Goal: Task Accomplishment & Management: Complete application form

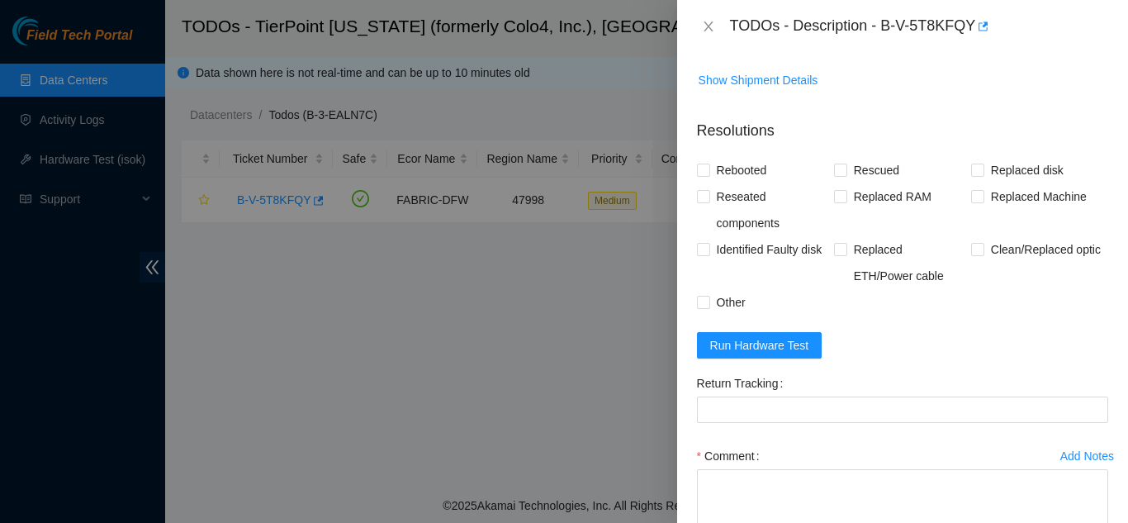
scroll to position [642, 0]
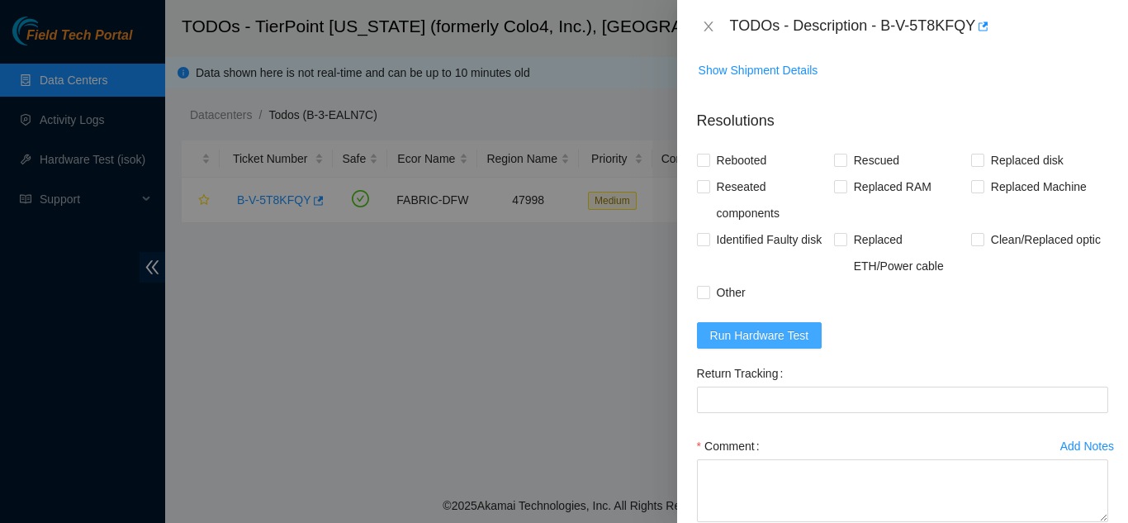
click at [752, 333] on span "Run Hardware Test" at bounding box center [759, 335] width 99 height 18
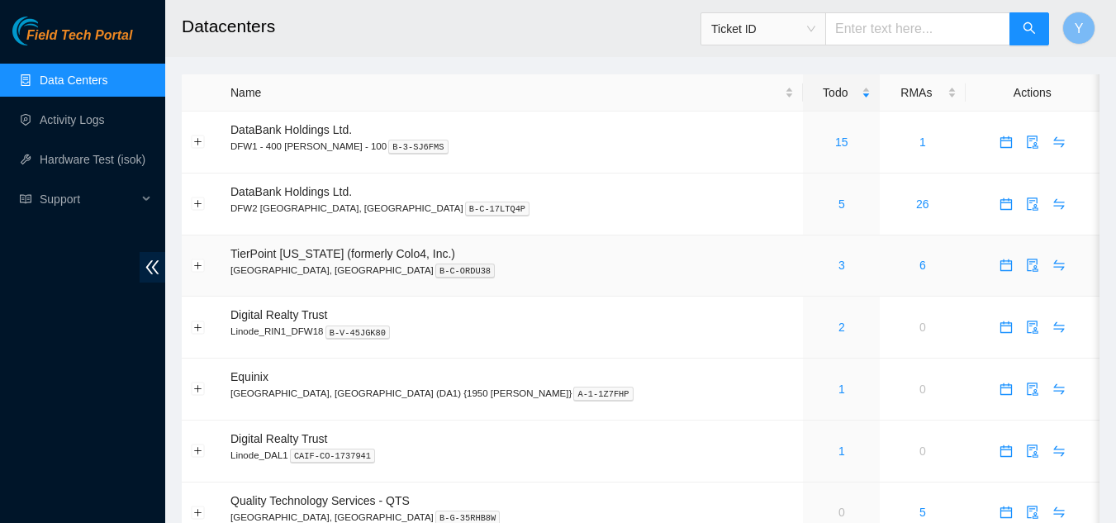
click at [812, 261] on div "3" at bounding box center [841, 265] width 59 height 18
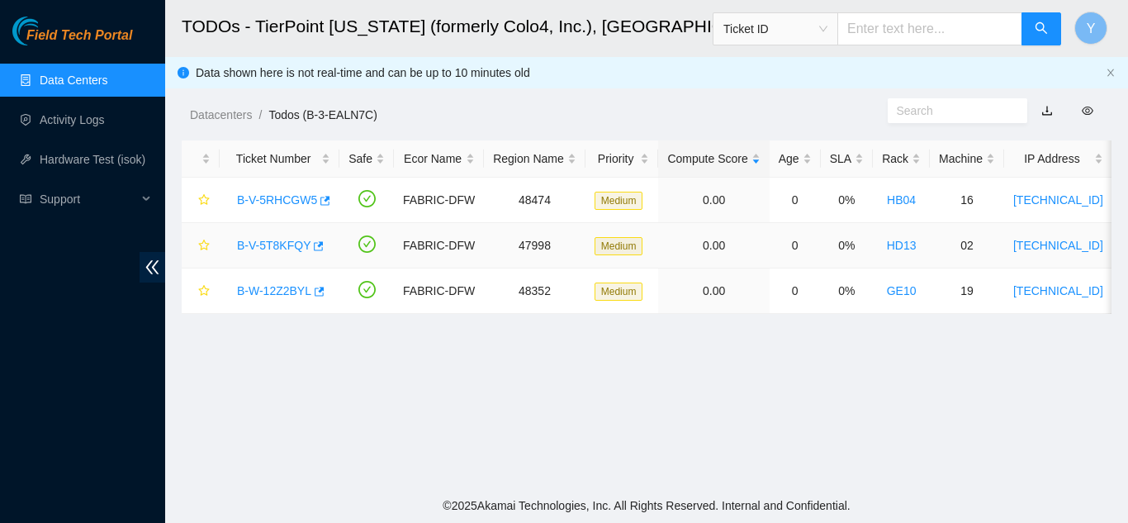
click at [284, 241] on link "B-V-5T8KFQY" at bounding box center [274, 245] width 74 height 13
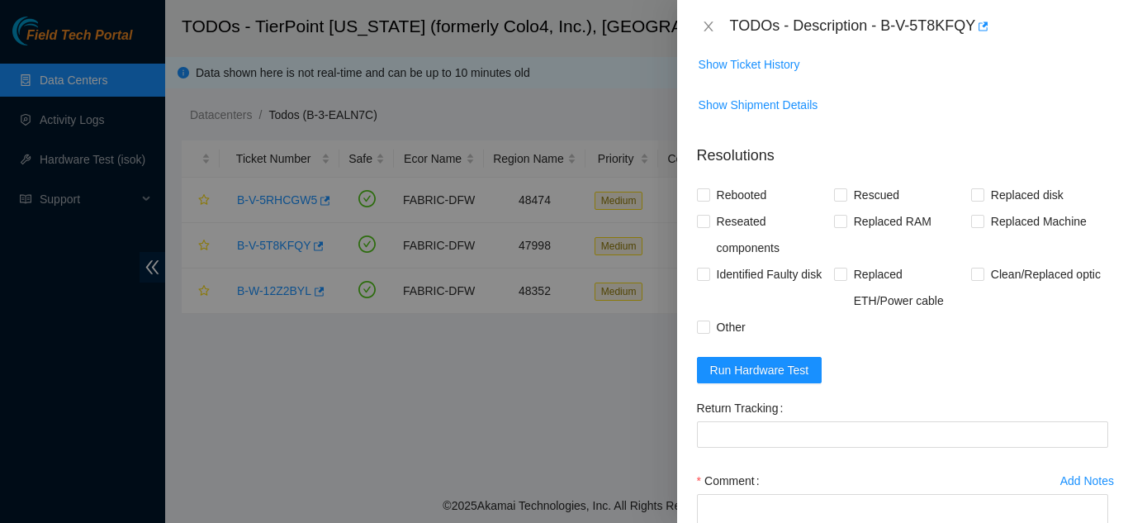
scroll to position [624, 0]
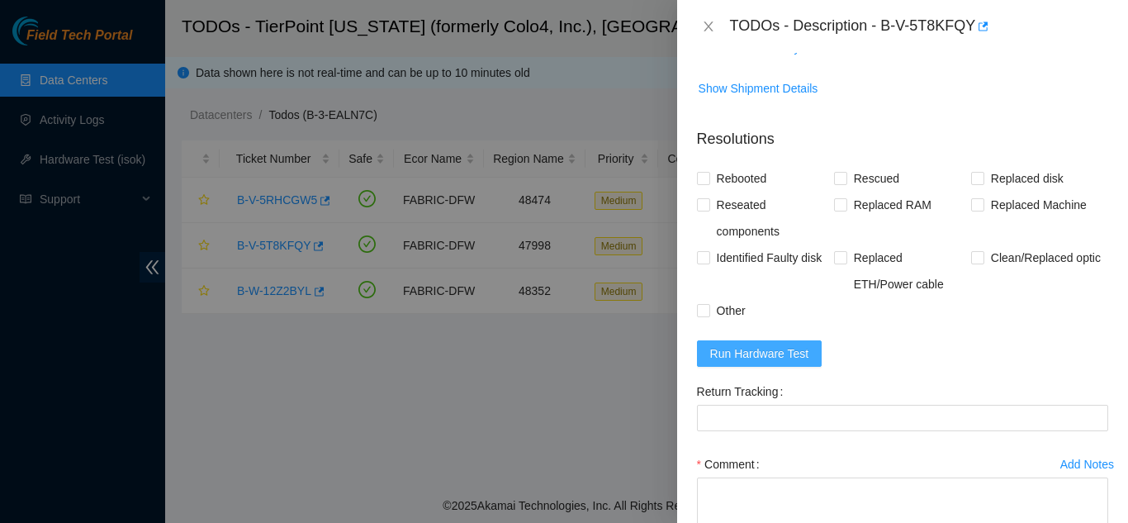
click at [750, 348] on span "Run Hardware Test" at bounding box center [759, 353] width 99 height 18
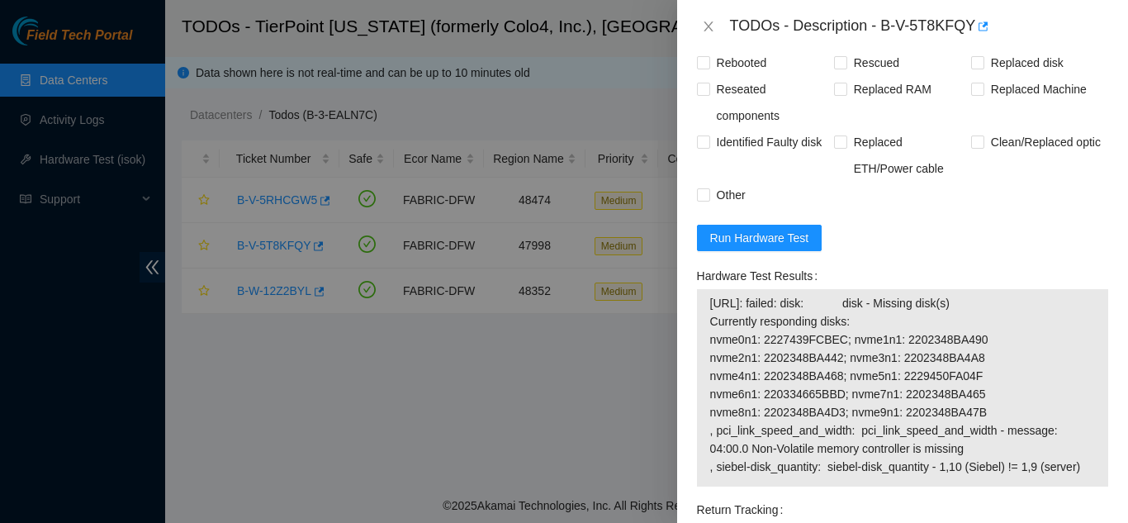
scroll to position [790, 0]
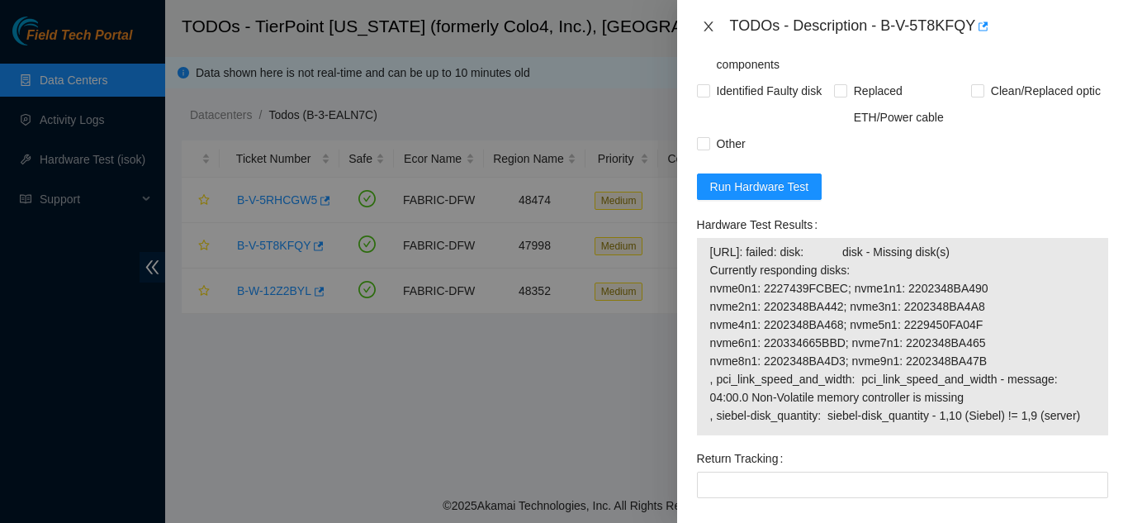
click at [702, 21] on icon "close" at bounding box center [708, 26] width 13 height 13
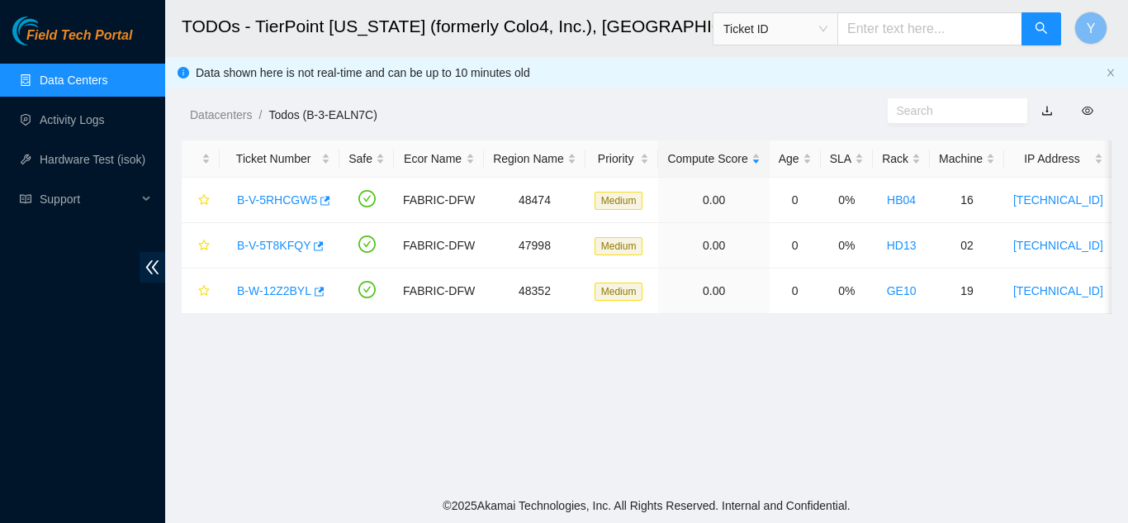
scroll to position [326, 0]
click at [273, 201] on link "B-V-5RHCGW5" at bounding box center [277, 199] width 80 height 13
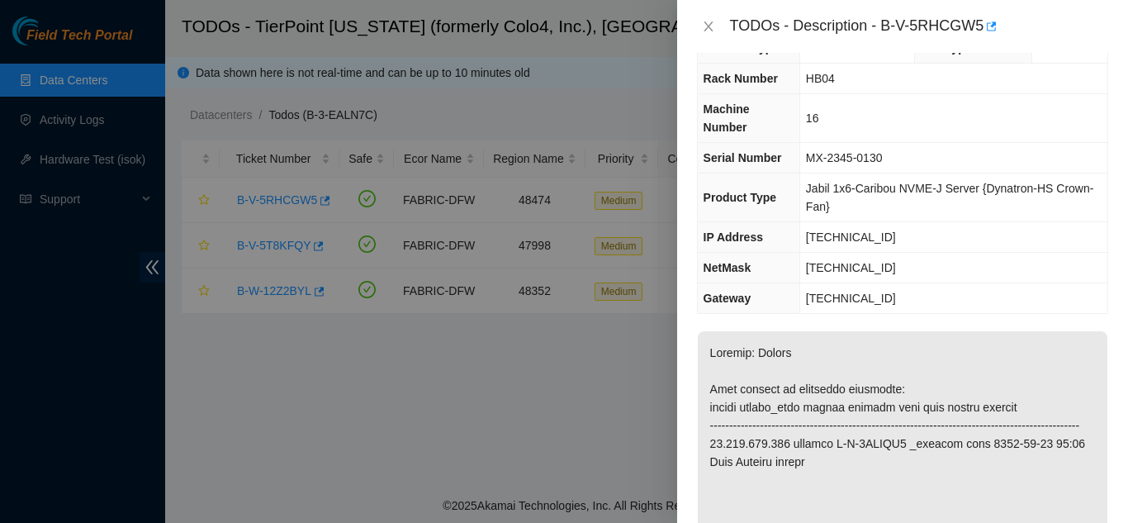
scroll to position [0, 0]
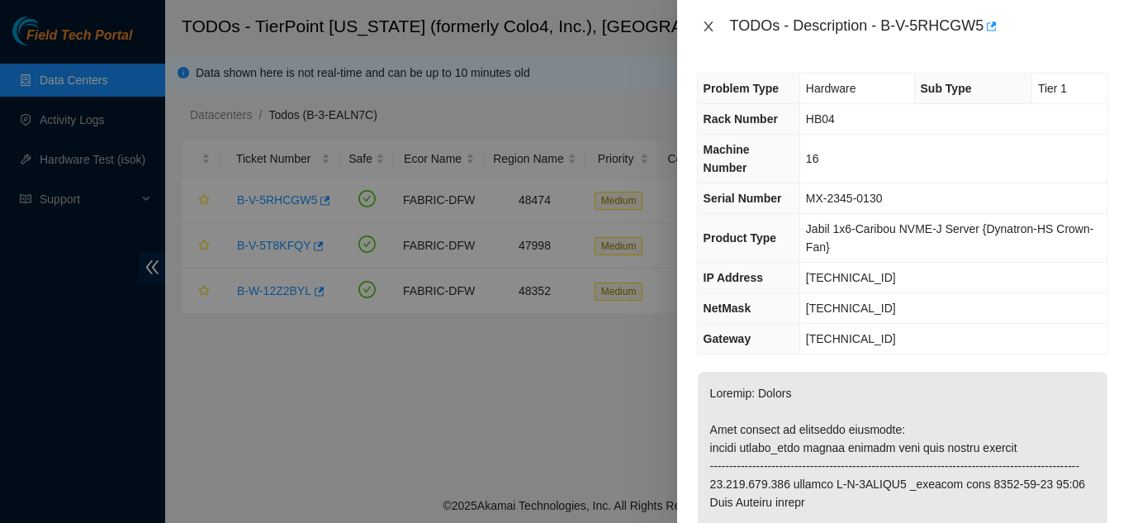
click at [708, 20] on icon "close" at bounding box center [708, 26] width 13 height 13
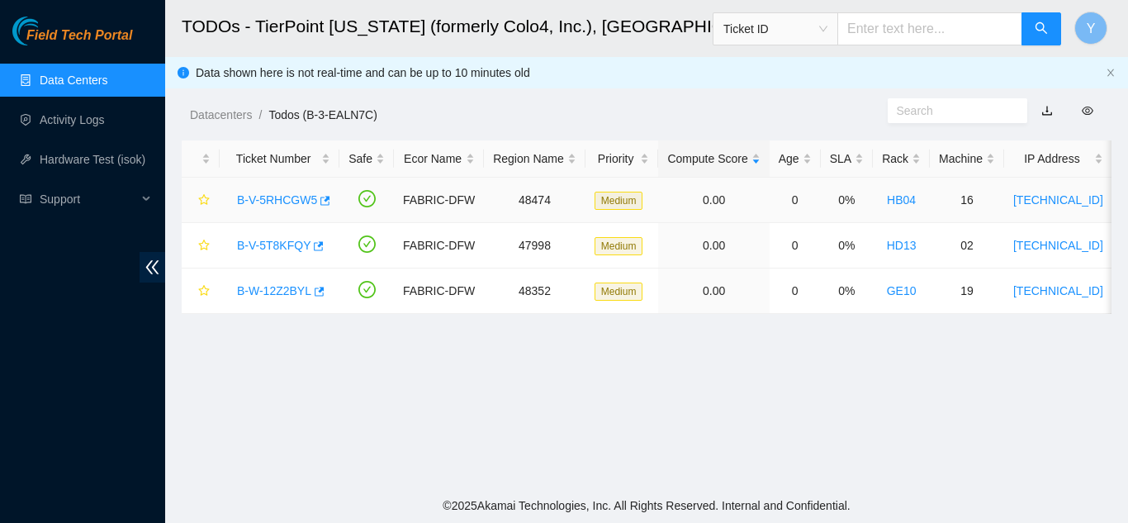
click at [280, 193] on link "B-V-5RHCGW5" at bounding box center [277, 199] width 80 height 13
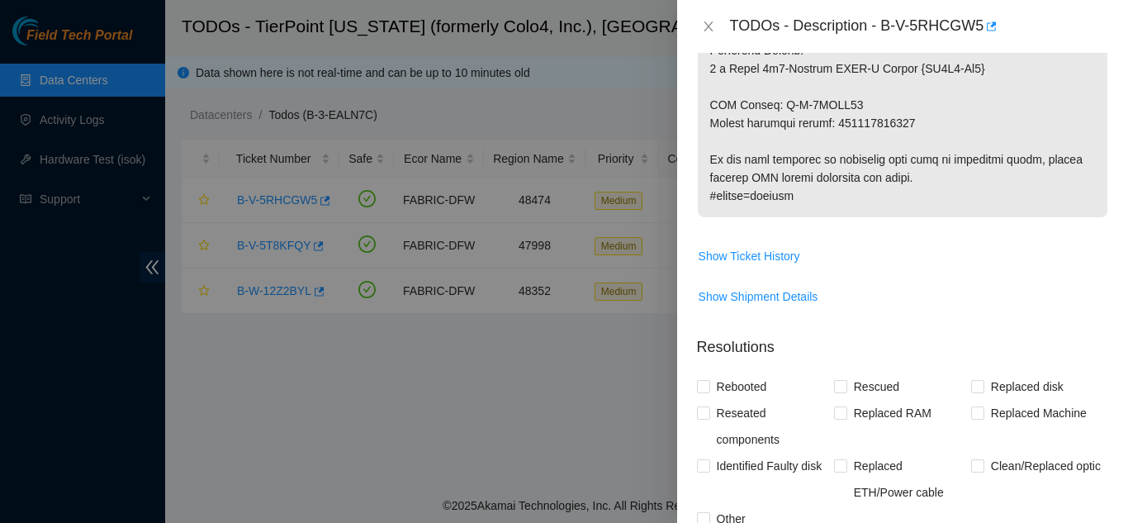
scroll to position [1125, 0]
click at [771, 264] on span "Show Ticket History" at bounding box center [750, 255] width 102 height 18
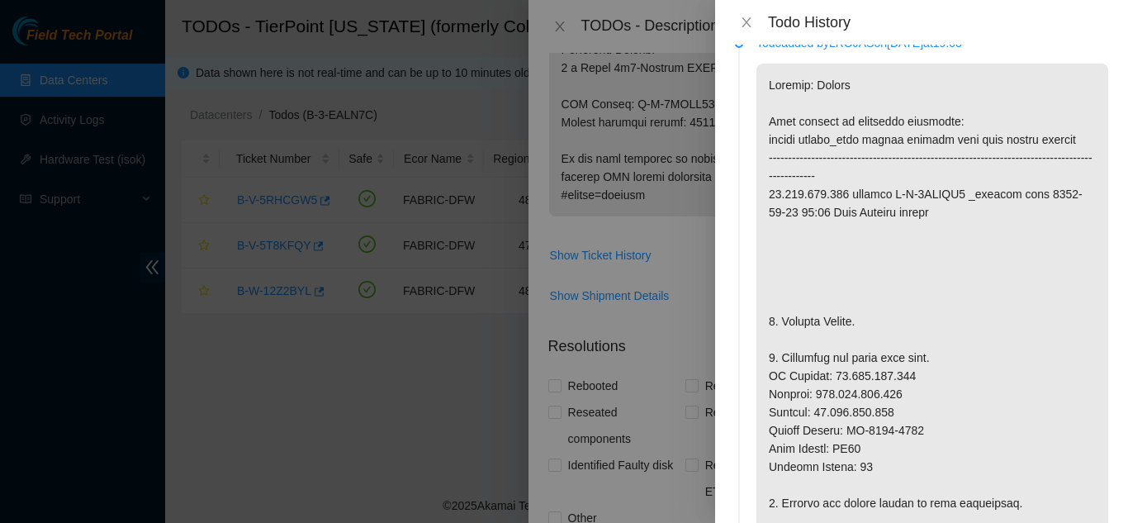
scroll to position [0, 0]
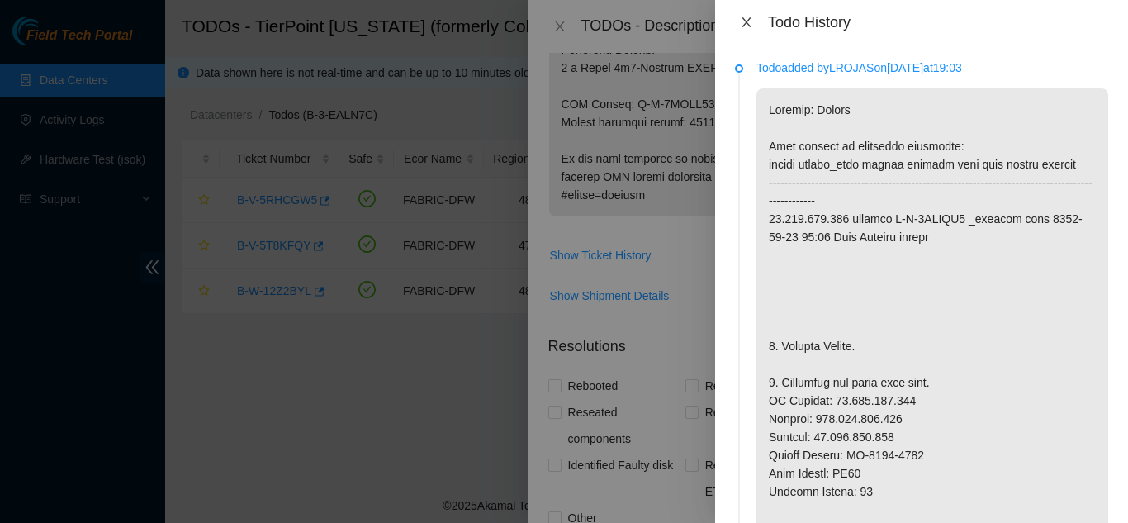
click at [747, 21] on icon "close" at bounding box center [746, 22] width 9 height 10
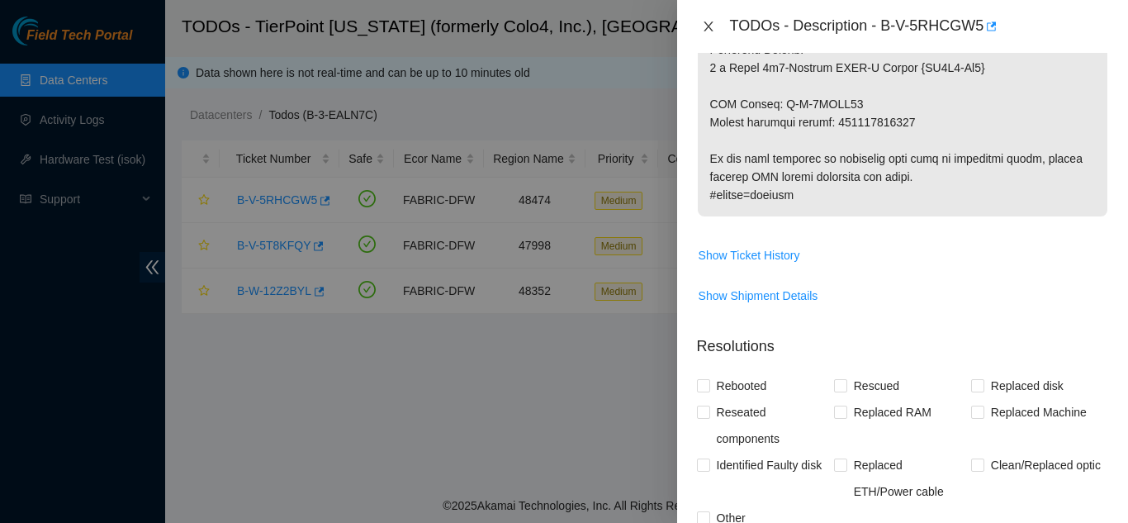
click at [710, 24] on icon "close" at bounding box center [708, 26] width 9 height 10
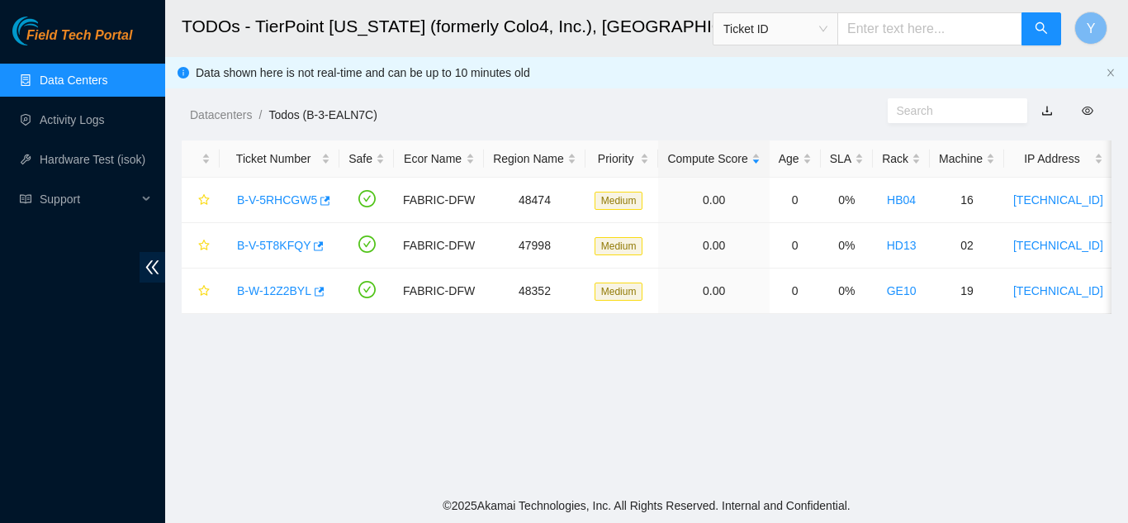
scroll to position [567, 0]
click at [268, 289] on link "B-W-12Z2BYL" at bounding box center [274, 290] width 74 height 13
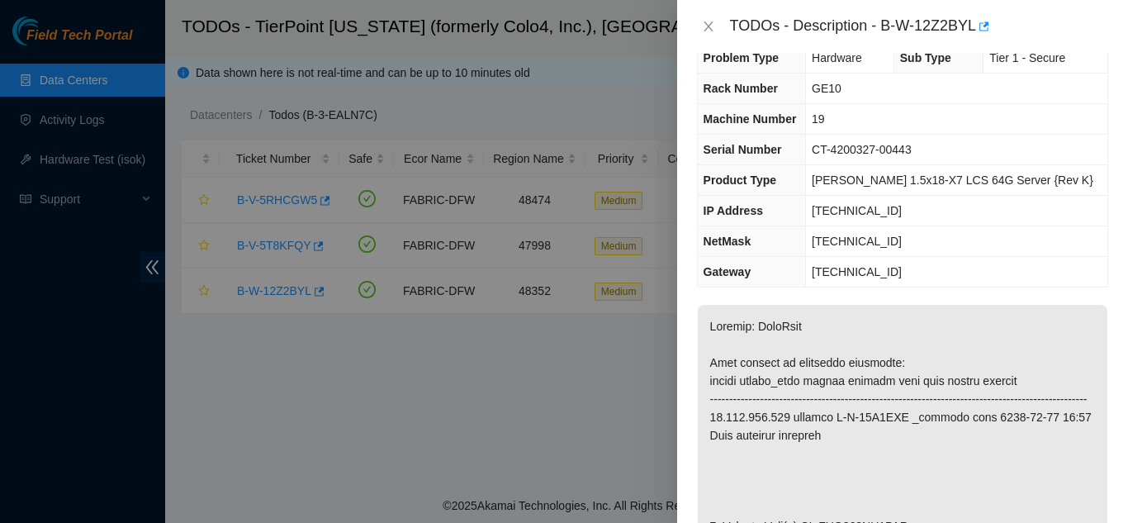
scroll to position [0, 0]
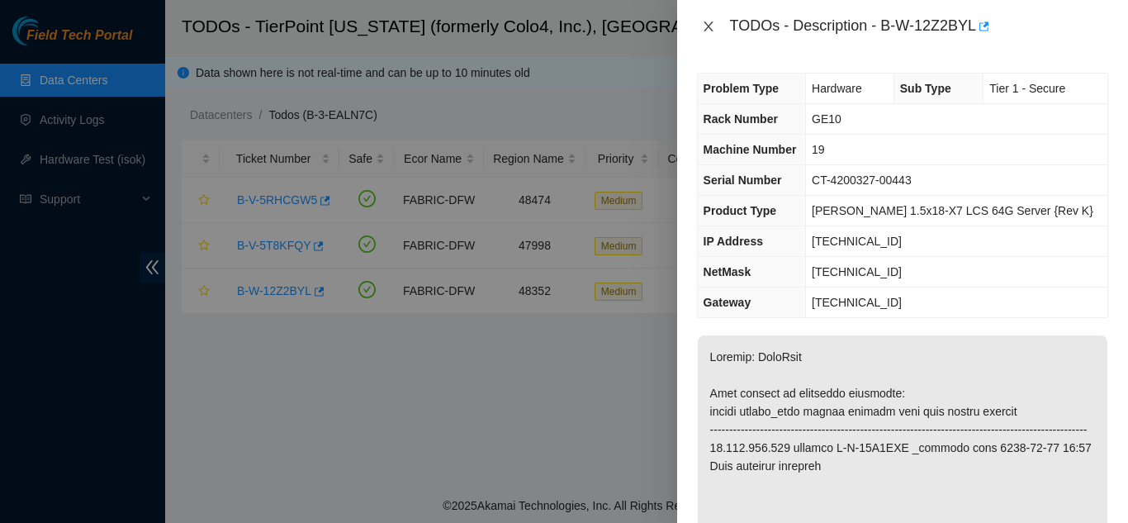
click at [707, 25] on icon "close" at bounding box center [708, 26] width 9 height 10
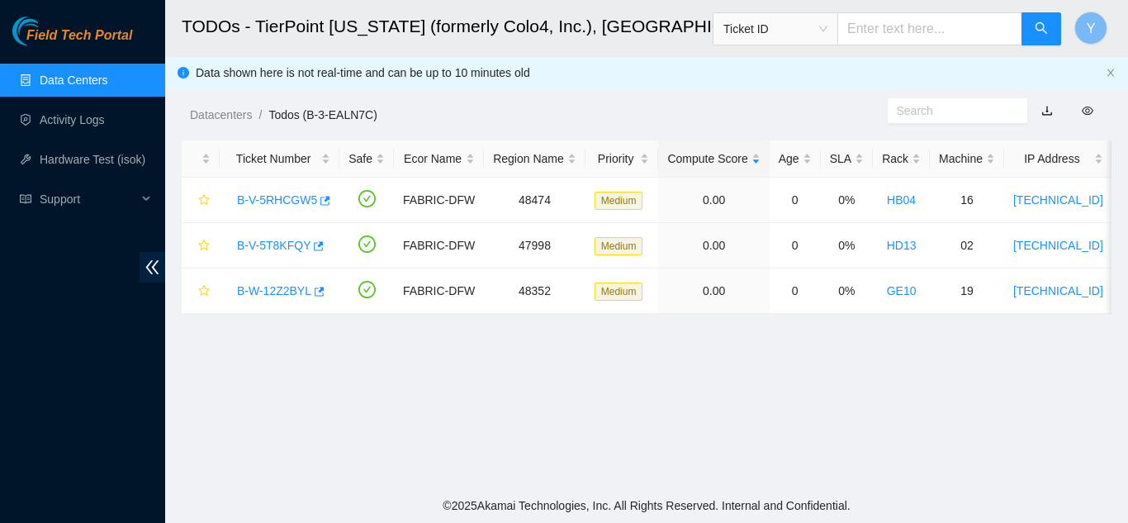
click at [764, 350] on main "TODOs - TierPoint Texas (formerly Colo4, Inc.), Dallas, TX Ticket ID Y Data sho…" at bounding box center [646, 244] width 963 height 488
click at [266, 241] on link "B-V-5T8KFQY" at bounding box center [274, 245] width 74 height 13
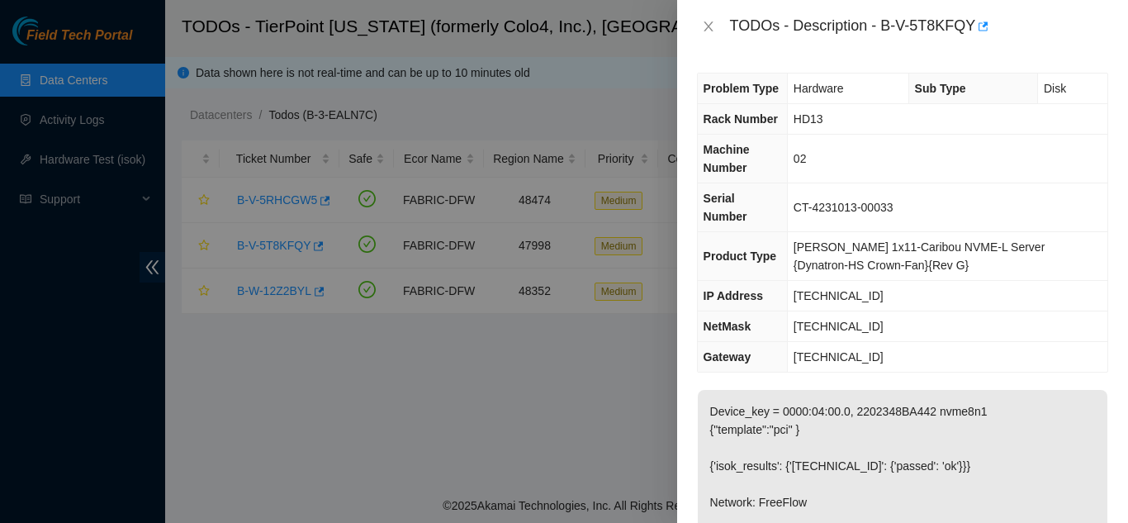
click at [665, 502] on div at bounding box center [564, 261] width 1128 height 523
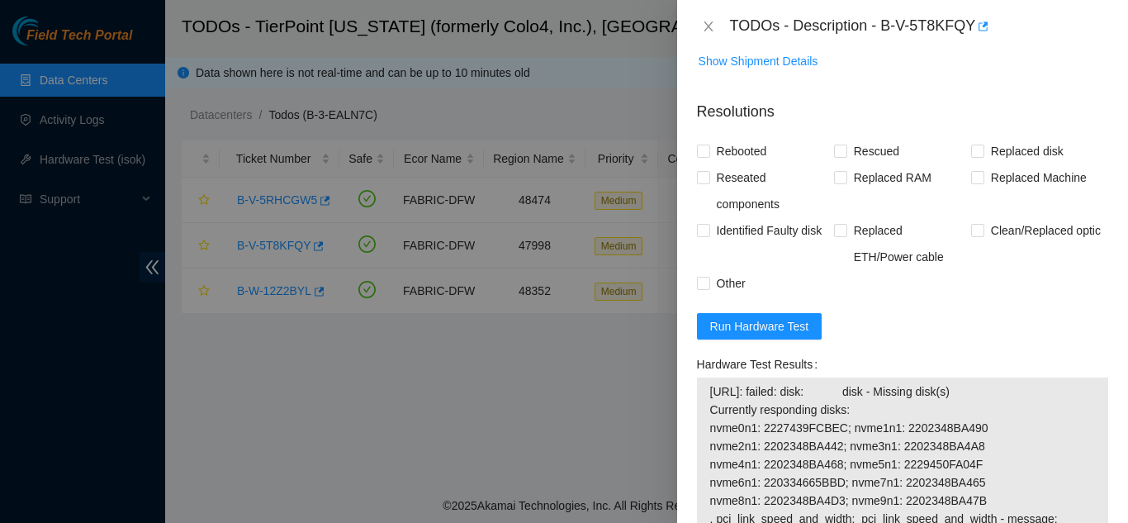
scroll to position [652, 0]
click at [759, 320] on span "Run Hardware Test" at bounding box center [759, 325] width 99 height 18
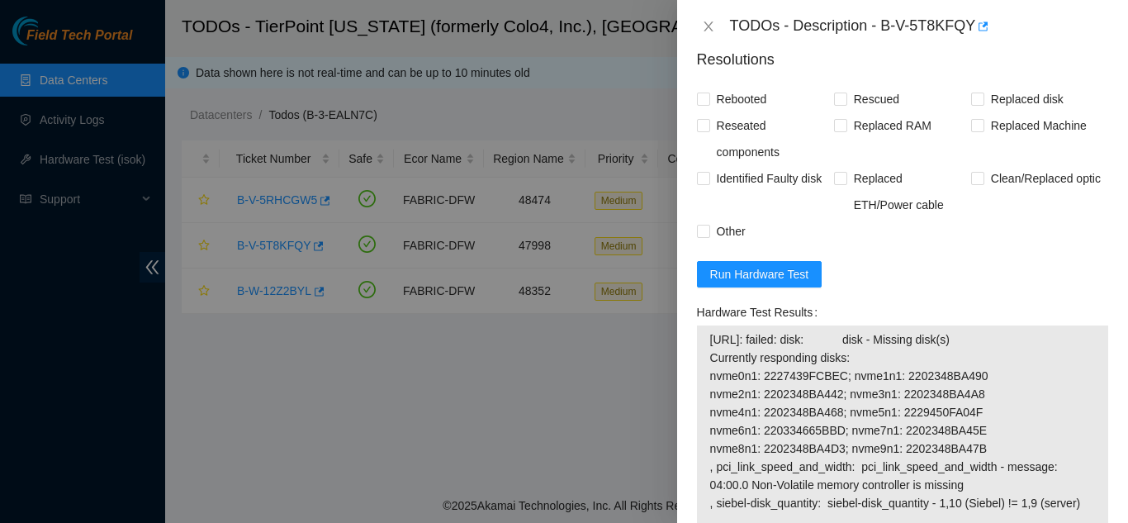
scroll to position [704, 0]
click at [705, 27] on icon "close" at bounding box center [708, 26] width 13 height 13
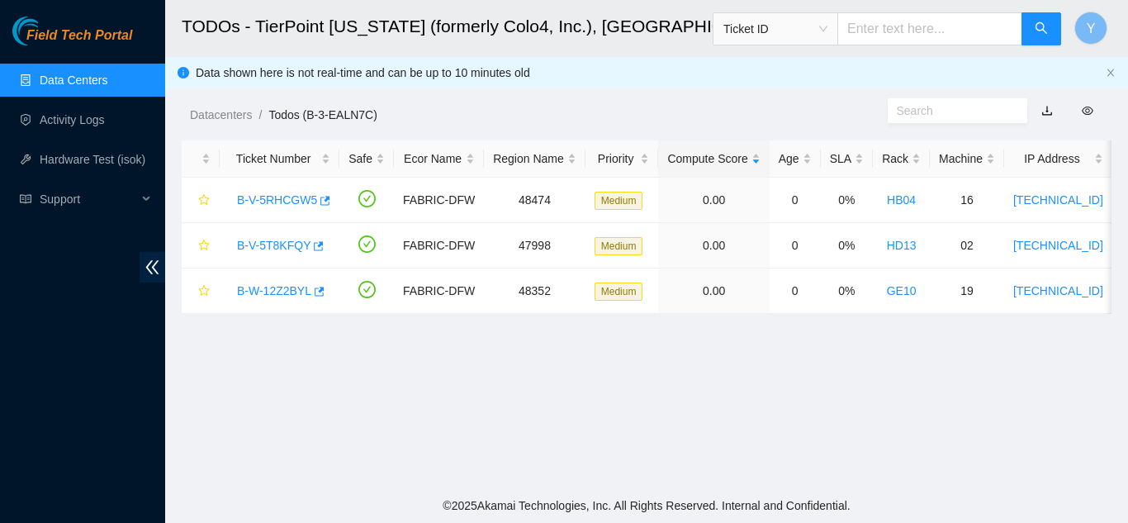
scroll to position [455, 0]
click at [274, 247] on link "B-V-5T8KFQY" at bounding box center [274, 245] width 74 height 13
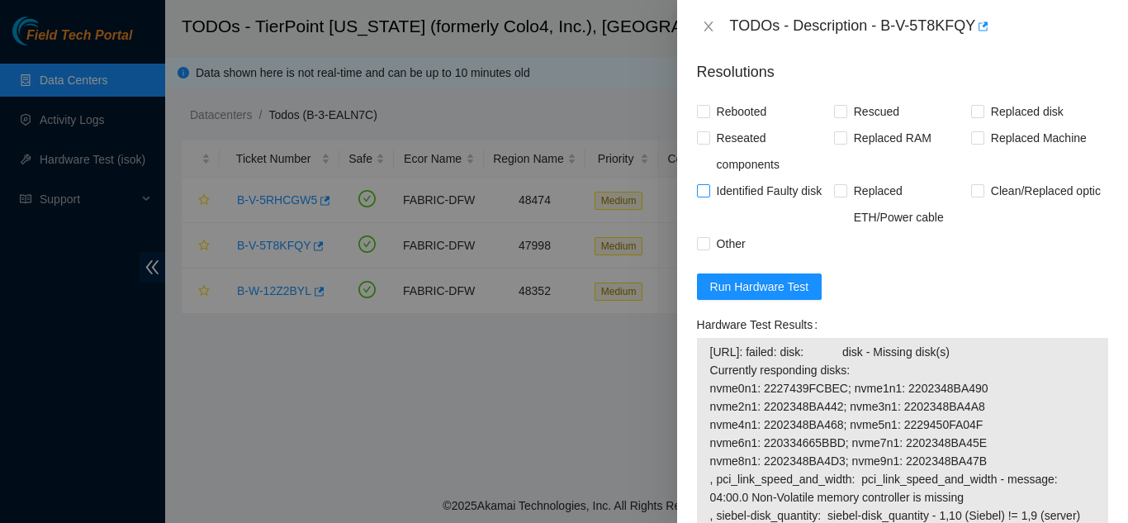
scroll to position [663, 0]
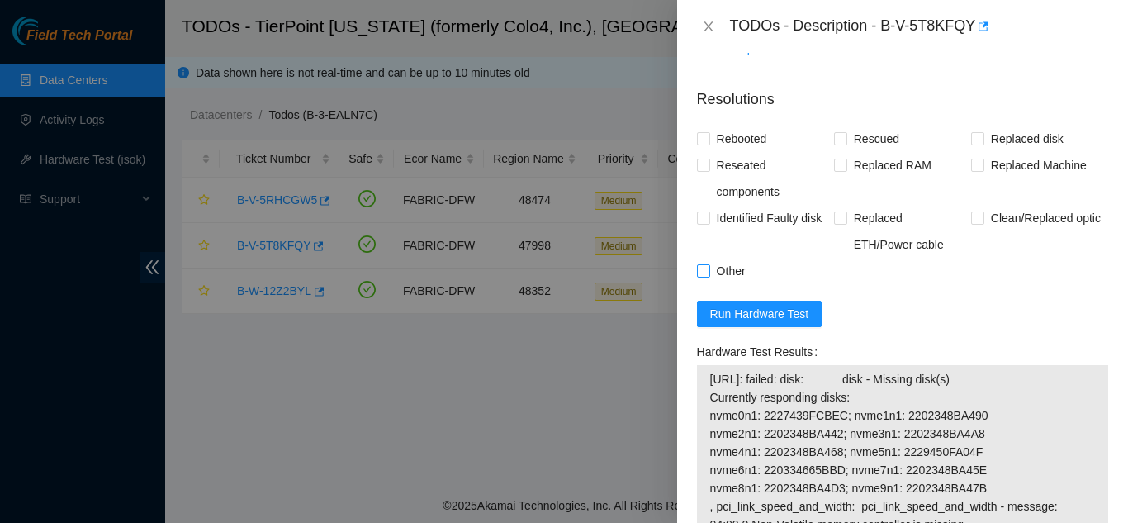
click at [705, 271] on input "Other" at bounding box center [703, 270] width 12 height 12
checkbox input "true"
click at [708, 134] on input "Rebooted" at bounding box center [703, 138] width 12 height 12
checkbox input "true"
click at [837, 137] on input "Rescued" at bounding box center [840, 138] width 12 height 12
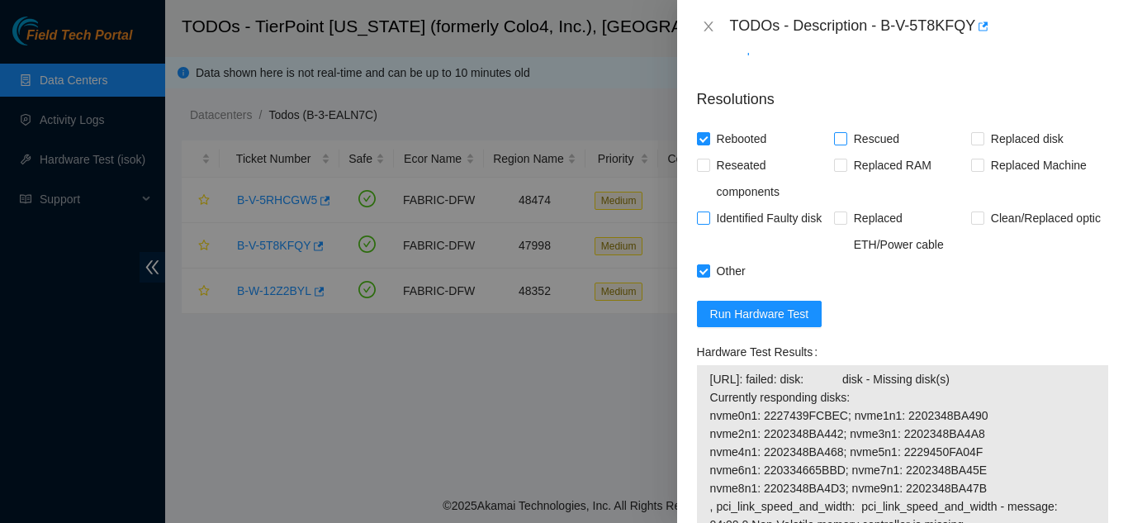
checkbox input "true"
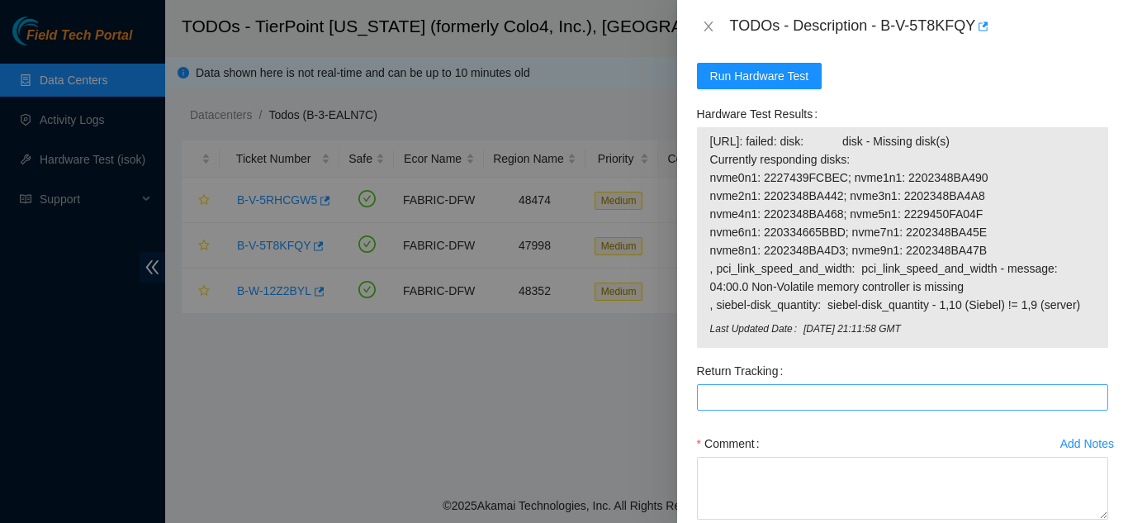
scroll to position [994, 0]
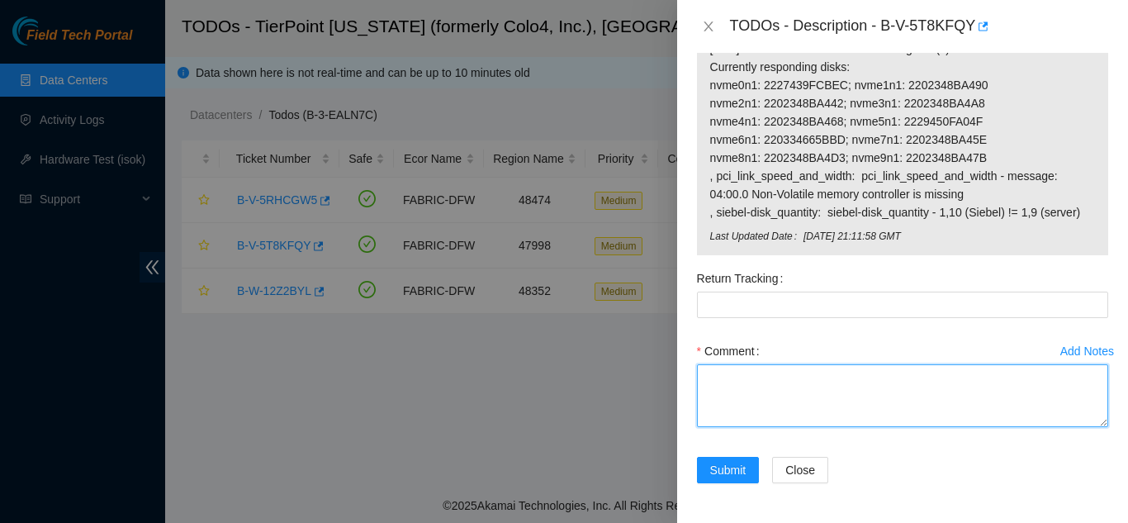
click at [733, 371] on textarea "Comment" at bounding box center [902, 395] width 411 height 63
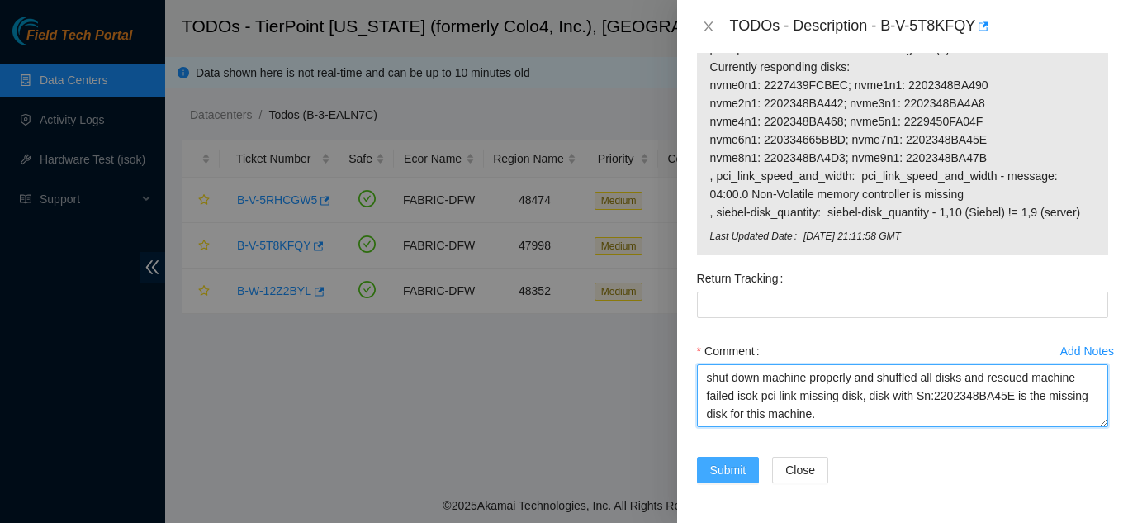
type textarea "shut down machine properly and shuffled all disks and rescued machine failed is…"
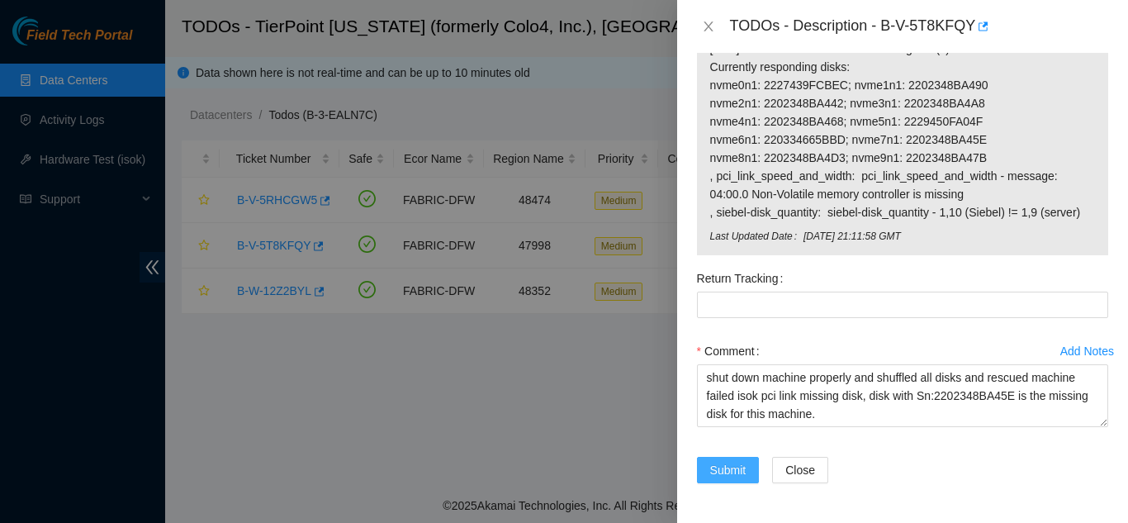
click at [725, 463] on span "Submit" at bounding box center [728, 470] width 36 height 18
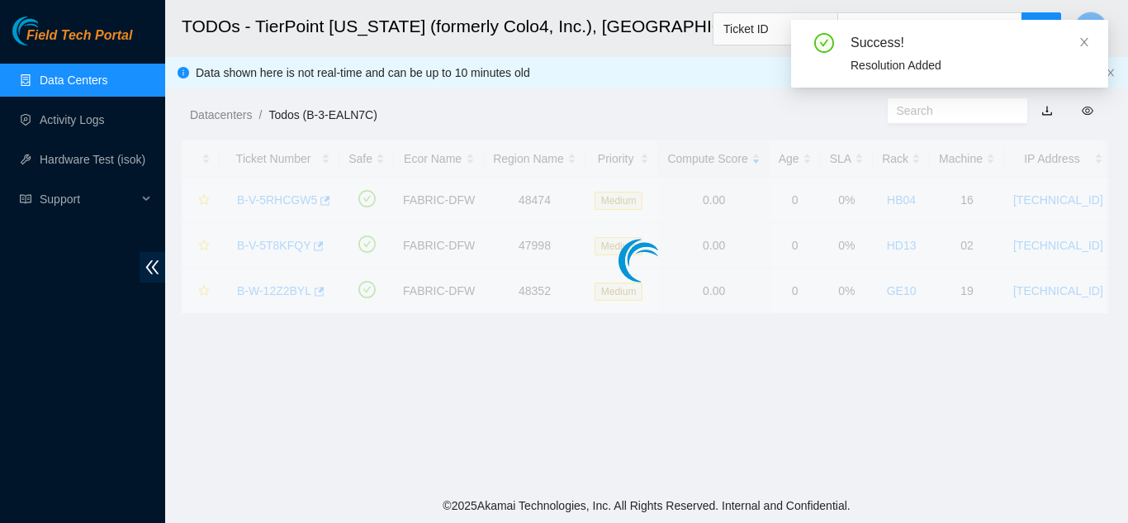
scroll to position [506, 0]
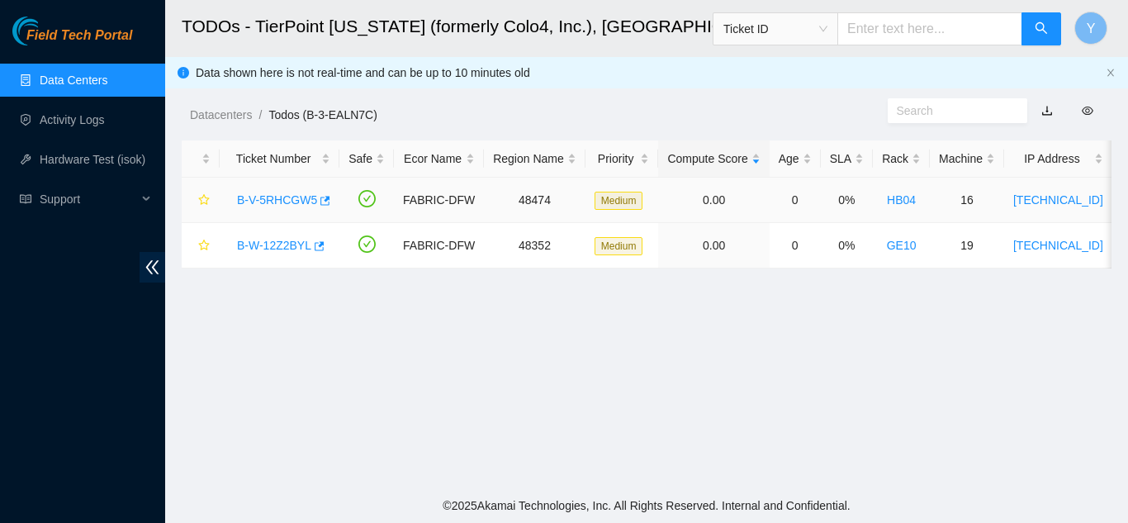
click at [269, 194] on link "B-V-5RHCGW5" at bounding box center [277, 199] width 80 height 13
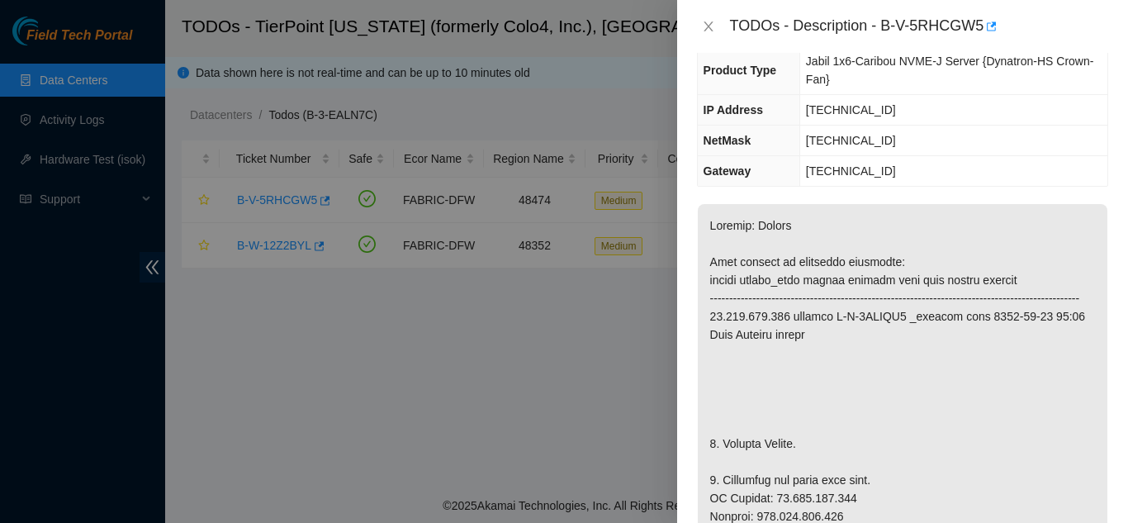
scroll to position [142, 0]
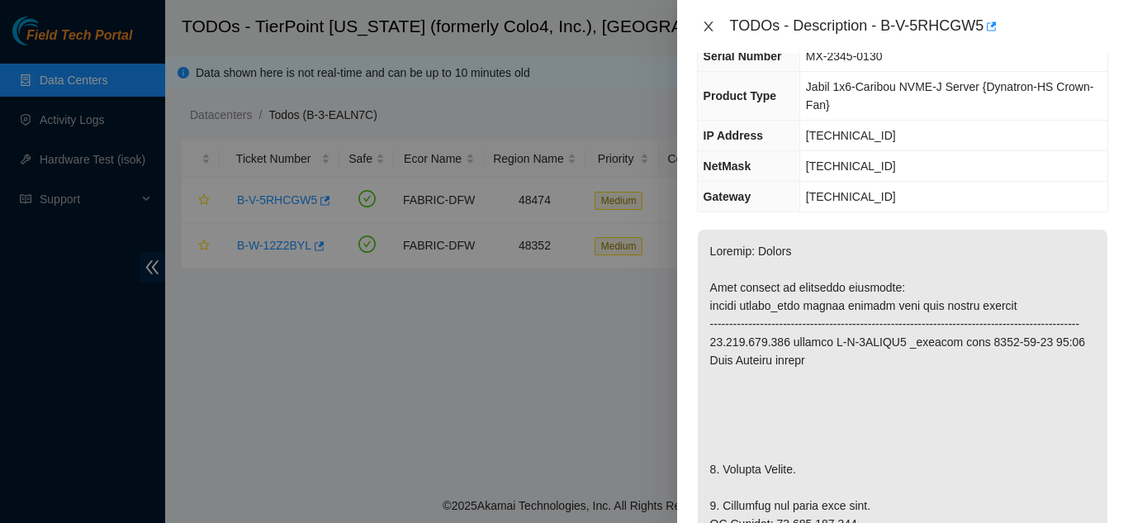
click at [710, 25] on icon "close" at bounding box center [708, 26] width 9 height 10
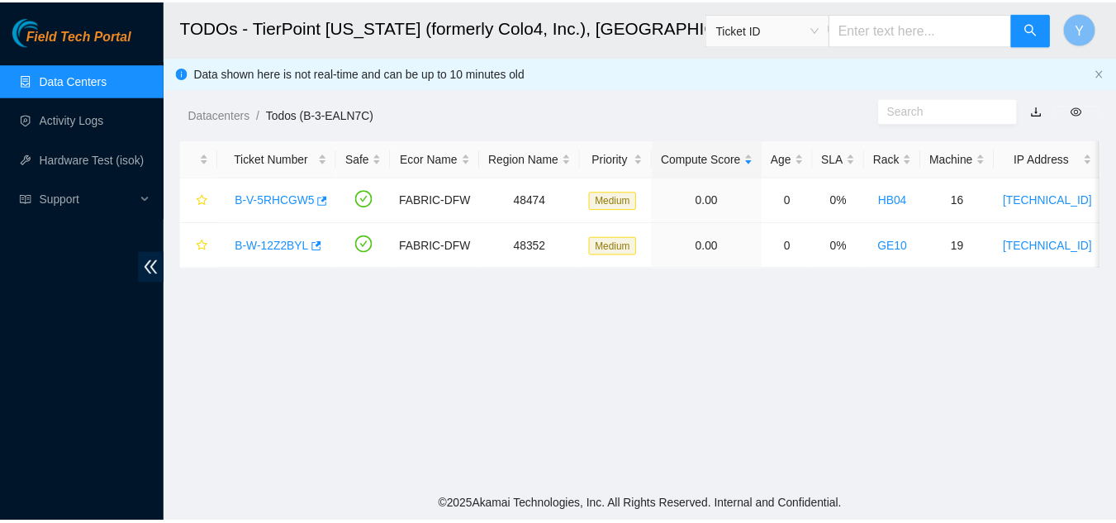
scroll to position [178, 0]
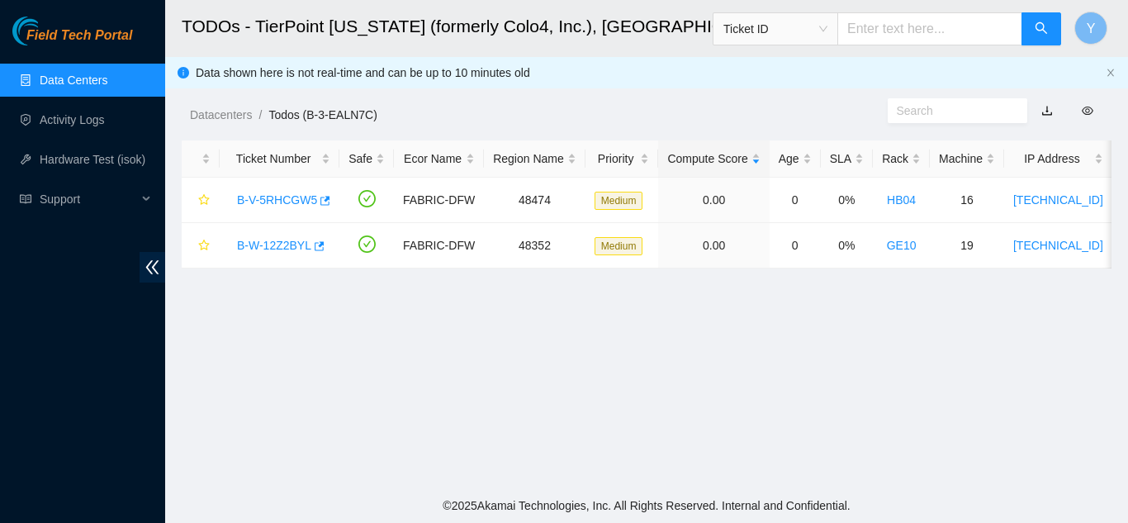
click at [98, 83] on link "Data Centers" at bounding box center [74, 80] width 68 height 13
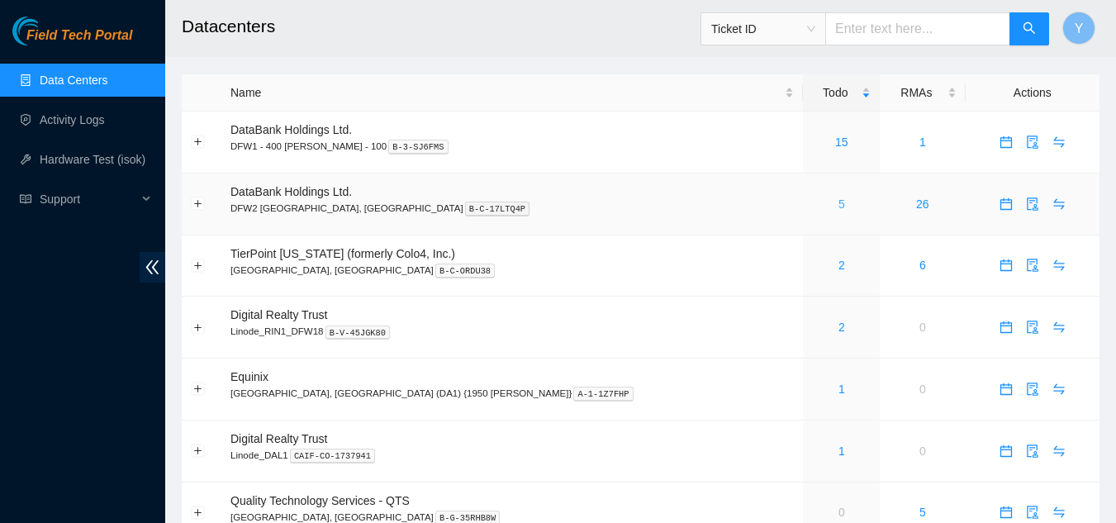
click at [838, 208] on link "5" at bounding box center [841, 203] width 7 height 13
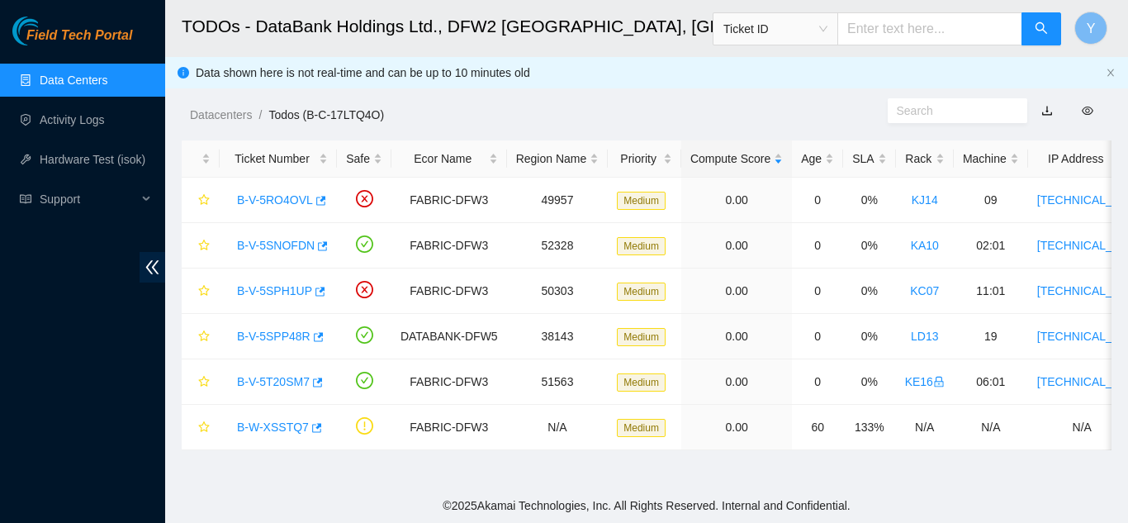
click at [93, 78] on link "Data Centers" at bounding box center [74, 80] width 68 height 13
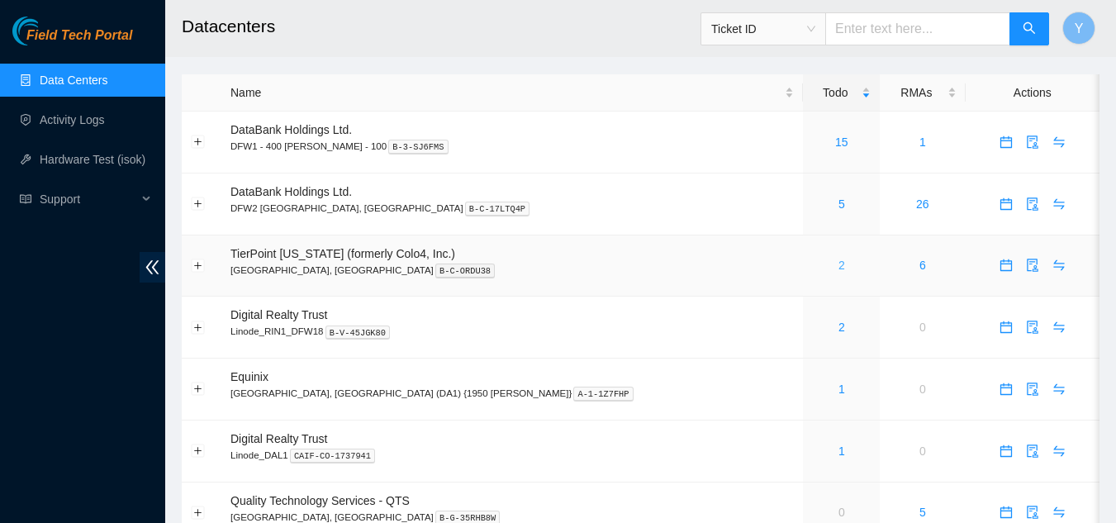
click at [838, 267] on link "2" at bounding box center [841, 265] width 7 height 13
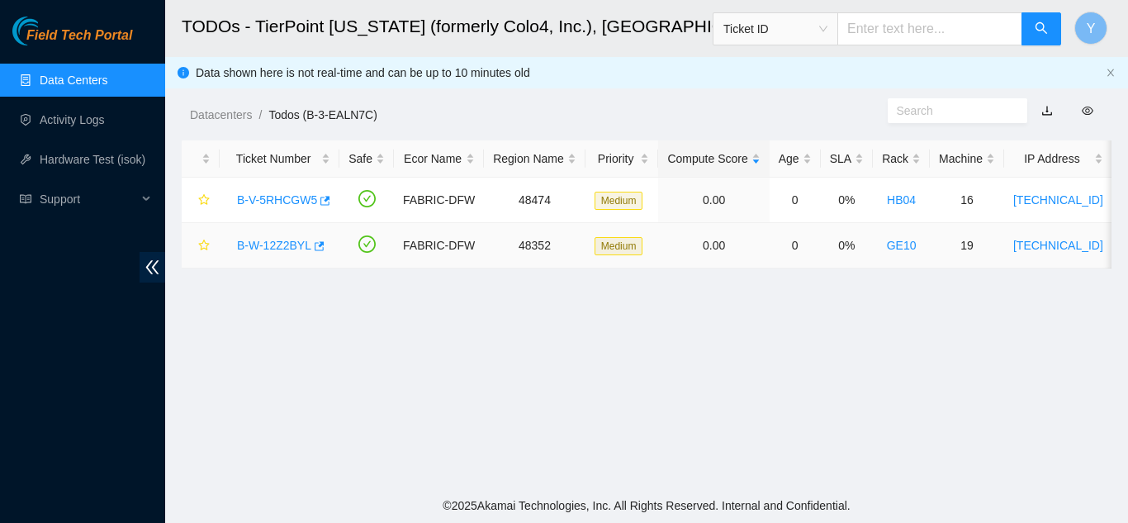
click at [272, 244] on link "B-W-12Z2BYL" at bounding box center [274, 245] width 74 height 13
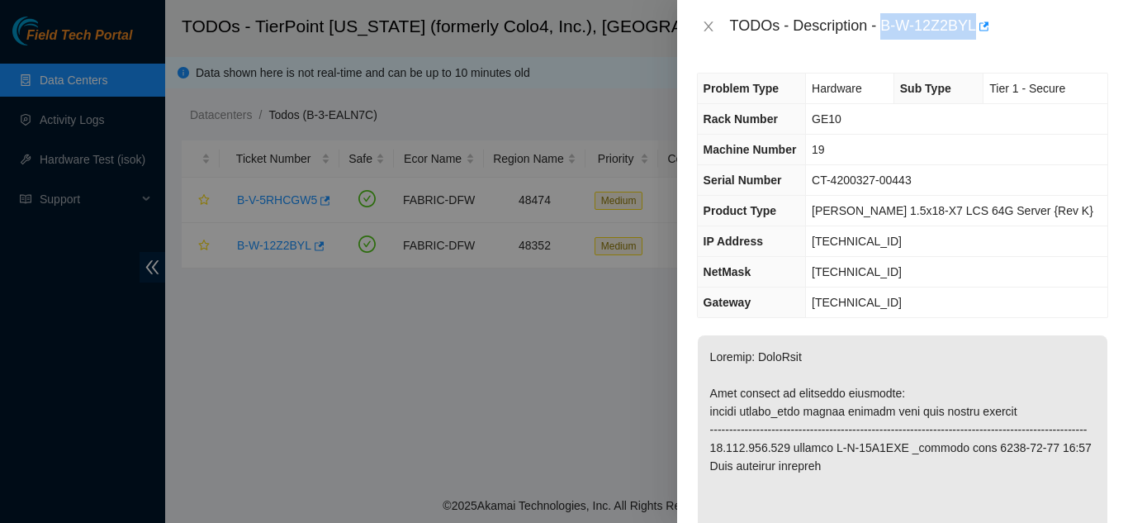
drag, startPoint x: 880, startPoint y: 24, endPoint x: 974, endPoint y: 22, distance: 93.3
click at [974, 22] on div "TODOs - Description - B-W-12Z2BYL" at bounding box center [919, 26] width 378 height 26
copy div "B-W-12Z2BYL"
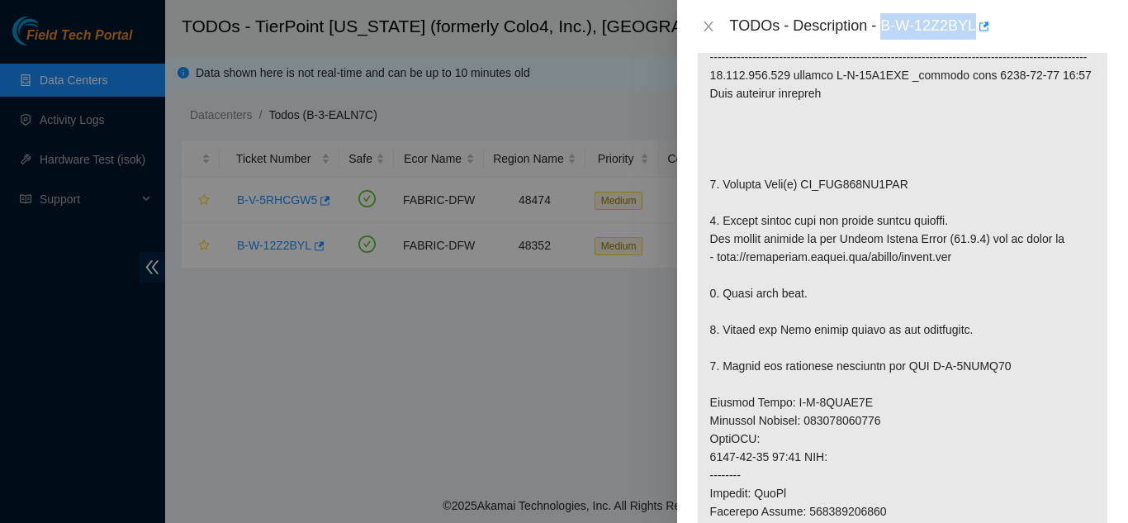
scroll to position [413, 0]
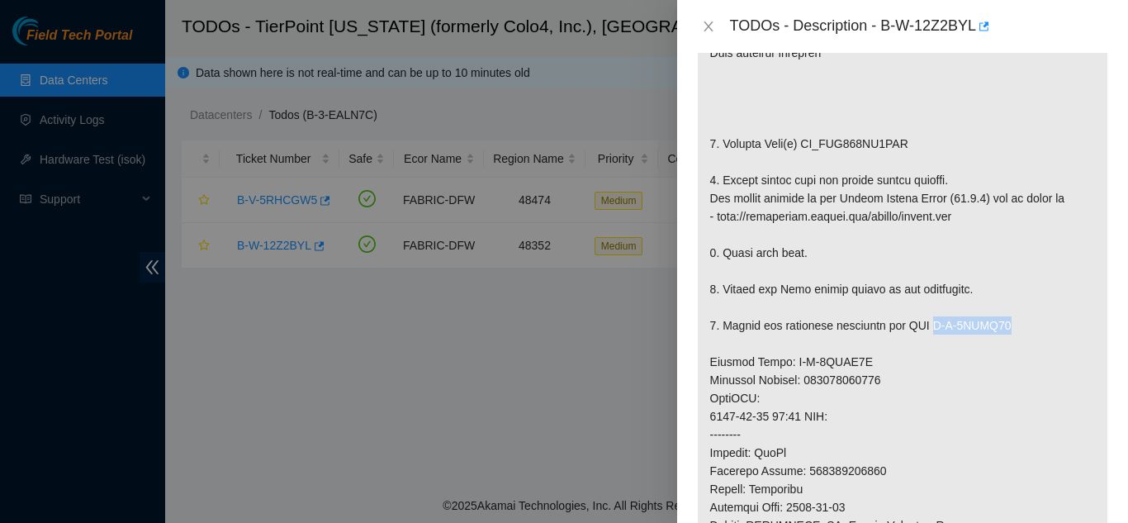
drag, startPoint x: 932, startPoint y: 343, endPoint x: 1004, endPoint y: 342, distance: 71.9
click at [1004, 342] on p at bounding box center [903, 370] width 410 height 897
copy p "B-V-5STCU66"
drag, startPoint x: 784, startPoint y: 379, endPoint x: 863, endPoint y: 379, distance: 79.3
click at [863, 379] on p at bounding box center [903, 370] width 410 height 897
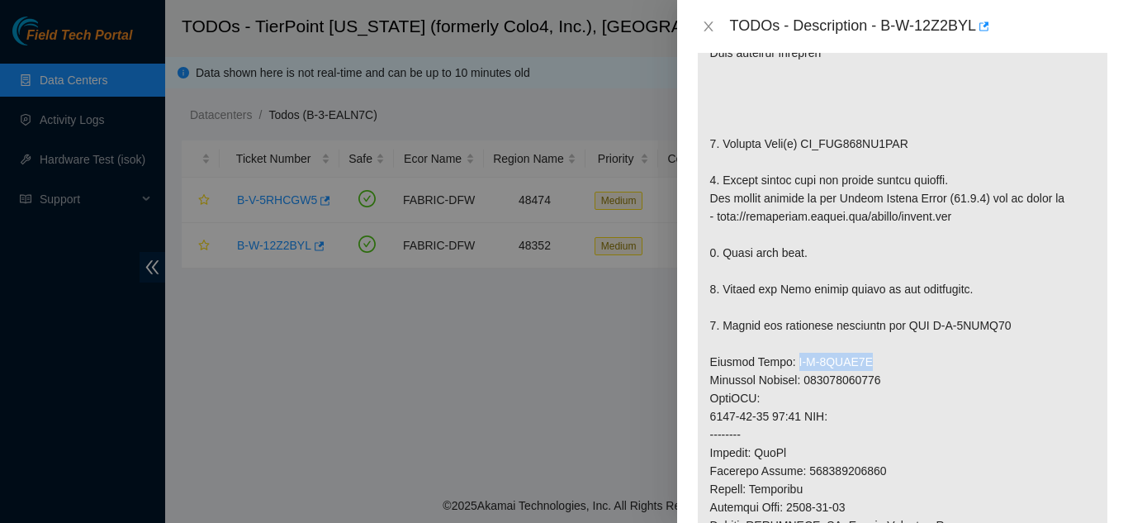
copy p "B-V-5STCU5X"
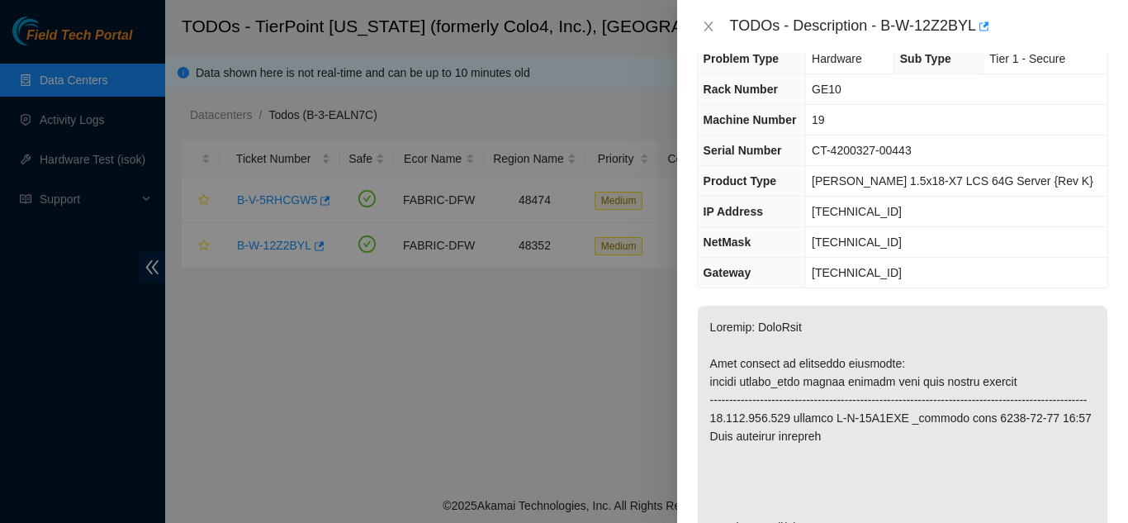
scroll to position [0, 0]
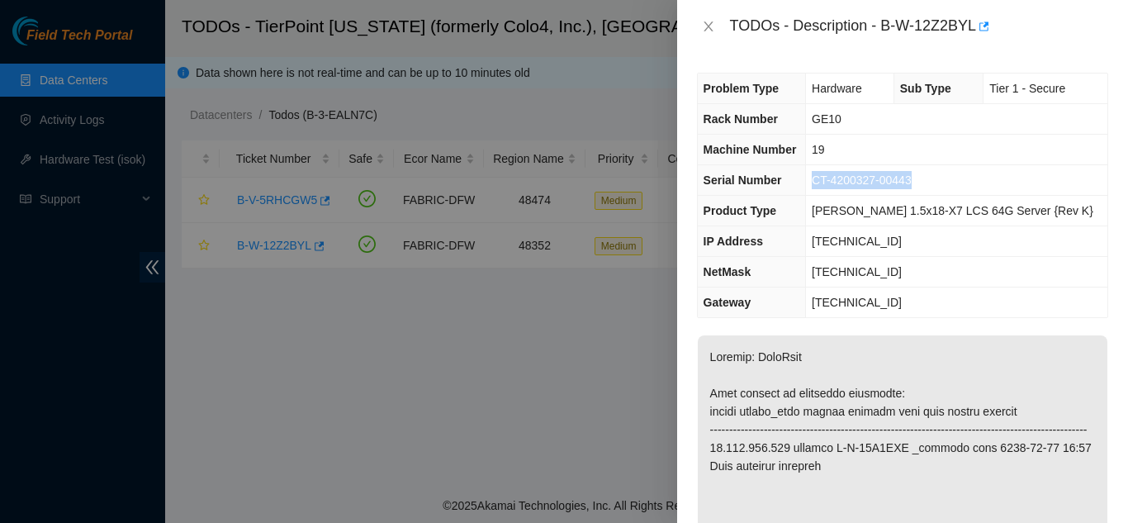
drag, startPoint x: 837, startPoint y: 179, endPoint x: 942, endPoint y: 183, distance: 104.1
click at [942, 183] on td "CT-4200327-00443" at bounding box center [956, 180] width 301 height 31
copy span "CT-4200327-00443"
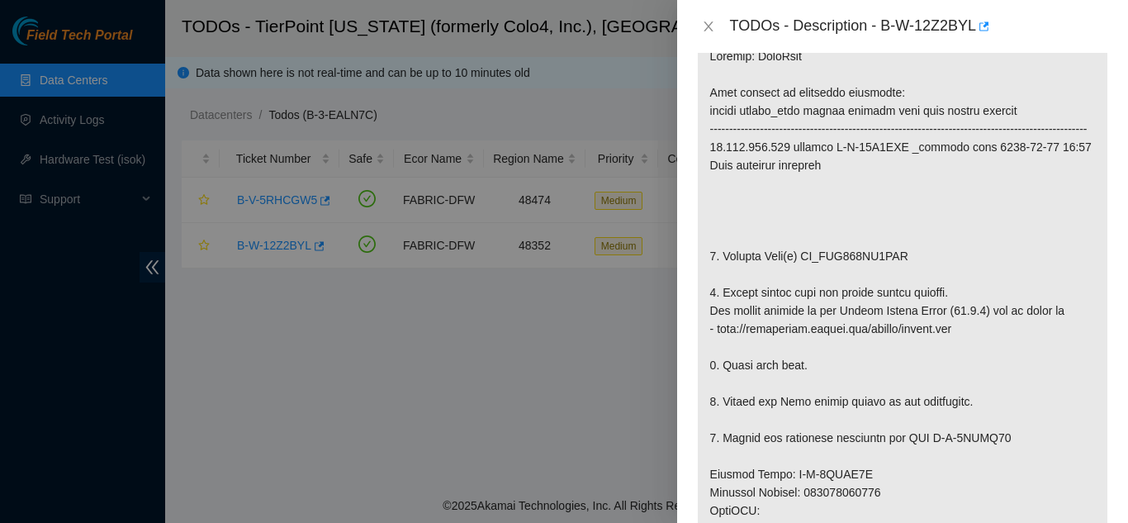
scroll to position [330, 0]
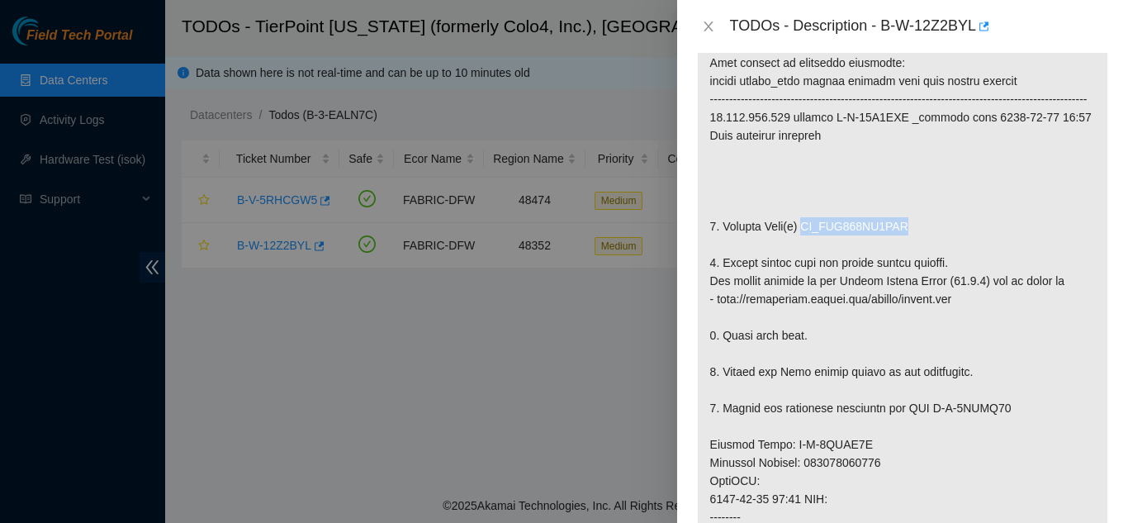
drag, startPoint x: 802, startPoint y: 243, endPoint x: 921, endPoint y: 243, distance: 118.9
click at [921, 243] on p at bounding box center [903, 453] width 410 height 897
copy p "WD_WCC133HN7HRH"
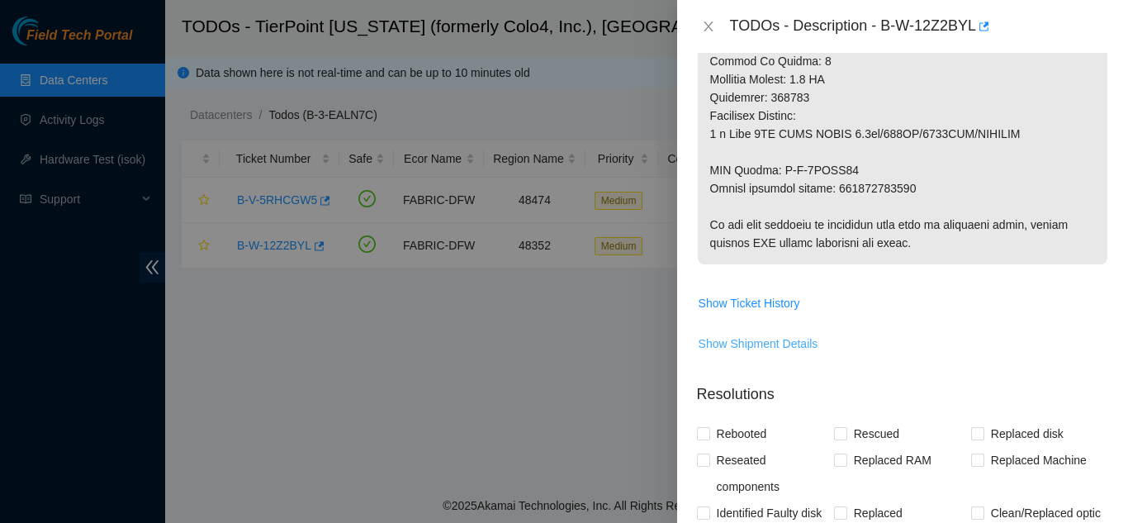
scroll to position [1074, 0]
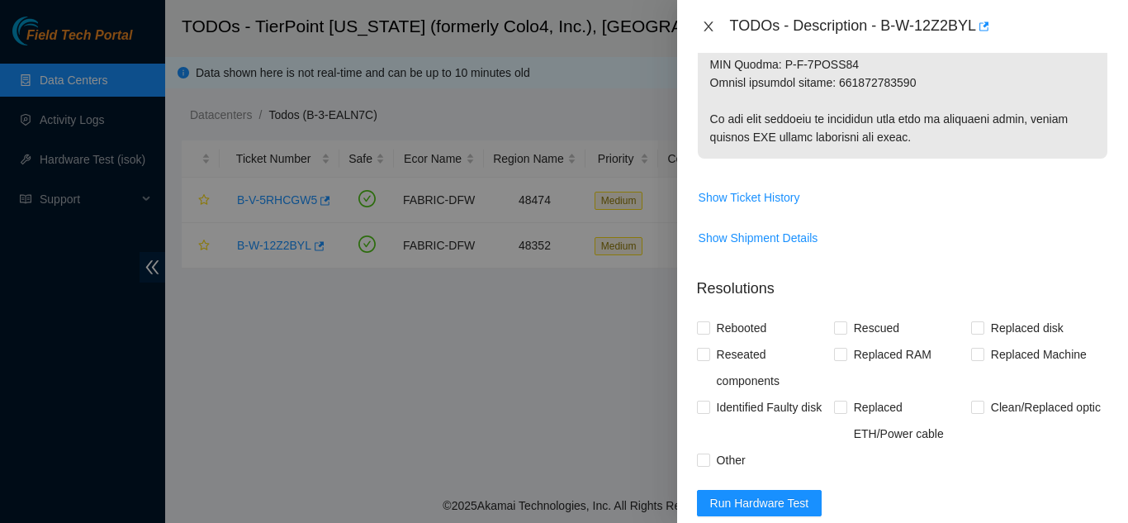
click at [708, 24] on icon "close" at bounding box center [708, 26] width 13 height 13
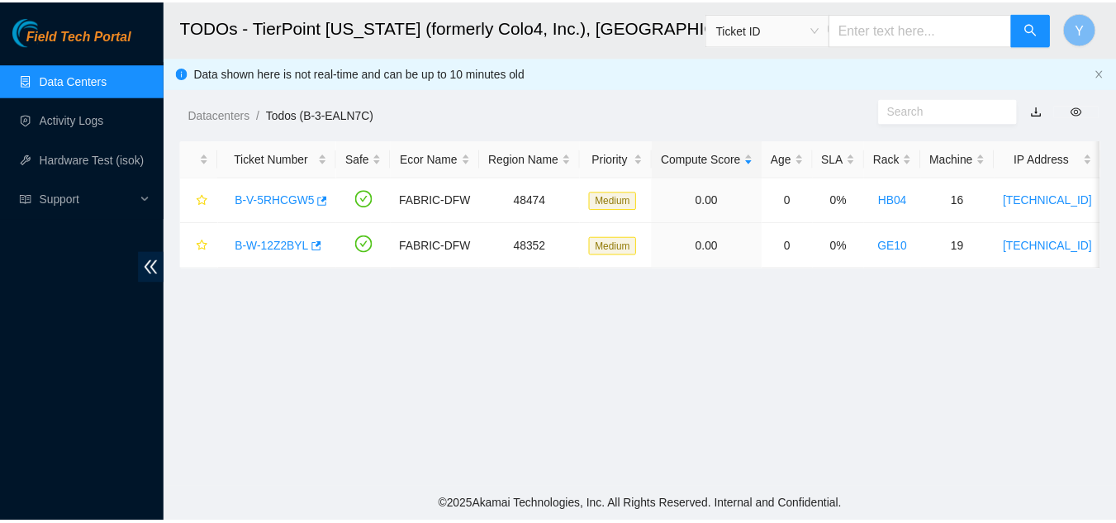
scroll to position [567, 0]
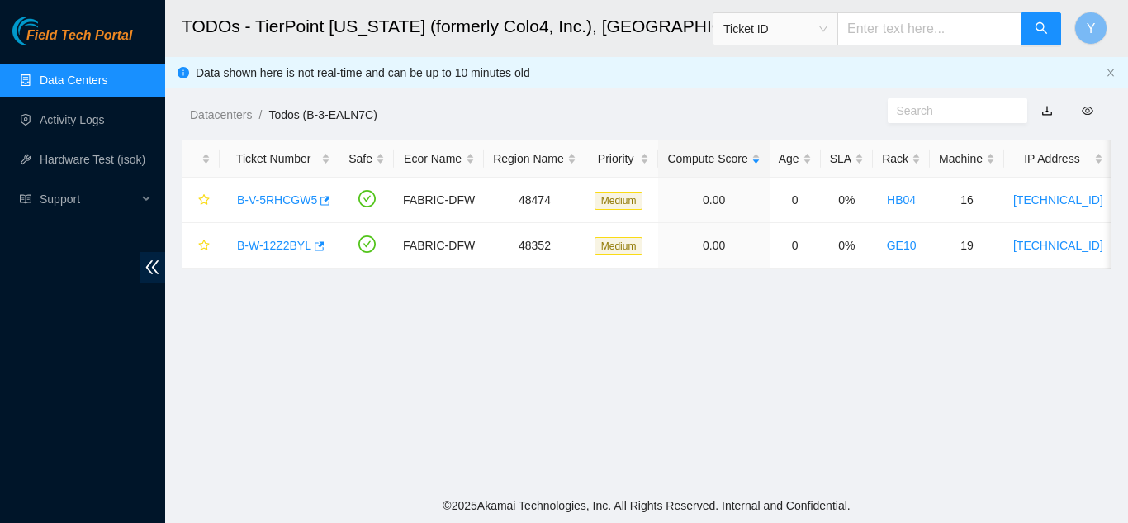
click at [104, 83] on link "Data Centers" at bounding box center [74, 80] width 68 height 13
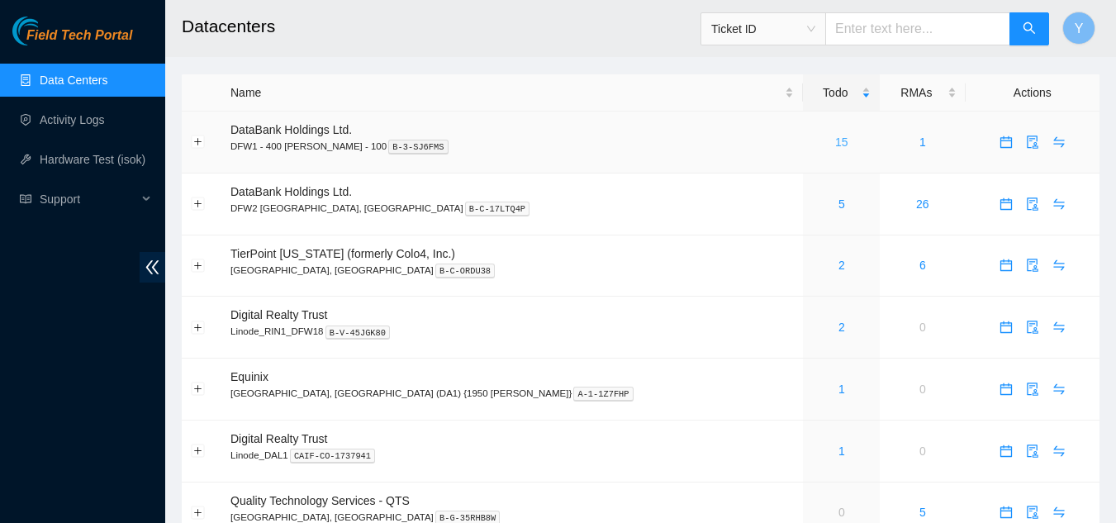
click at [835, 142] on link "15" at bounding box center [841, 141] width 13 height 13
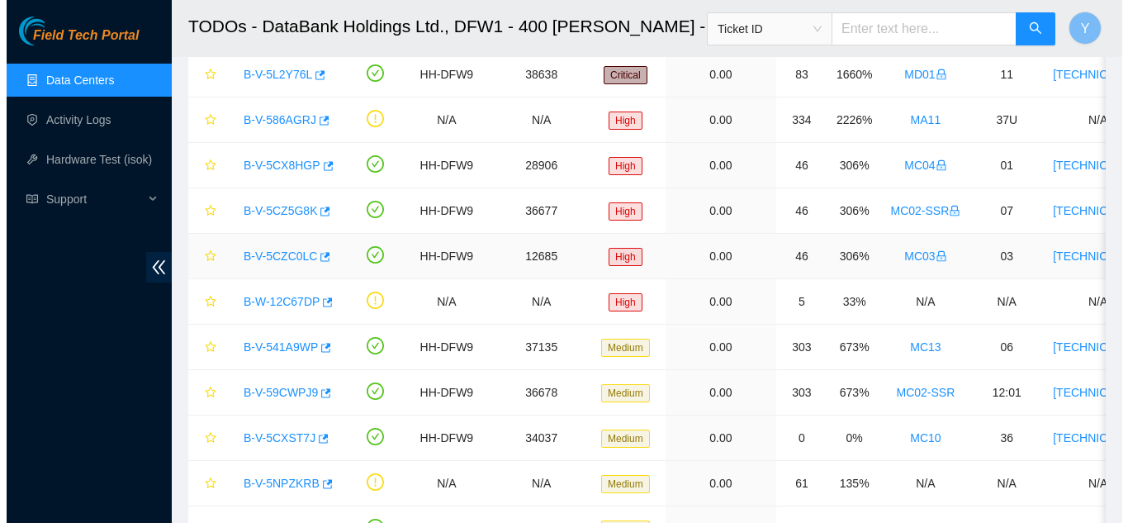
scroll to position [235, 0]
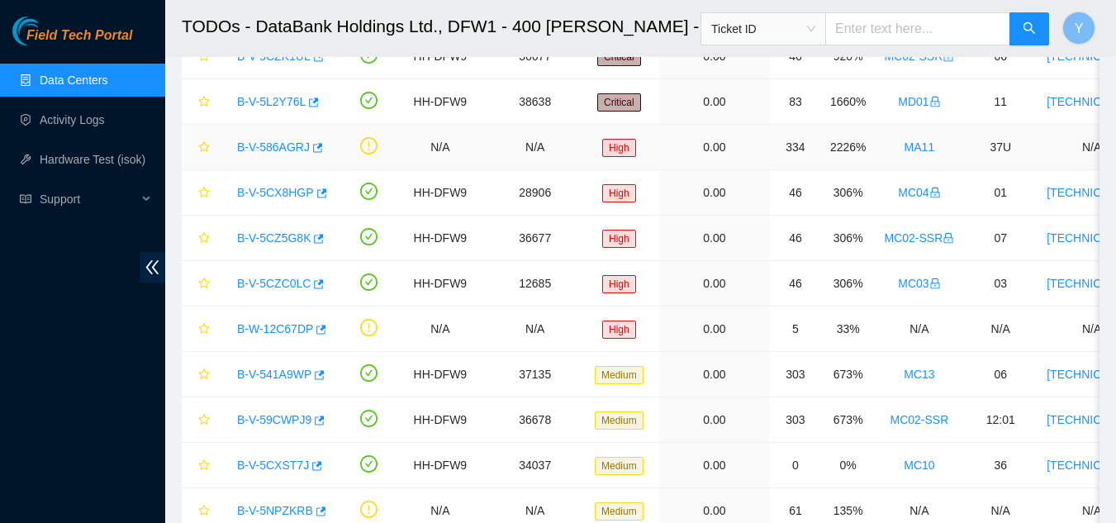
click at [281, 143] on link "B-V-586AGRJ" at bounding box center [273, 146] width 73 height 13
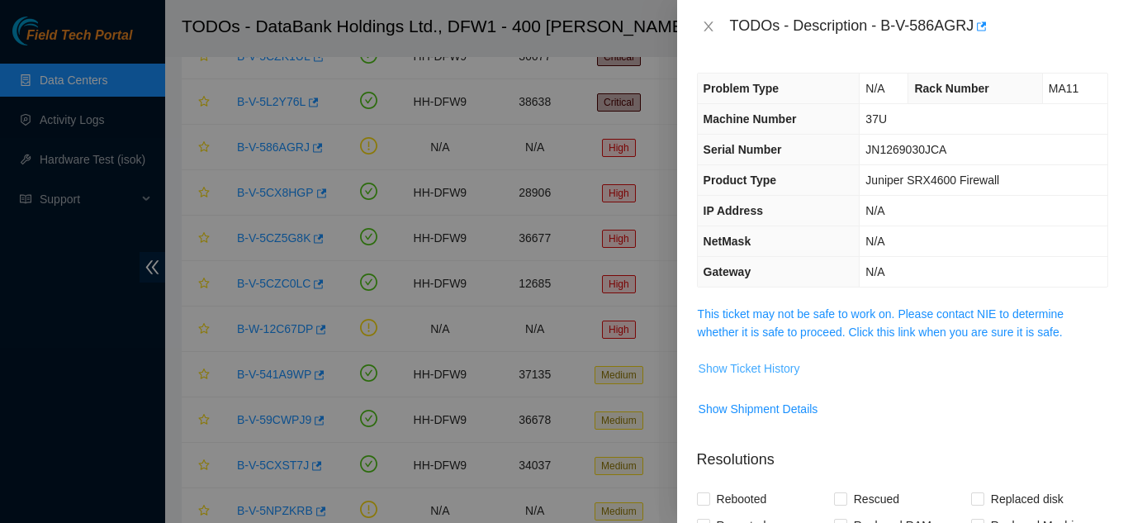
click at [759, 363] on span "Show Ticket History" at bounding box center [750, 368] width 102 height 18
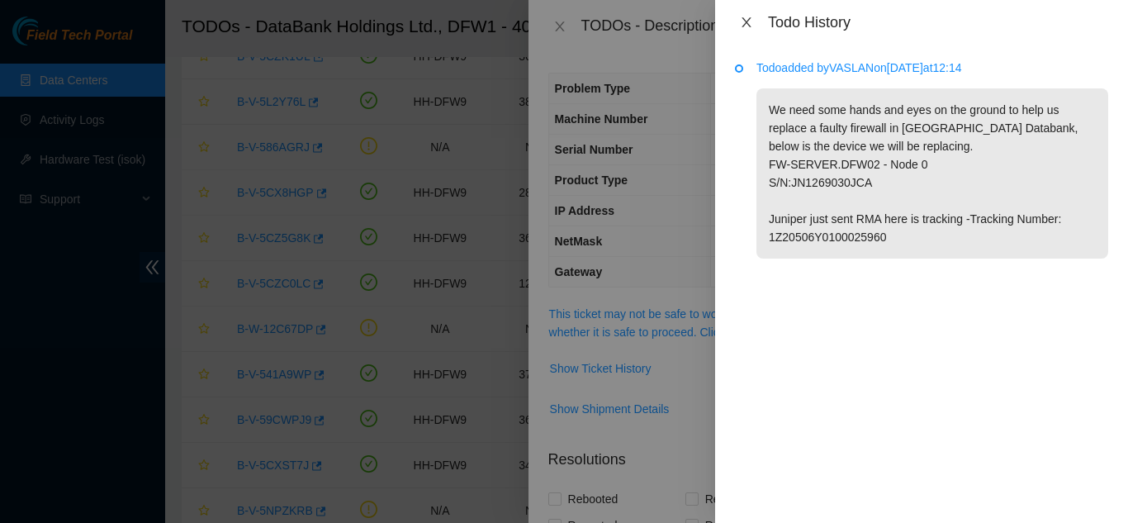
click at [746, 24] on icon "close" at bounding box center [746, 22] width 9 height 10
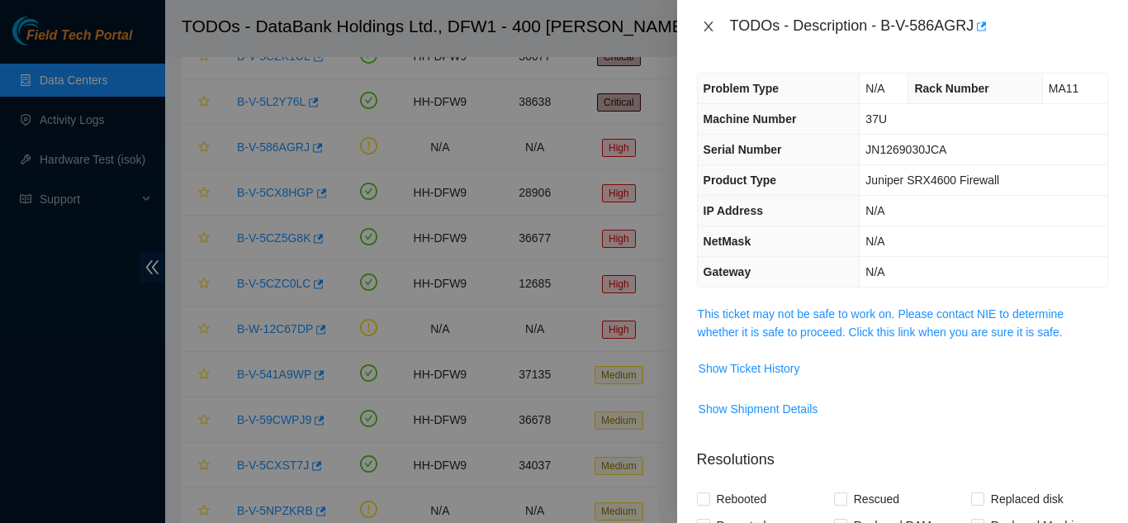
click at [708, 26] on icon "close" at bounding box center [708, 26] width 13 height 13
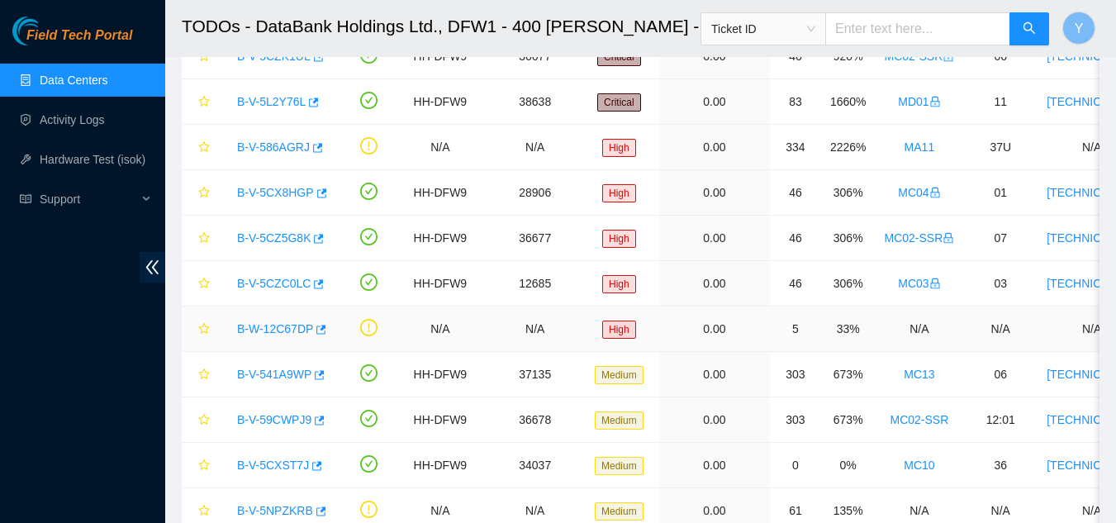
click at [286, 328] on link "B-W-12C67DP" at bounding box center [275, 328] width 76 height 13
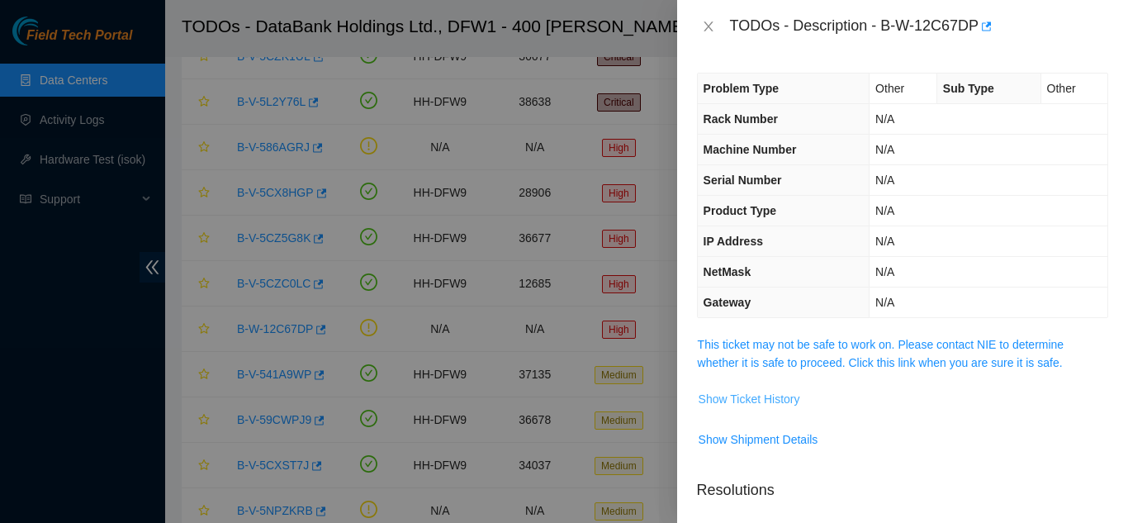
click at [751, 401] on span "Show Ticket History" at bounding box center [750, 399] width 102 height 18
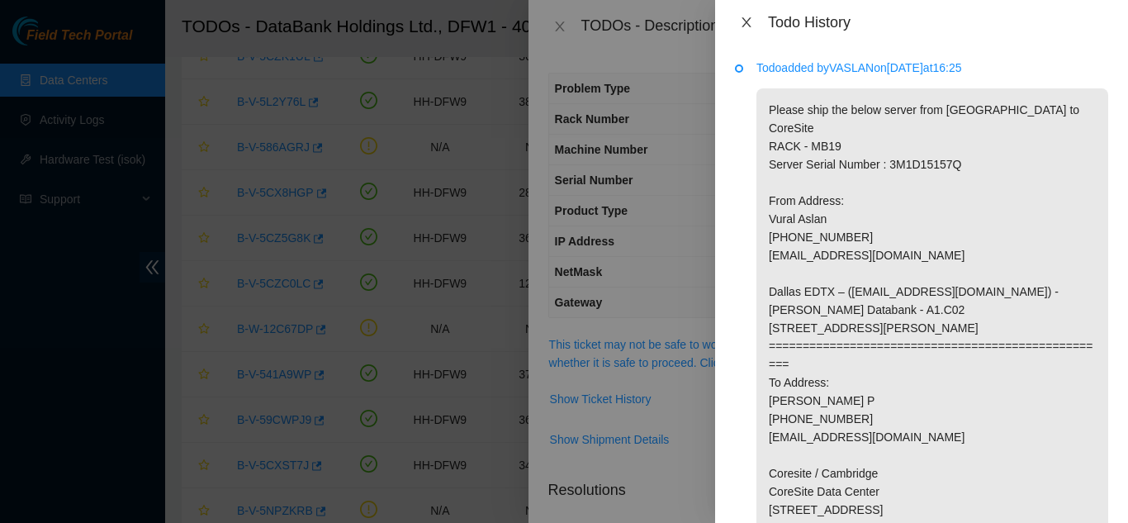
click at [748, 24] on icon "close" at bounding box center [746, 22] width 9 height 10
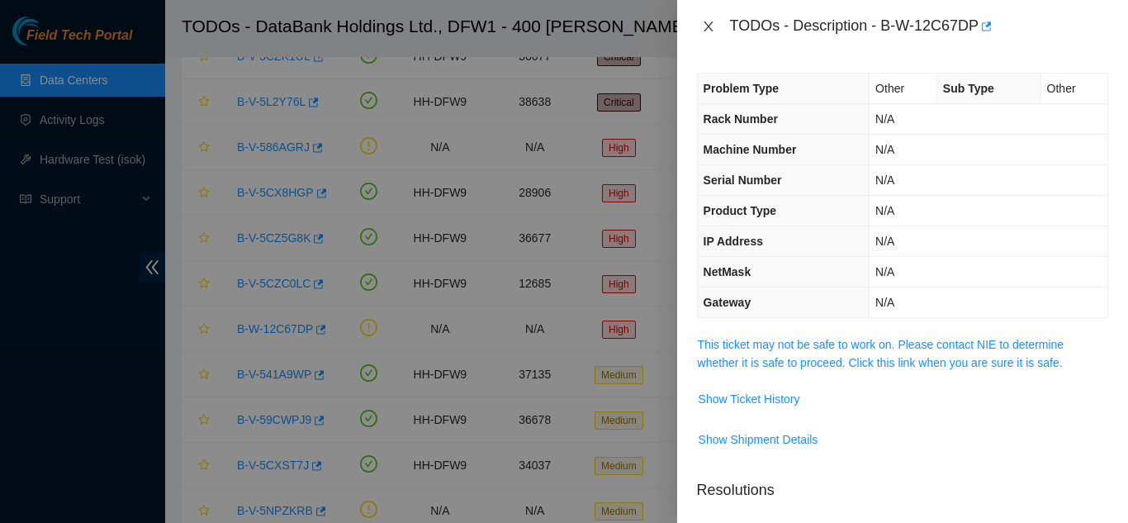
click at [706, 27] on icon "close" at bounding box center [708, 26] width 13 height 13
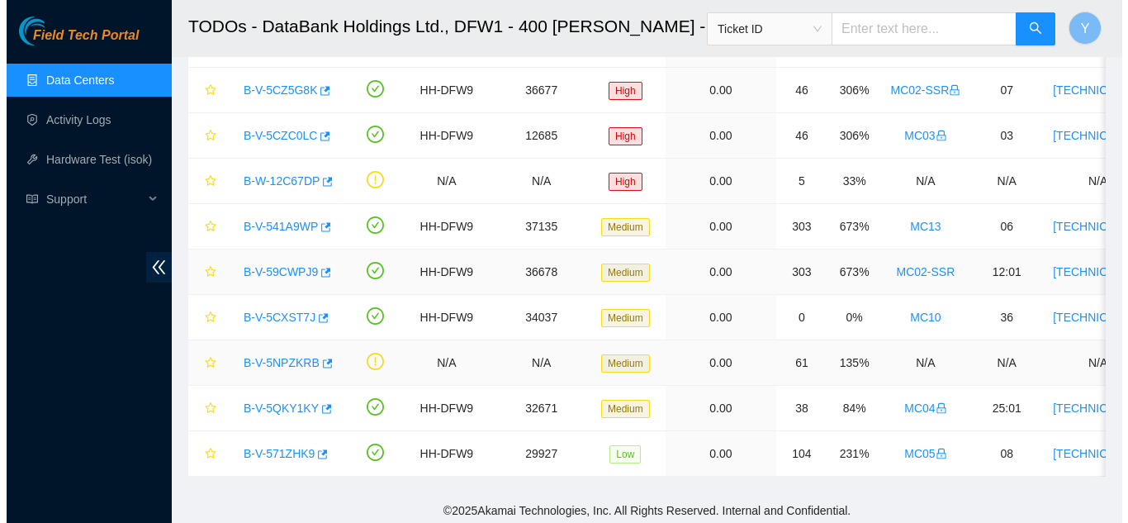
scroll to position [400, 0]
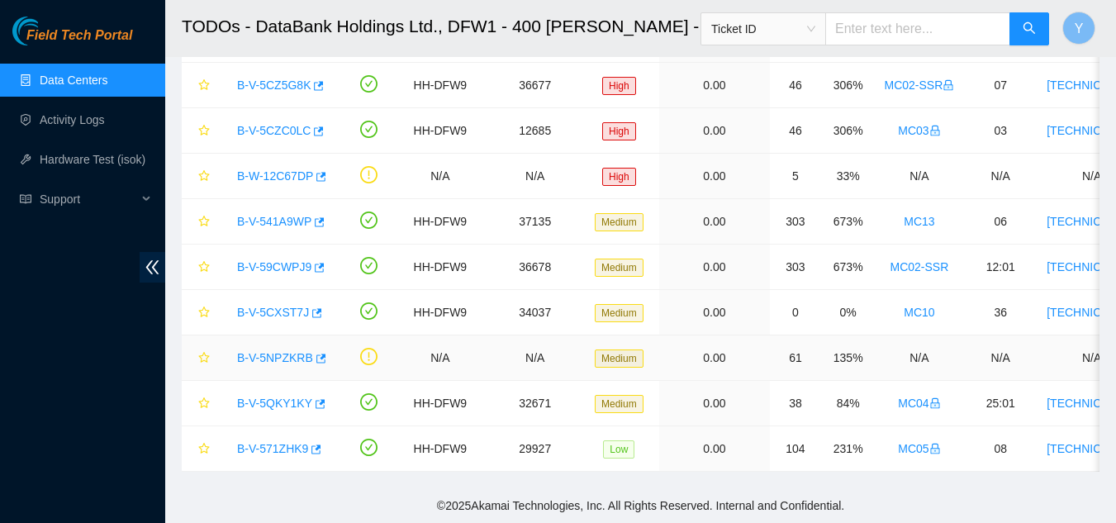
click at [288, 351] on link "B-V-5NPZKRB" at bounding box center [275, 357] width 76 height 13
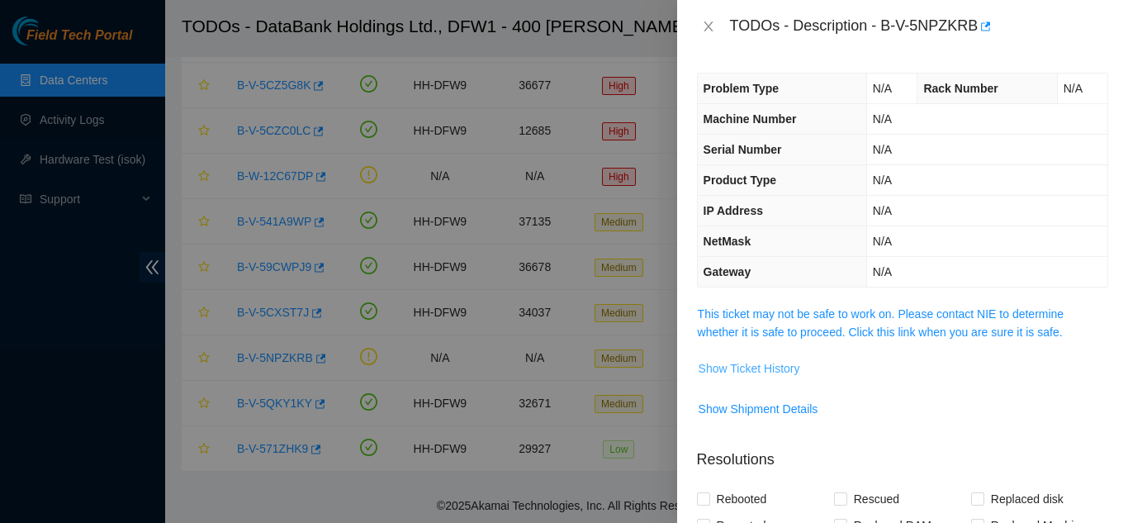
click at [748, 368] on span "Show Ticket History" at bounding box center [750, 368] width 102 height 18
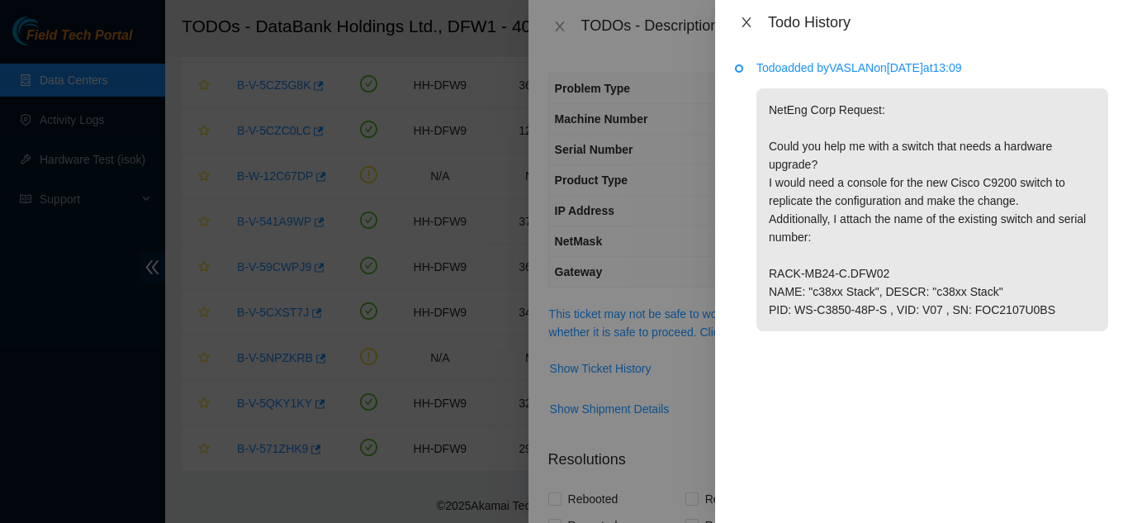
click at [747, 21] on icon "close" at bounding box center [746, 22] width 9 height 10
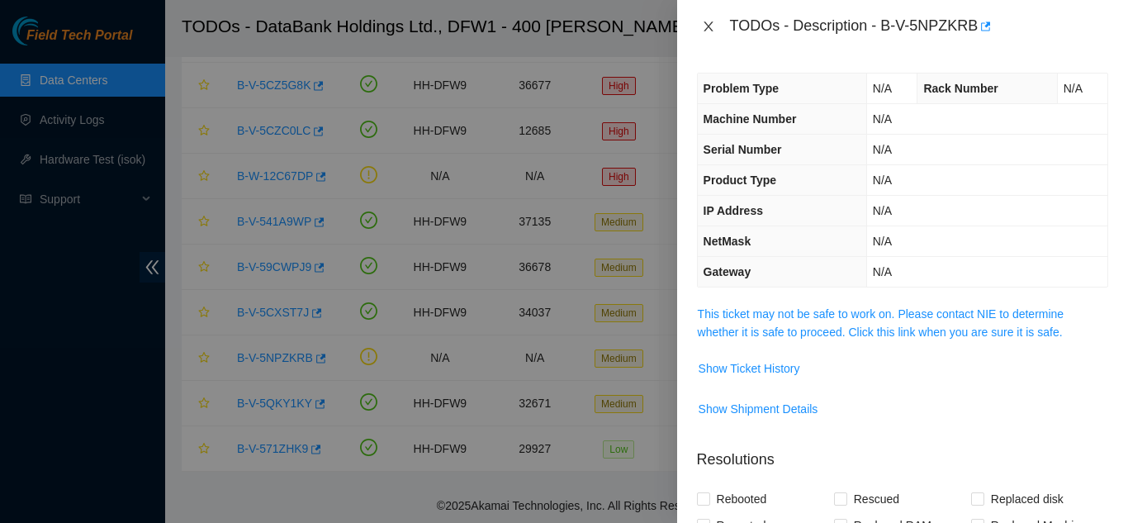
drag, startPoint x: 705, startPoint y: 30, endPoint x: 716, endPoint y: 46, distance: 20.2
click at [709, 36] on div "TODOs - Description - B-V-5NPZKRB" at bounding box center [902, 26] width 411 height 26
click at [709, 26] on icon "close" at bounding box center [708, 26] width 9 height 10
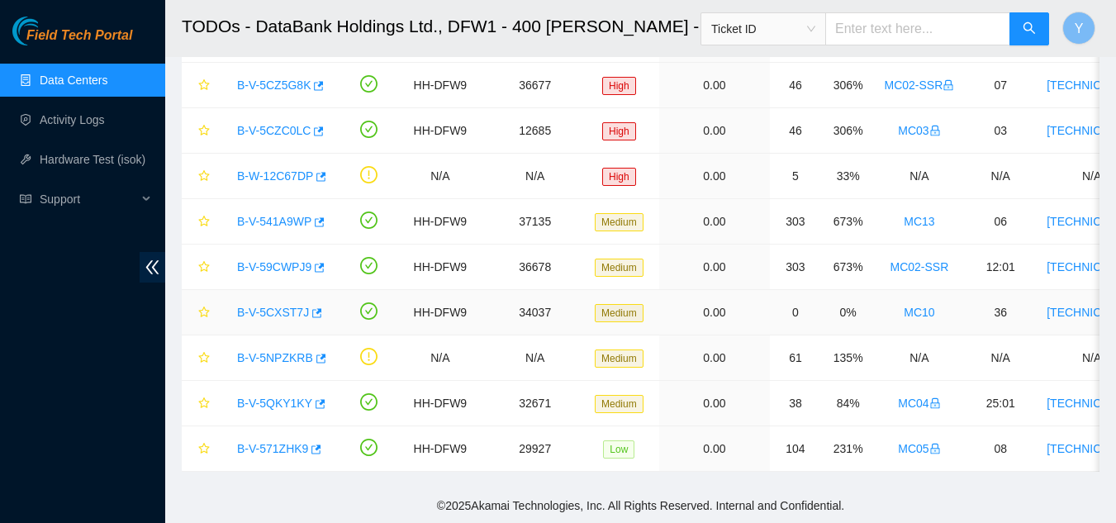
click at [271, 306] on link "B-V-5CXST7J" at bounding box center [273, 312] width 72 height 13
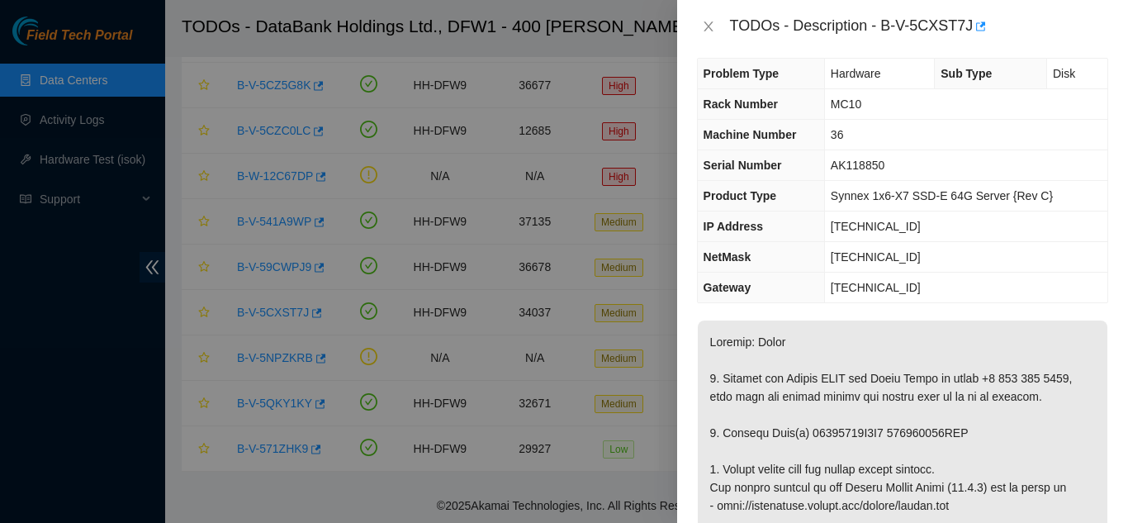
scroll to position [0, 0]
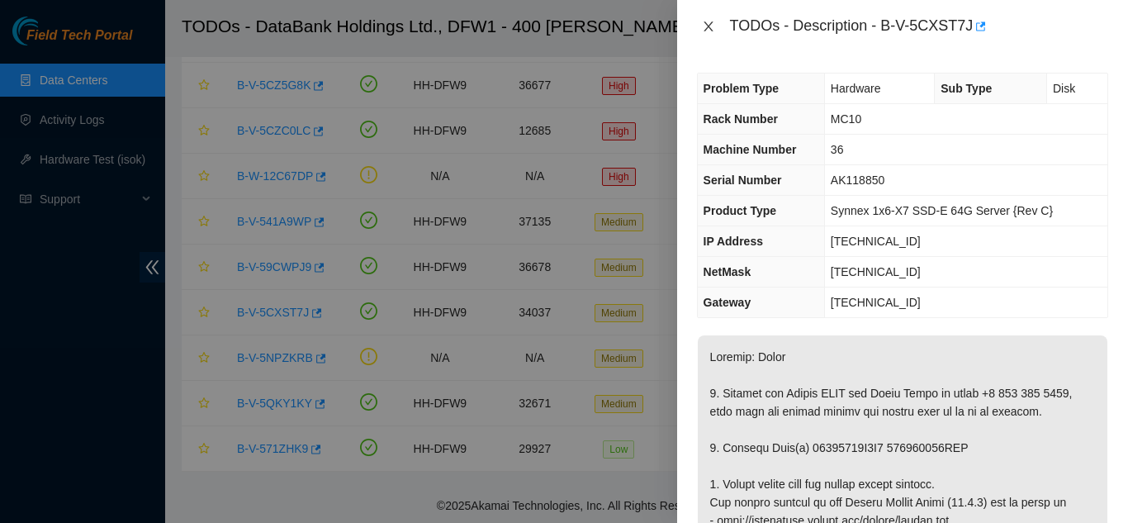
click at [709, 26] on icon "close" at bounding box center [708, 26] width 13 height 13
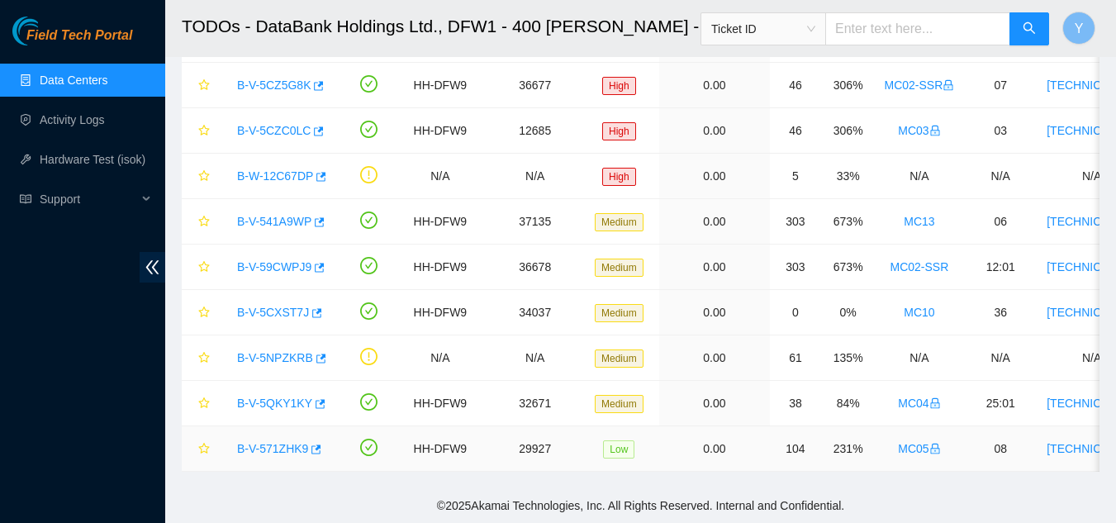
click at [279, 442] on link "B-V-571ZHK9" at bounding box center [272, 448] width 71 height 13
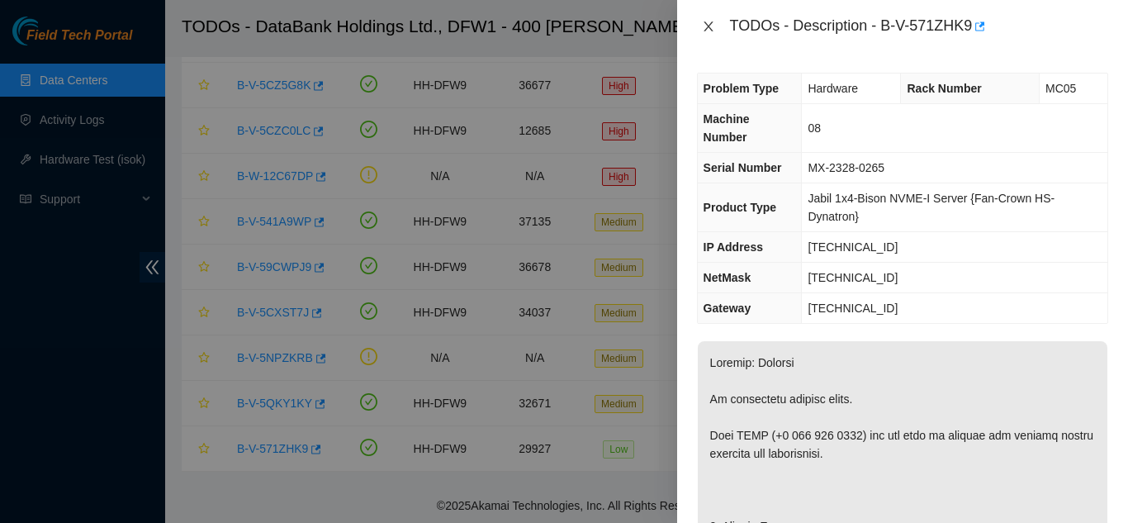
click at [709, 26] on icon "close" at bounding box center [708, 26] width 9 height 10
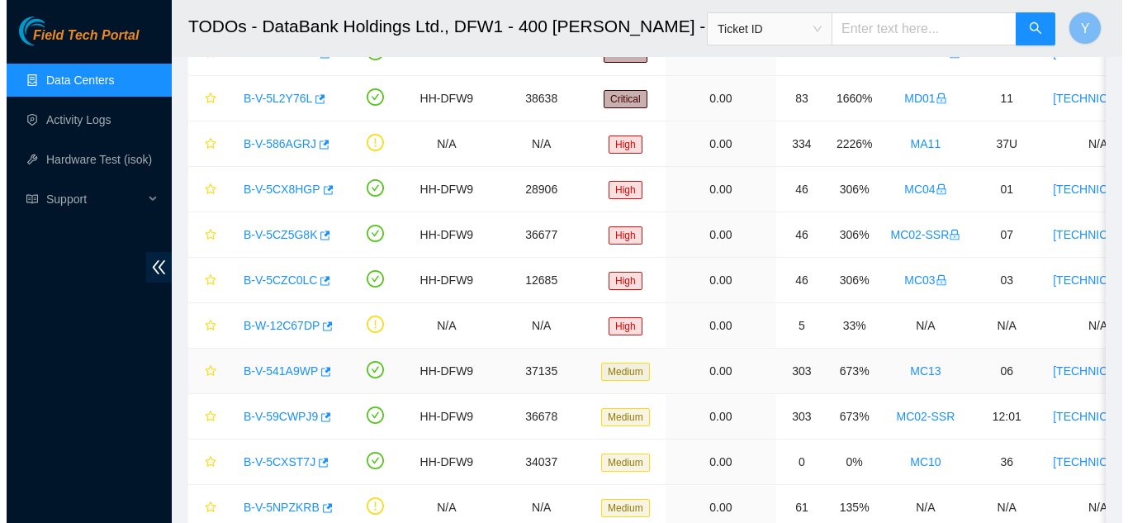
scroll to position [235, 0]
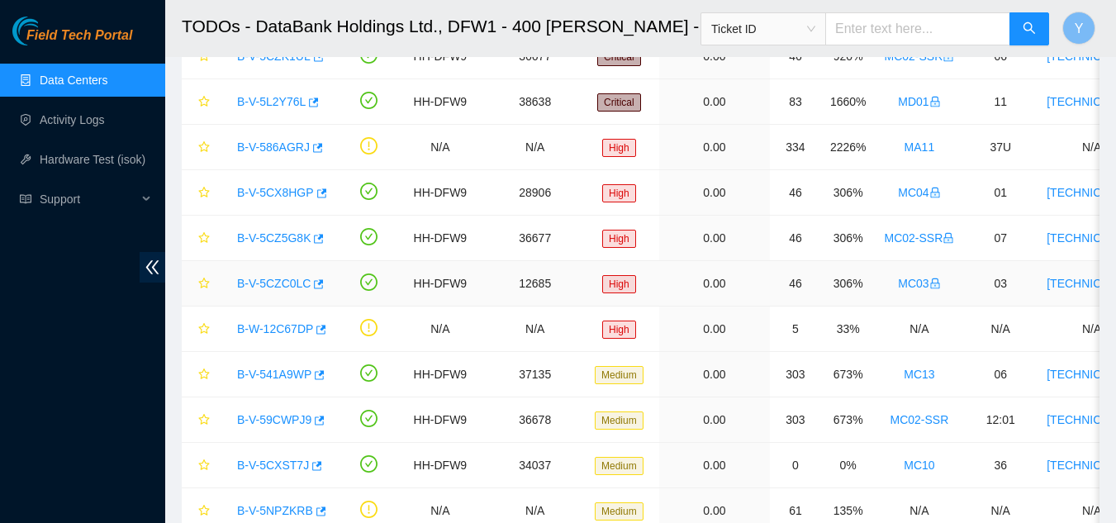
click at [259, 282] on link "B-V-5CZC0LC" at bounding box center [274, 283] width 74 height 13
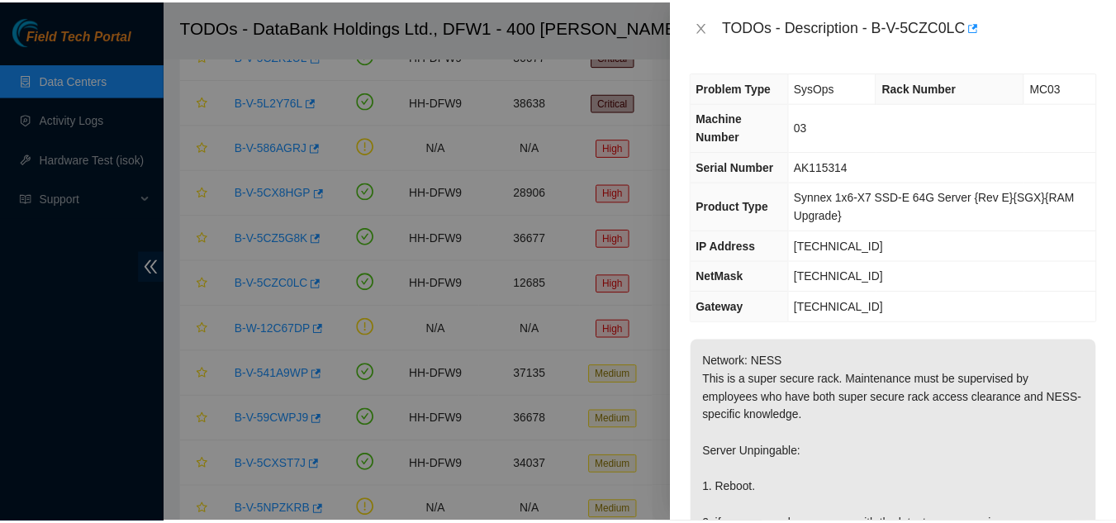
scroll to position [0, 0]
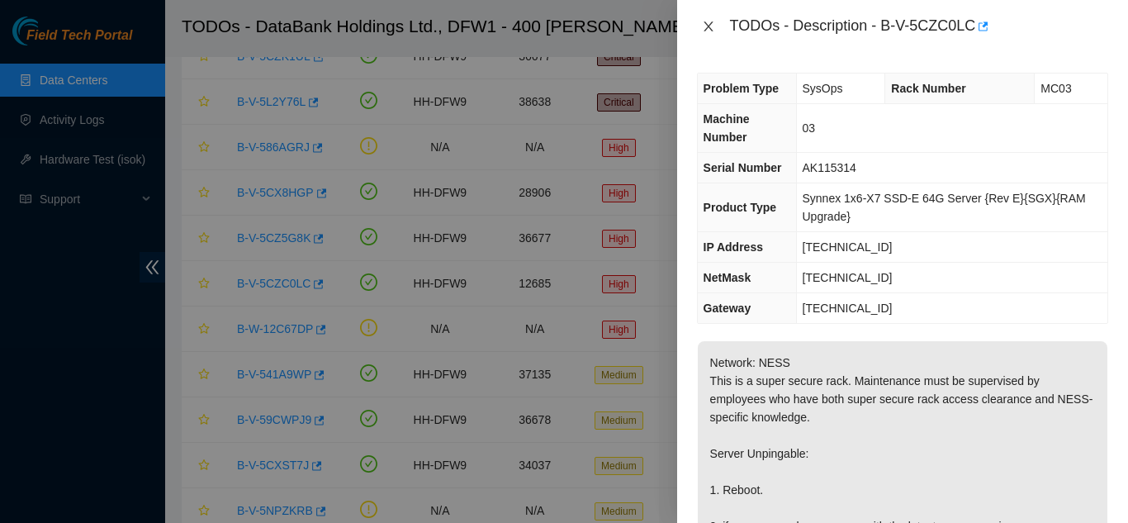
click at [710, 27] on icon "close" at bounding box center [708, 26] width 13 height 13
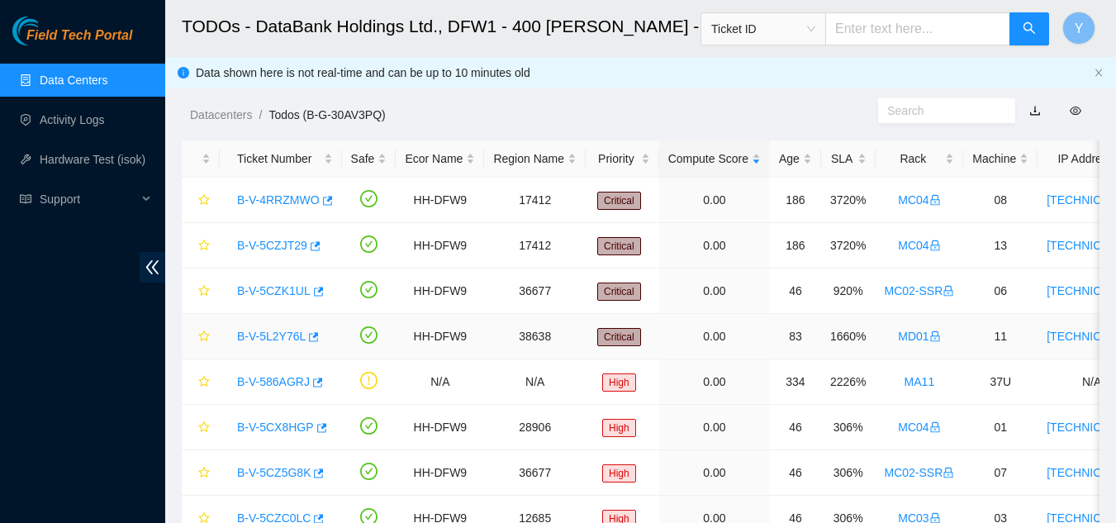
click at [284, 336] on link "B-V-5L2Y76L" at bounding box center [271, 336] width 69 height 13
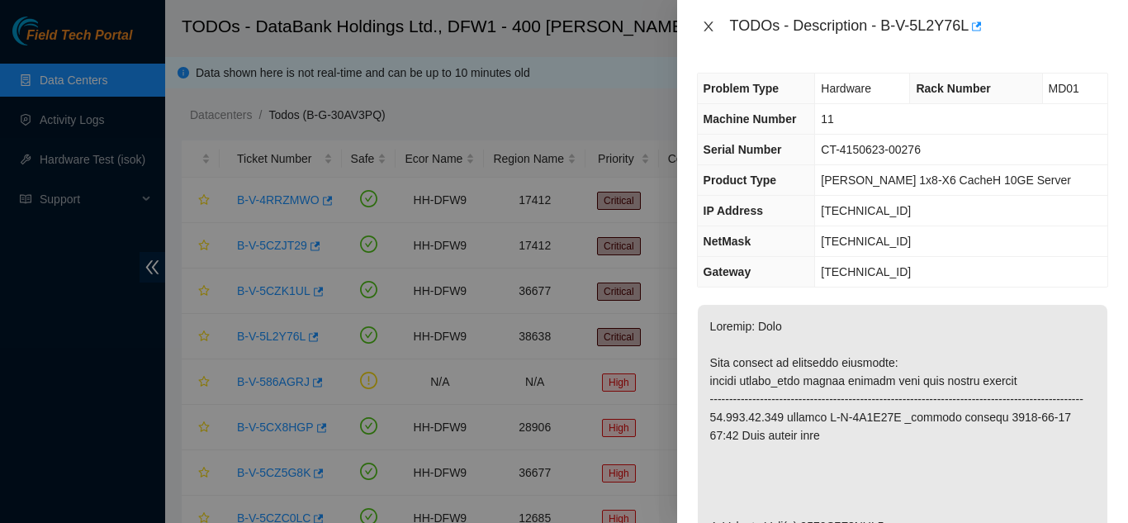
click at [709, 27] on icon "close" at bounding box center [708, 26] width 9 height 10
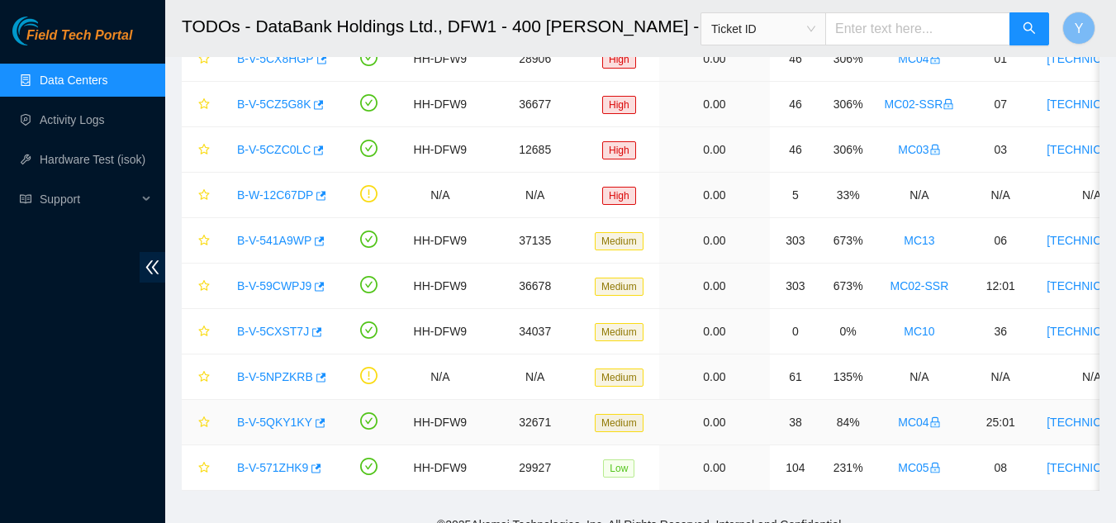
scroll to position [400, 0]
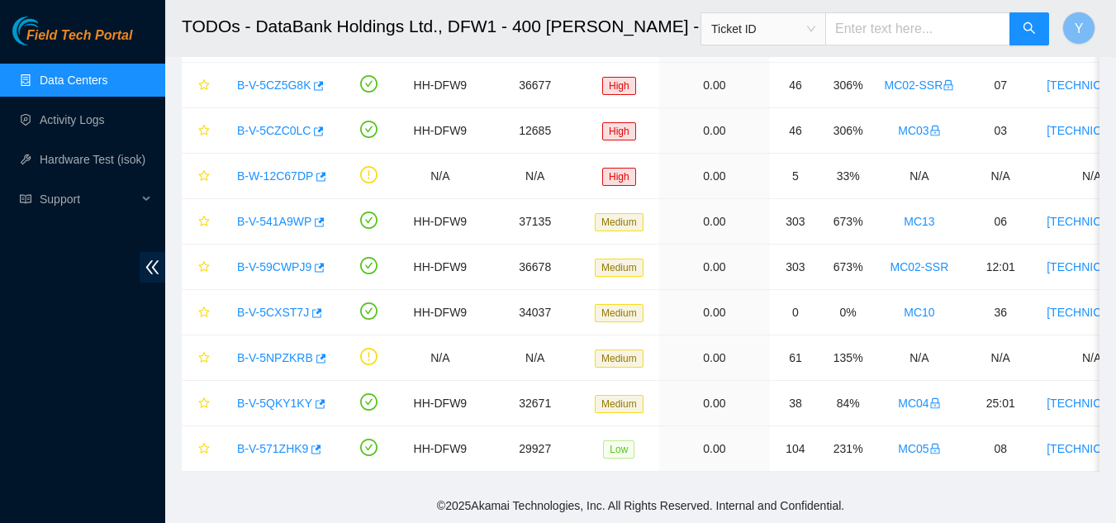
click at [95, 78] on link "Data Centers" at bounding box center [74, 80] width 68 height 13
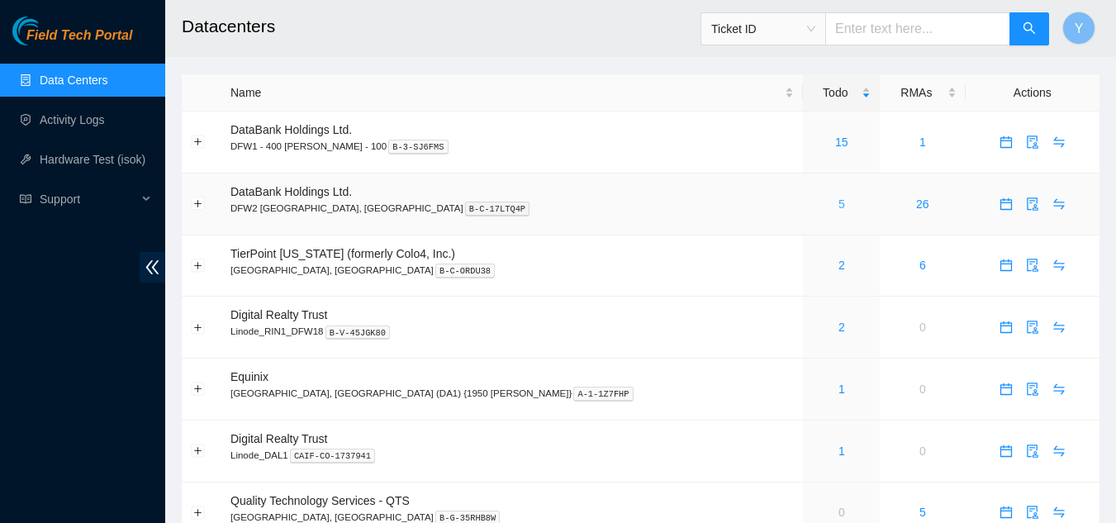
click at [838, 207] on link "5" at bounding box center [841, 203] width 7 height 13
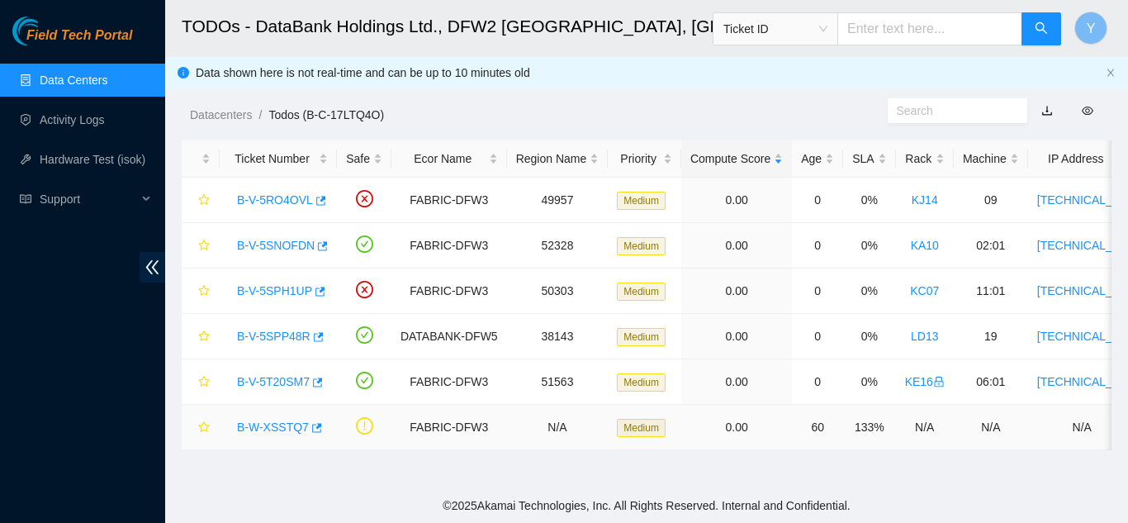
click at [272, 425] on link "B-W-XSSTQ7" at bounding box center [273, 426] width 72 height 13
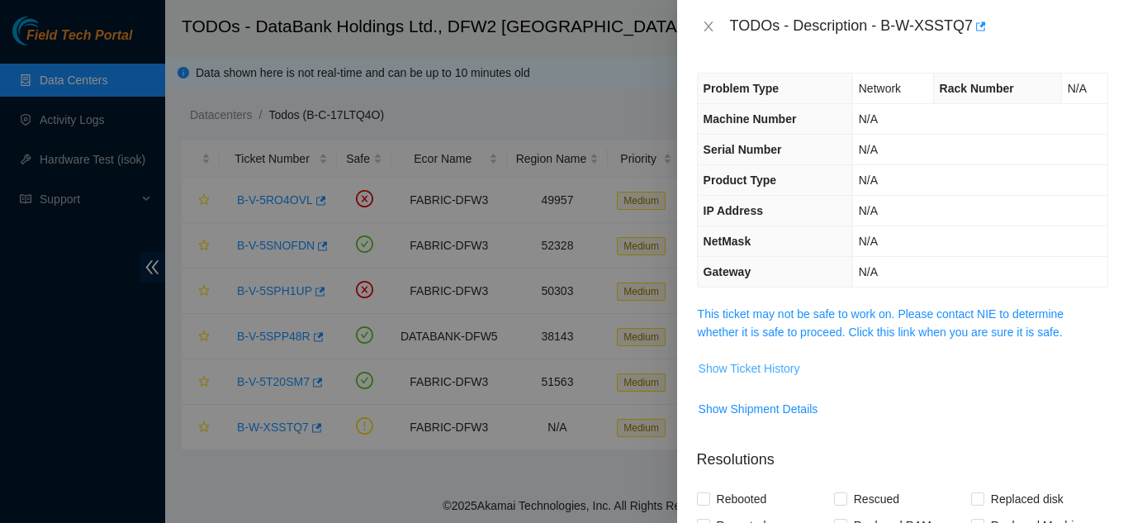
click at [752, 364] on span "Show Ticket History" at bounding box center [750, 368] width 102 height 18
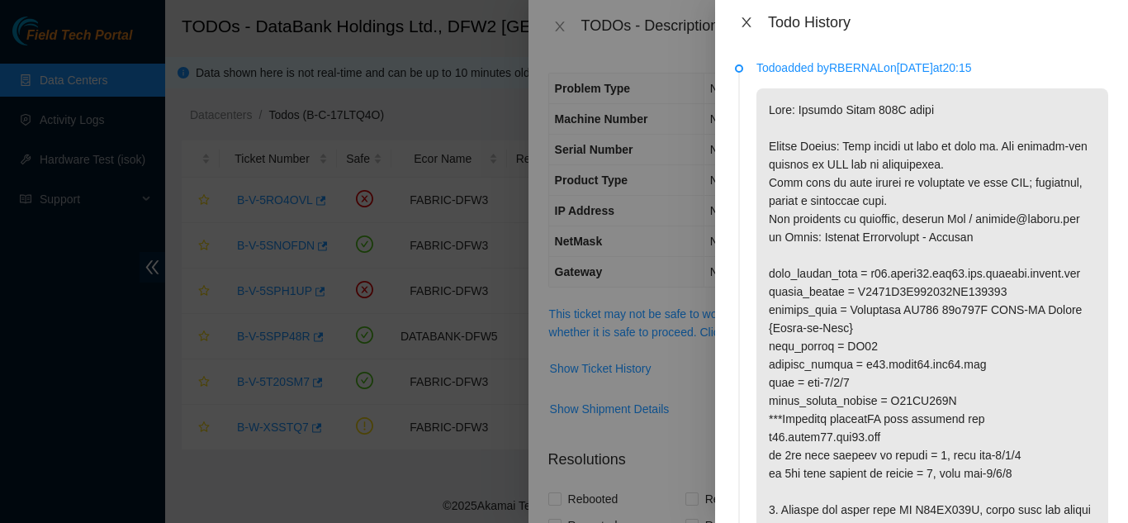
click at [747, 26] on icon "close" at bounding box center [746, 22] width 13 height 13
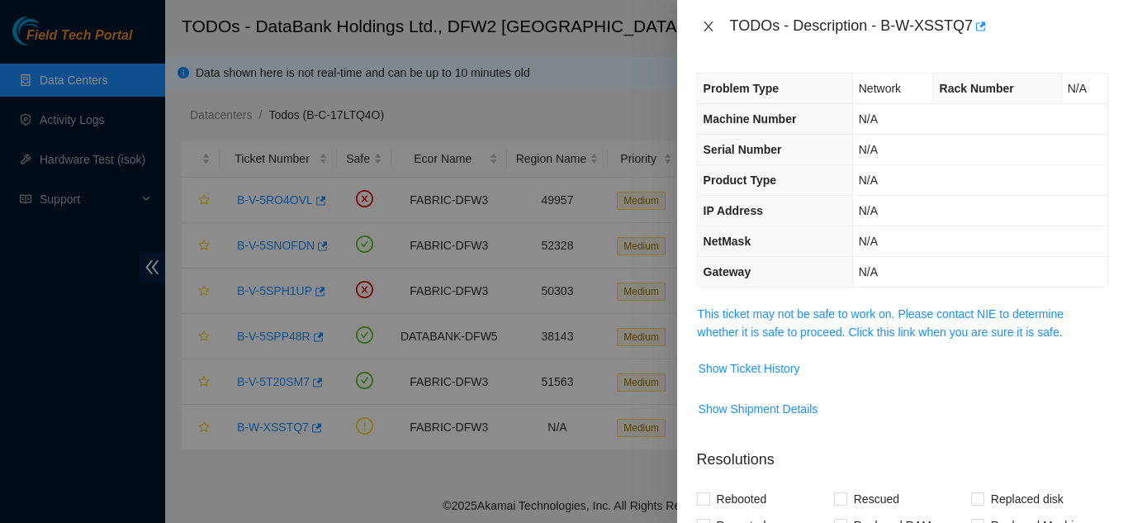
click at [711, 26] on icon "close" at bounding box center [708, 26] width 13 height 13
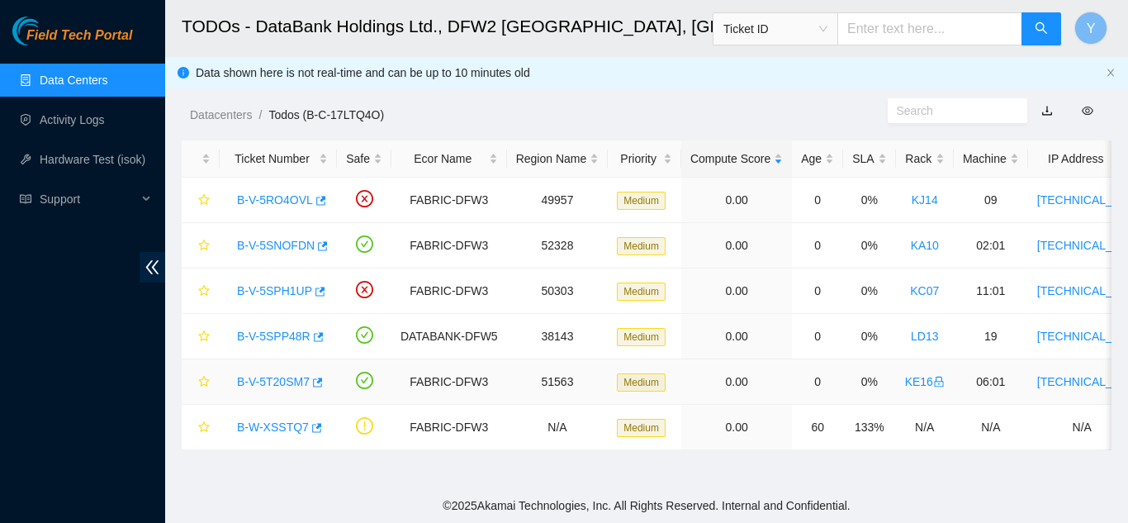
click at [287, 382] on link "B-V-5T20SM7" at bounding box center [273, 381] width 73 height 13
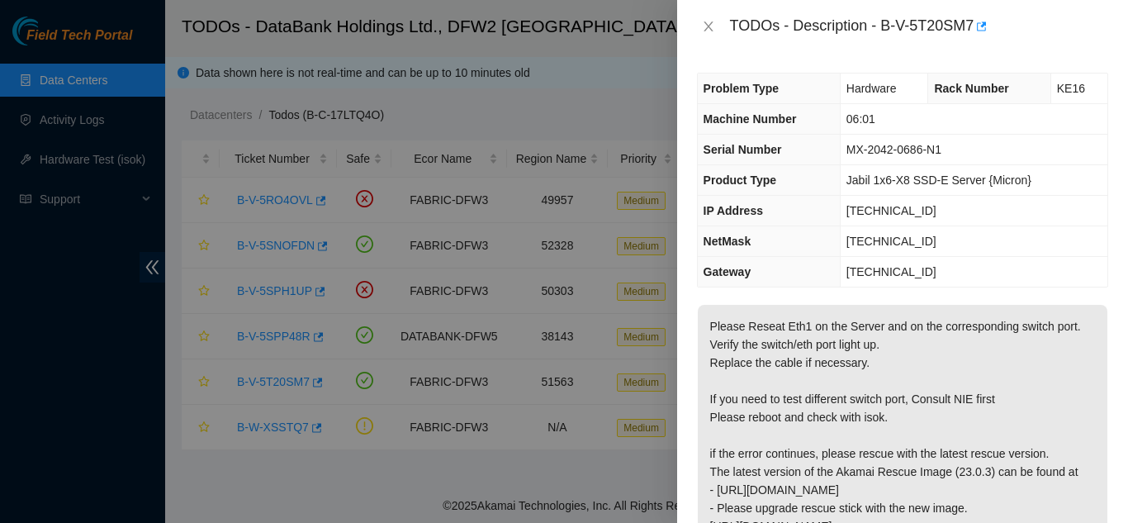
scroll to position [83, 0]
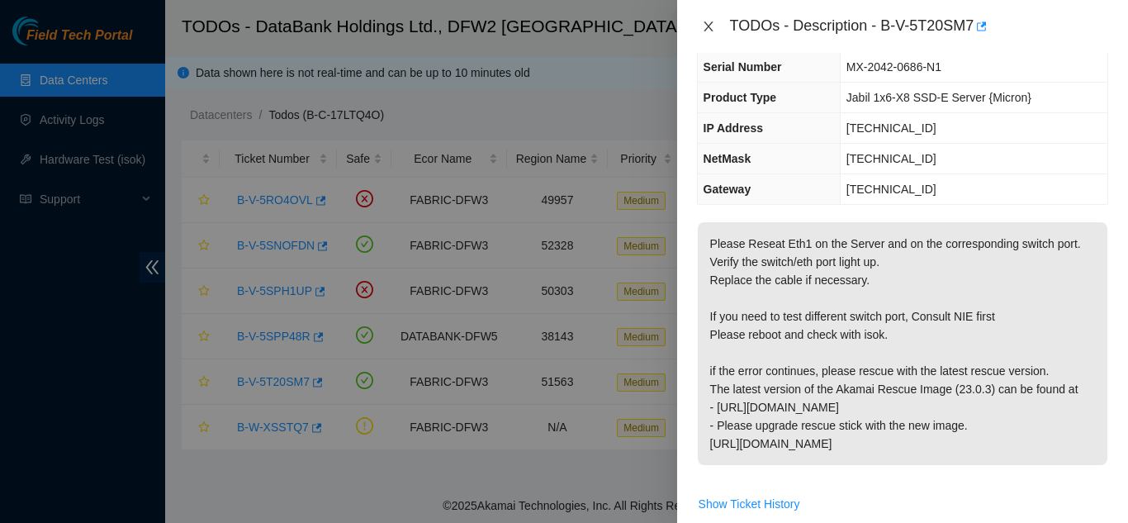
click at [710, 29] on icon "close" at bounding box center [708, 26] width 9 height 10
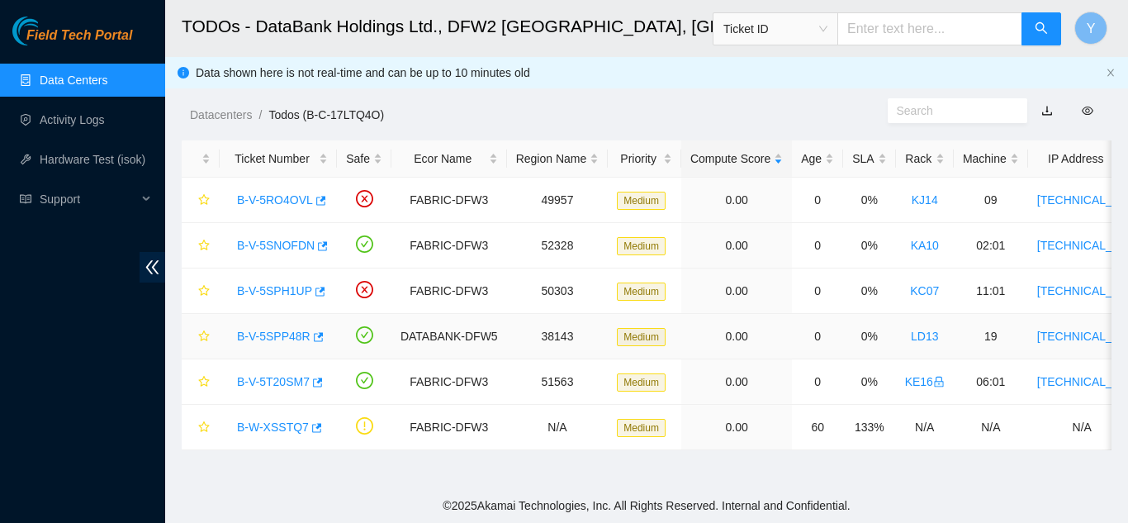
scroll to position [119, 0]
click at [274, 335] on link "B-V-5SPP48R" at bounding box center [274, 336] width 74 height 13
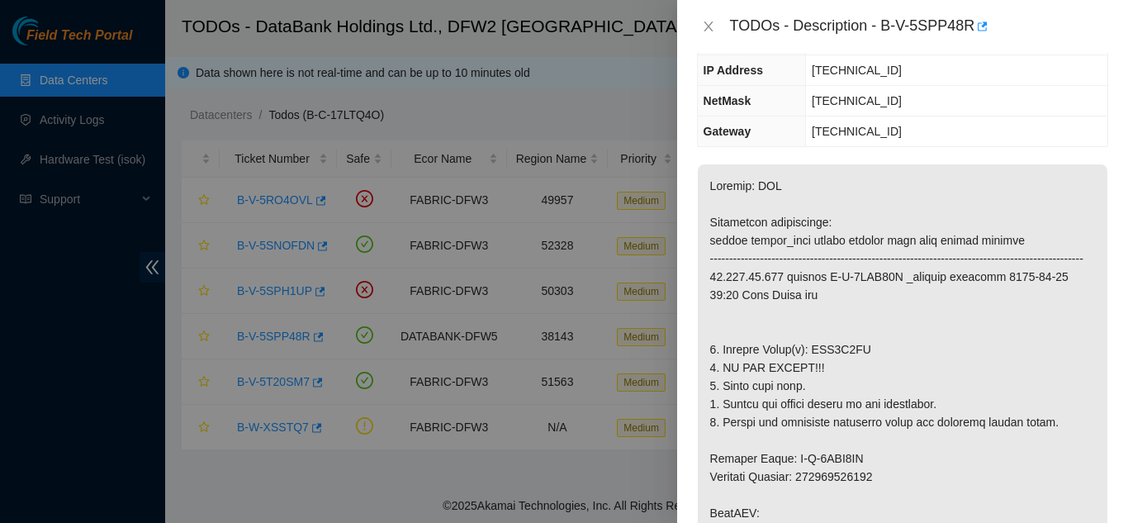
scroll to position [165, 0]
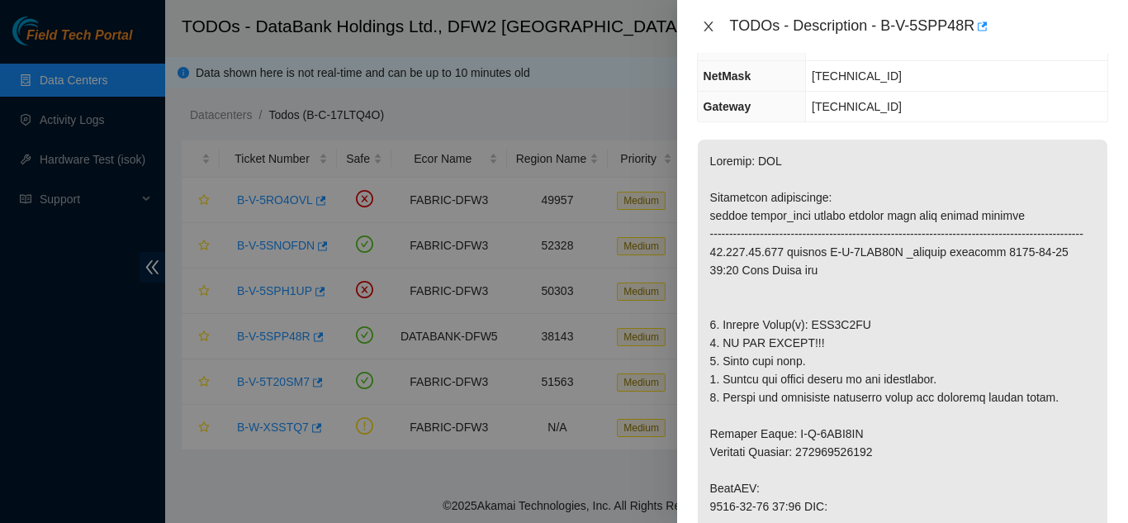
click at [714, 28] on icon "close" at bounding box center [708, 26] width 13 height 13
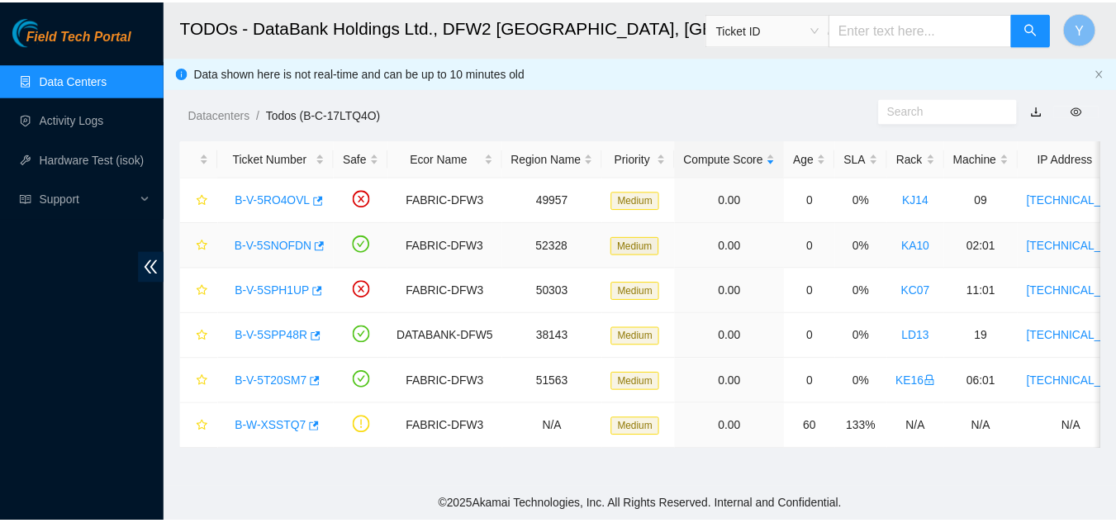
scroll to position [220, 0]
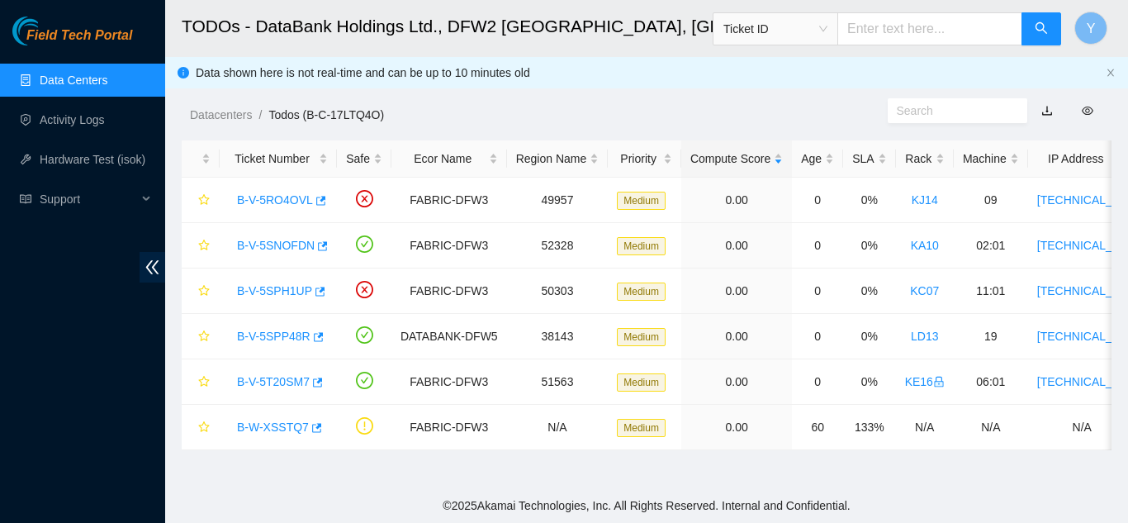
click at [102, 81] on link "Data Centers" at bounding box center [74, 80] width 68 height 13
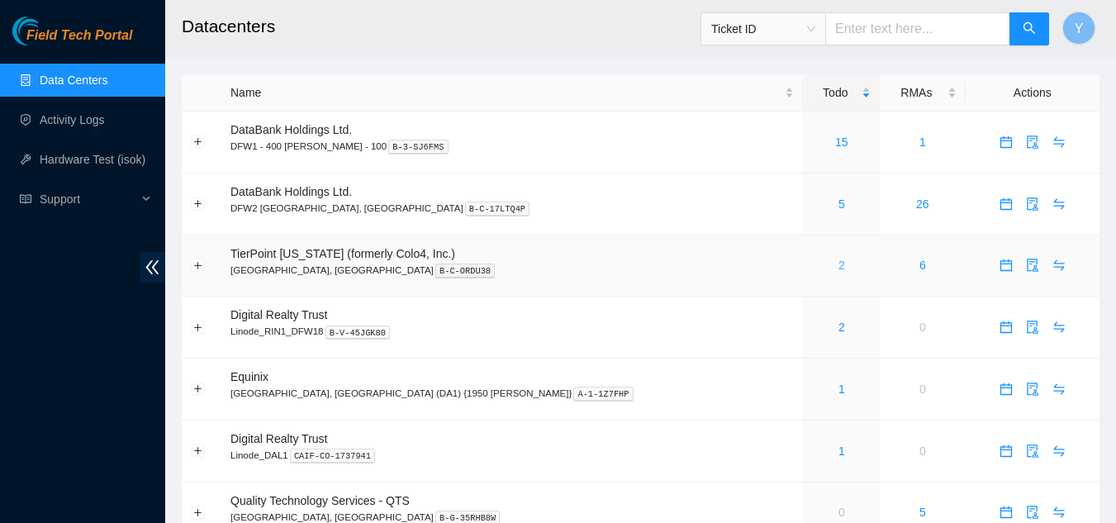
click at [838, 263] on link "2" at bounding box center [841, 265] width 7 height 13
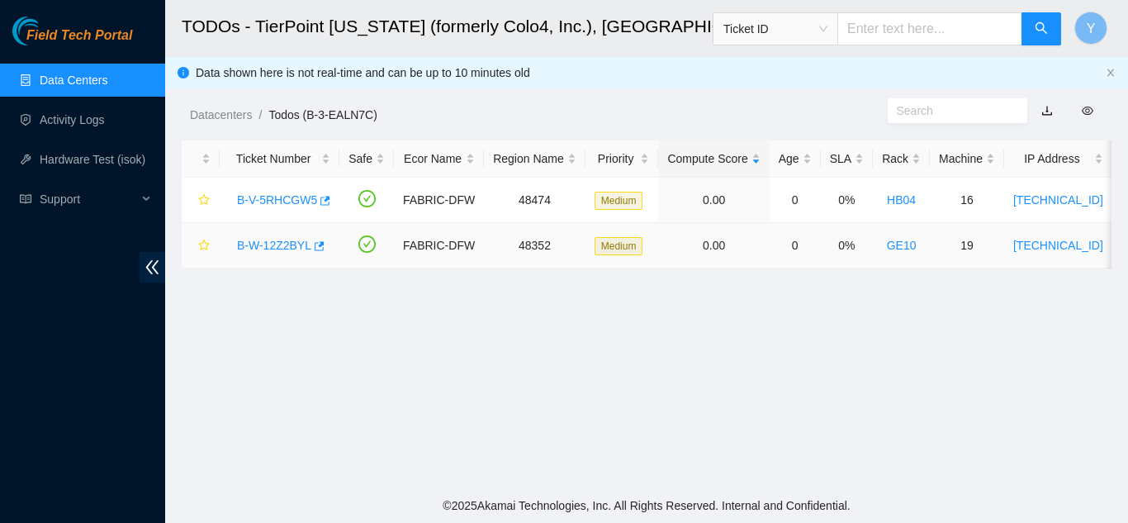
click at [267, 240] on link "B-W-12Z2BYL" at bounding box center [274, 245] width 74 height 13
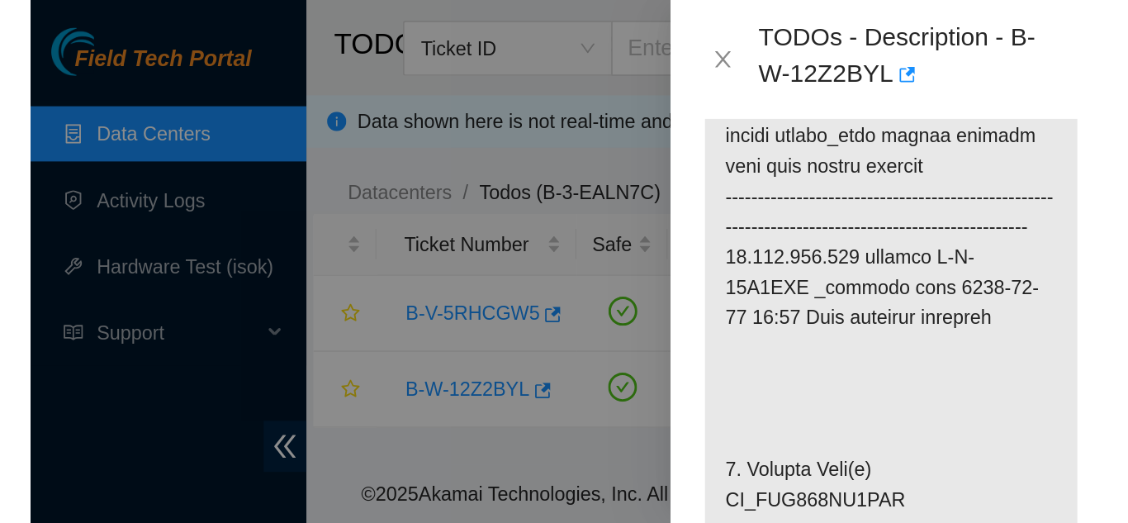
scroll to position [330, 0]
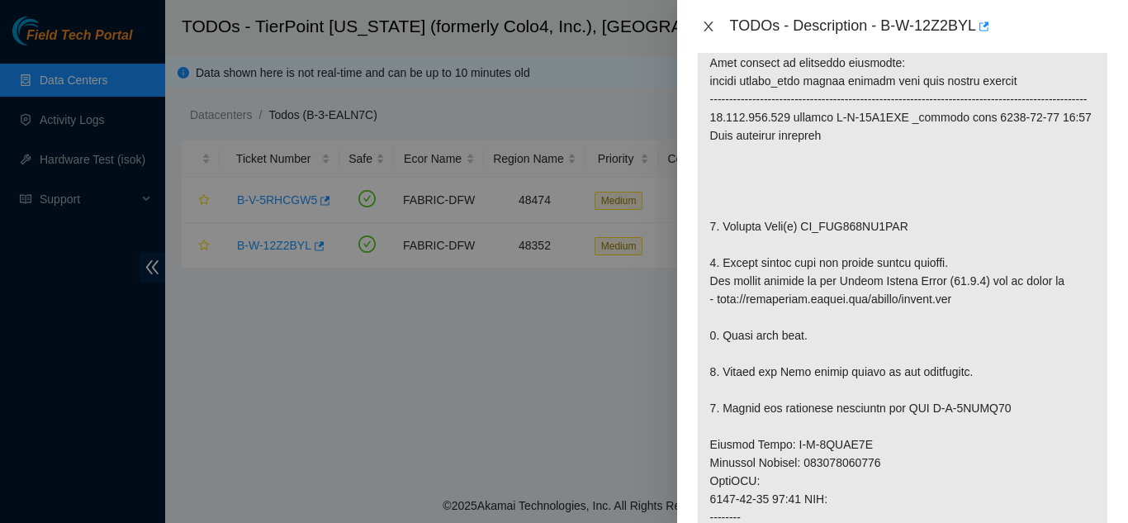
click at [711, 26] on icon "close" at bounding box center [708, 26] width 13 height 13
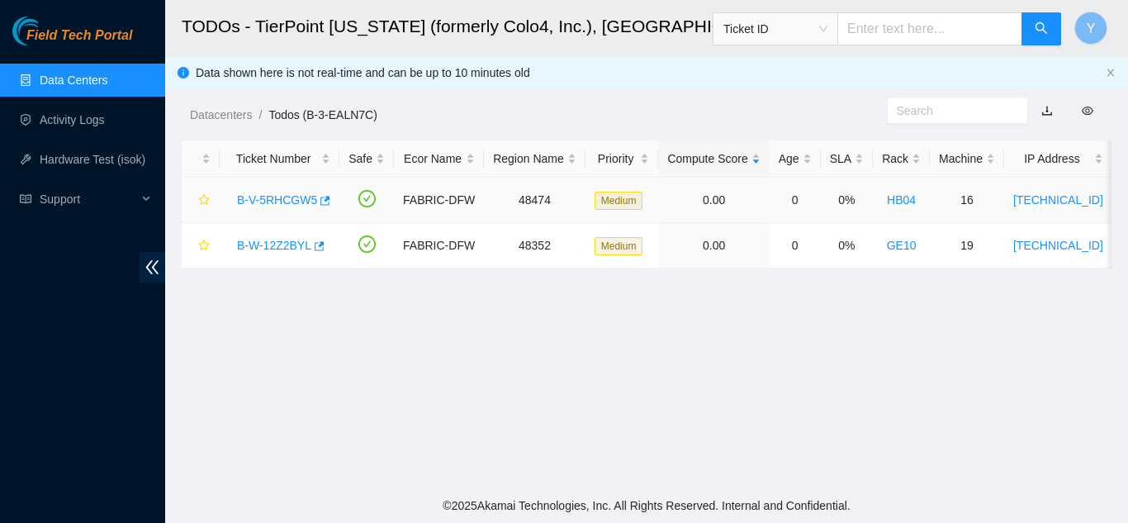
scroll to position [354, 0]
click at [293, 202] on link "B-V-5RHCGW5" at bounding box center [277, 199] width 80 height 13
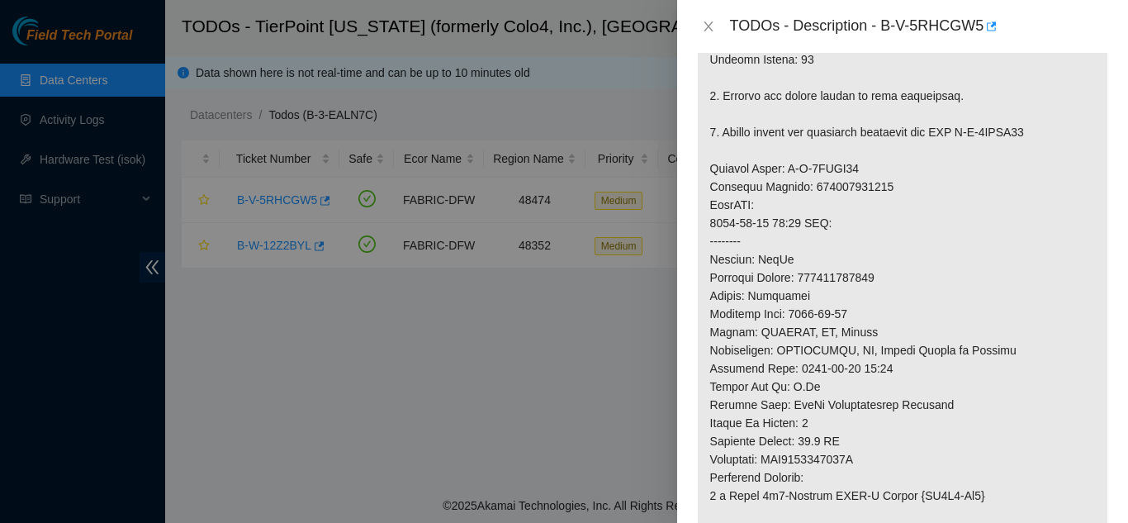
scroll to position [780, 0]
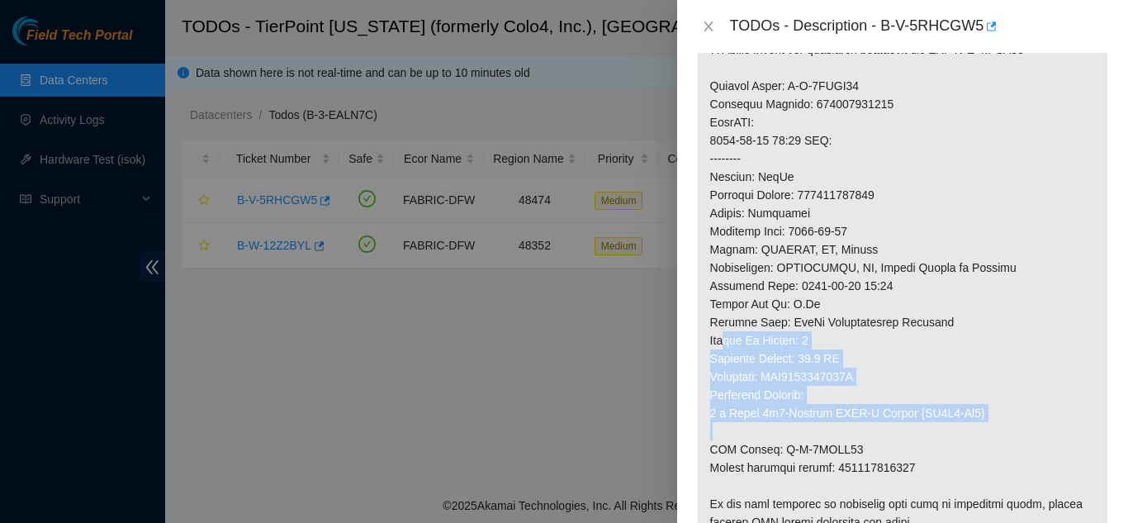
drag, startPoint x: 971, startPoint y: 432, endPoint x: 787, endPoint y: 372, distance: 193.8
click at [752, 371] on p at bounding box center [903, 77] width 410 height 970
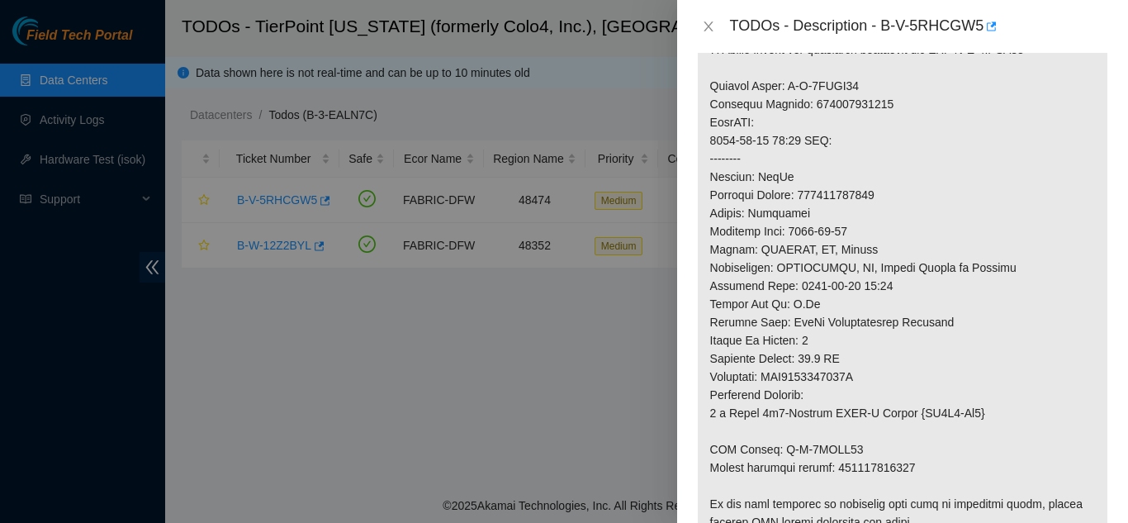
click at [1102, 432] on div "Problem Type Hardware Sub Type Tier 1 Rack Number HB04 Machine Number 16 Serial…" at bounding box center [902, 288] width 451 height 470
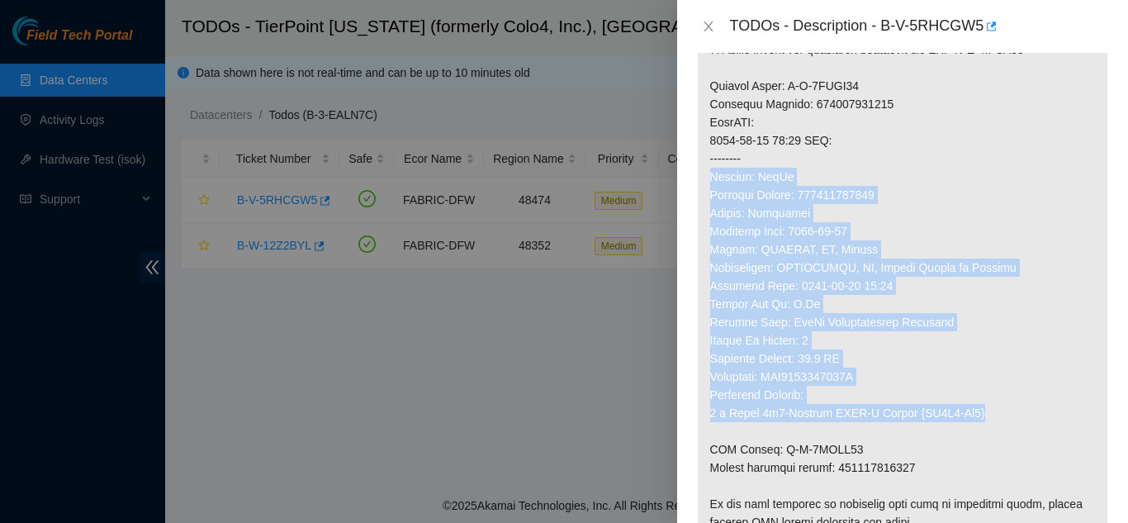
drag, startPoint x: 951, startPoint y: 425, endPoint x: 709, endPoint y: 201, distance: 329.6
click at [709, 201] on p at bounding box center [903, 77] width 410 height 970
copy p "Carrier: FedEx Tracking Number: 883390623470 Status: Delivered Shipping Date: 2…"
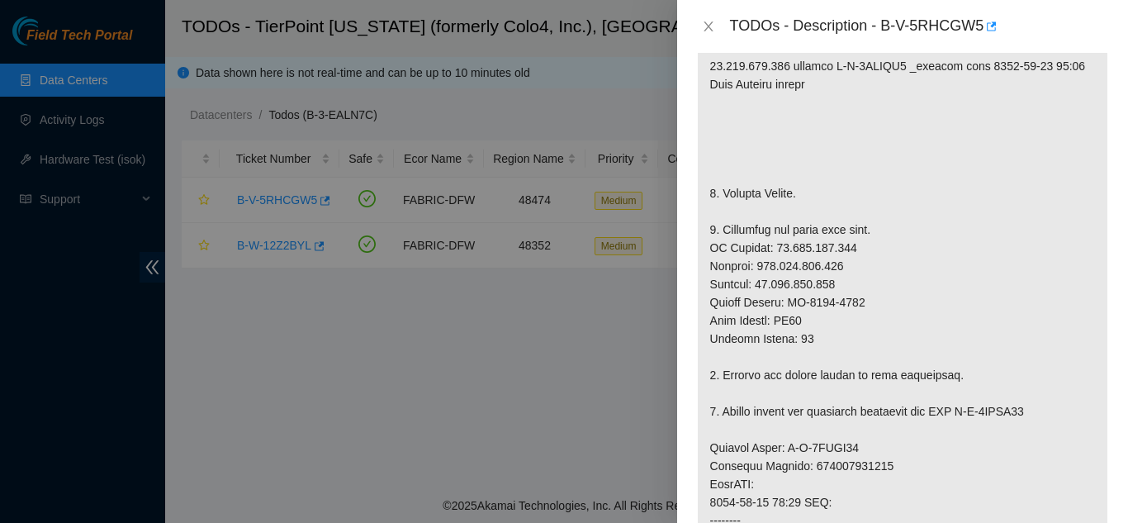
scroll to position [367, 0]
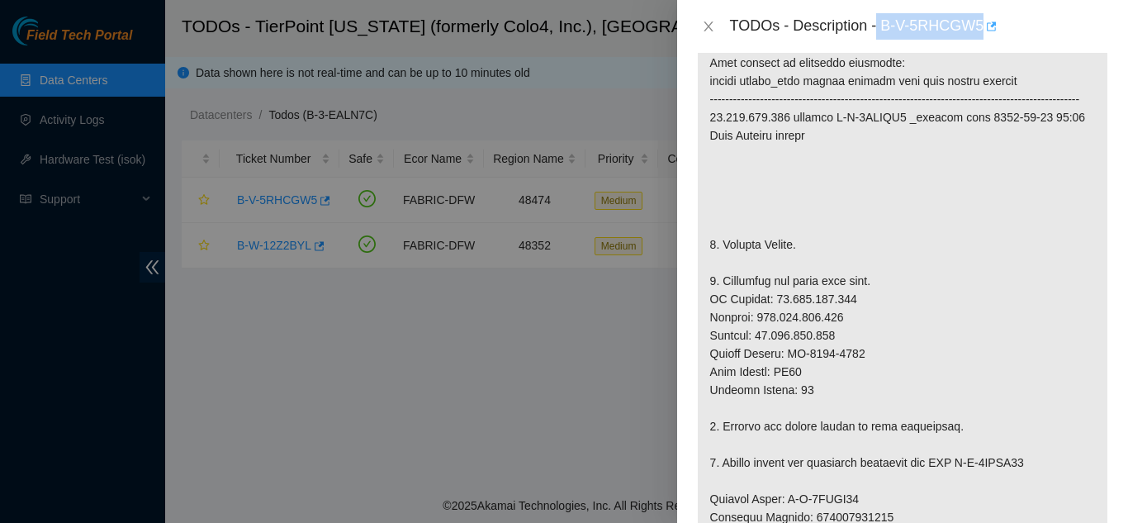
drag, startPoint x: 880, startPoint y: 26, endPoint x: 984, endPoint y: 19, distance: 104.3
click at [984, 19] on div "TODOs - Description - B-V-5RHCGW5" at bounding box center [919, 26] width 378 height 26
copy div "B-V-5RHCGW5"
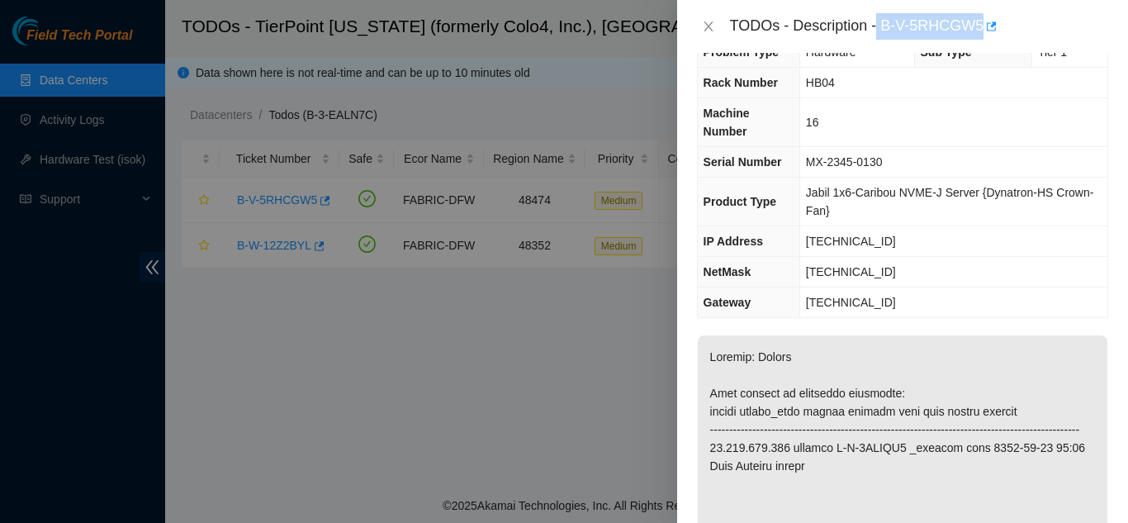
scroll to position [0, 0]
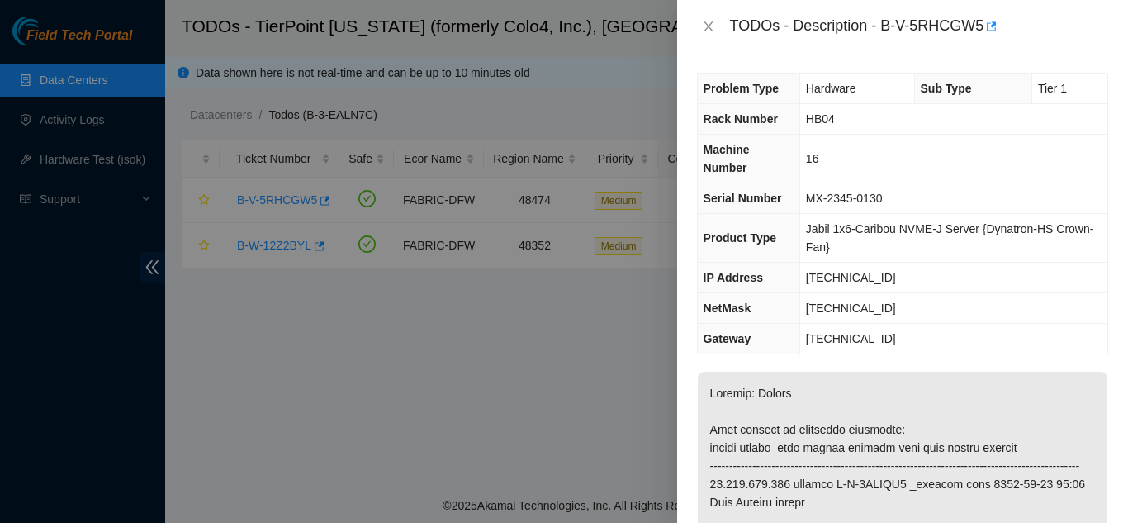
click at [739, 56] on div "Problem Type Hardware Sub Type Tier 1 Rack Number HB04 Machine Number 16 Serial…" at bounding box center [902, 288] width 451 height 470
click at [705, 26] on icon "close" at bounding box center [708, 26] width 13 height 13
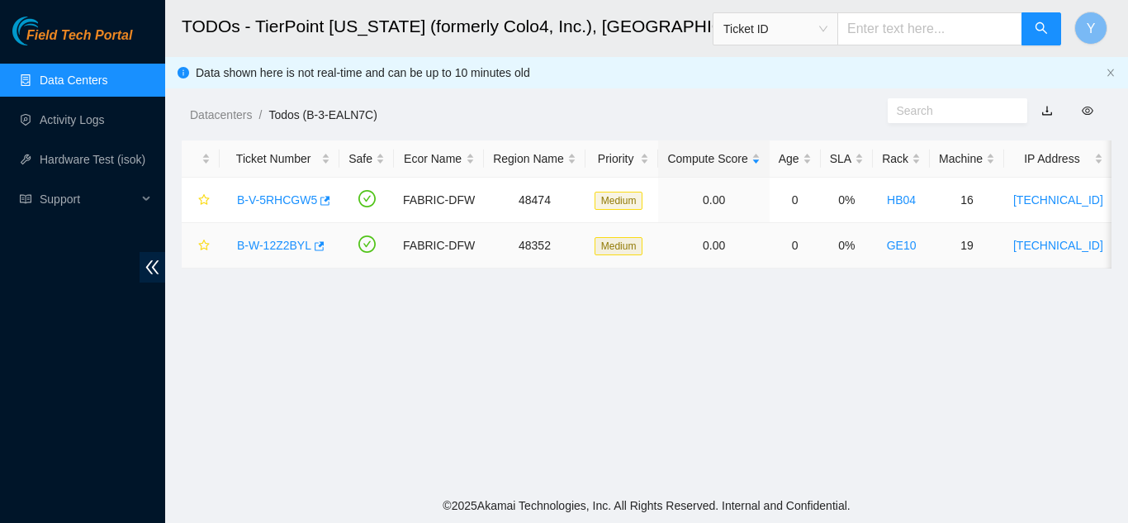
click at [271, 242] on link "B-W-12Z2BYL" at bounding box center [274, 245] width 74 height 13
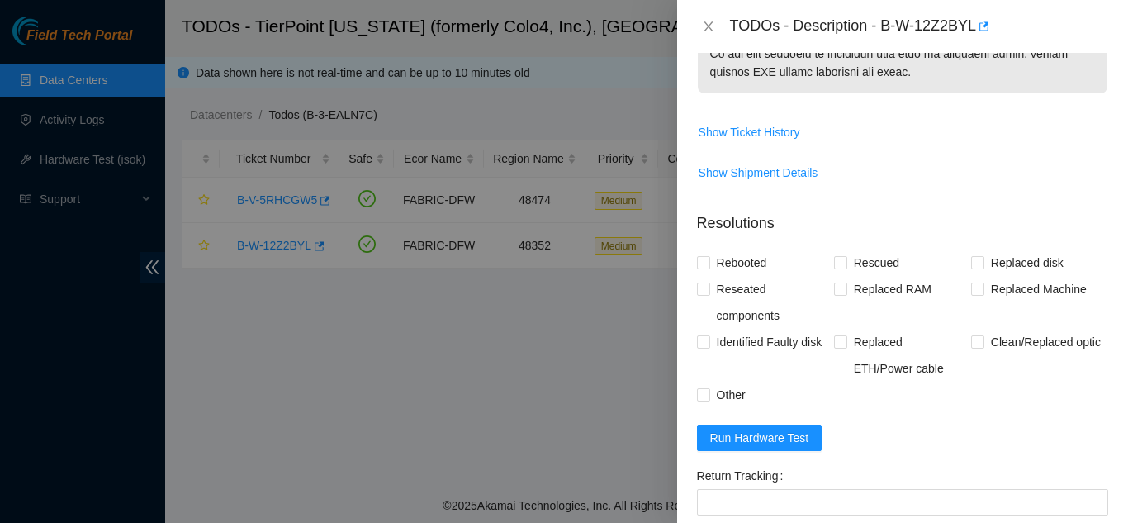
scroll to position [1321, 0]
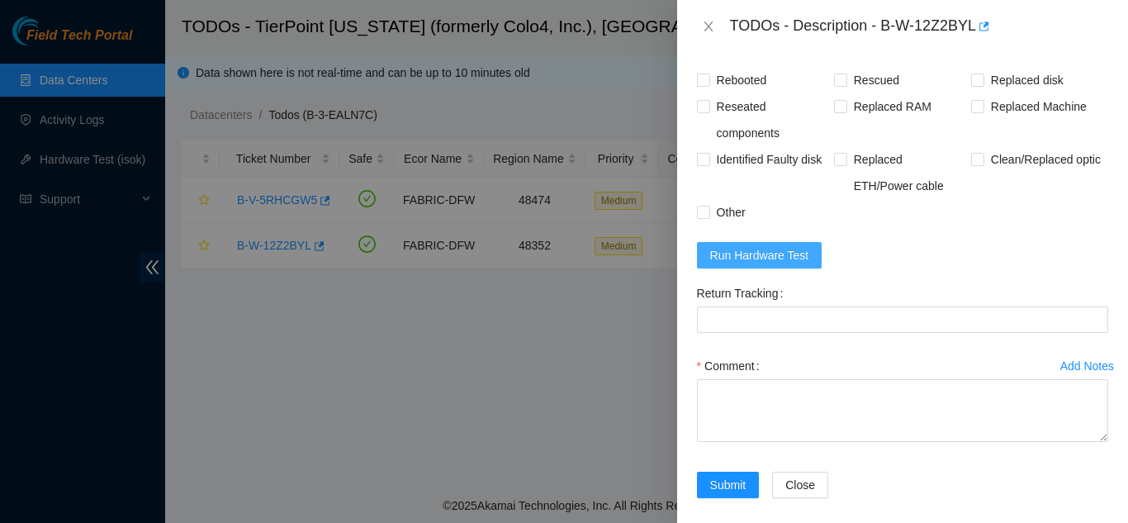
click at [761, 264] on span "Run Hardware Test" at bounding box center [759, 255] width 99 height 18
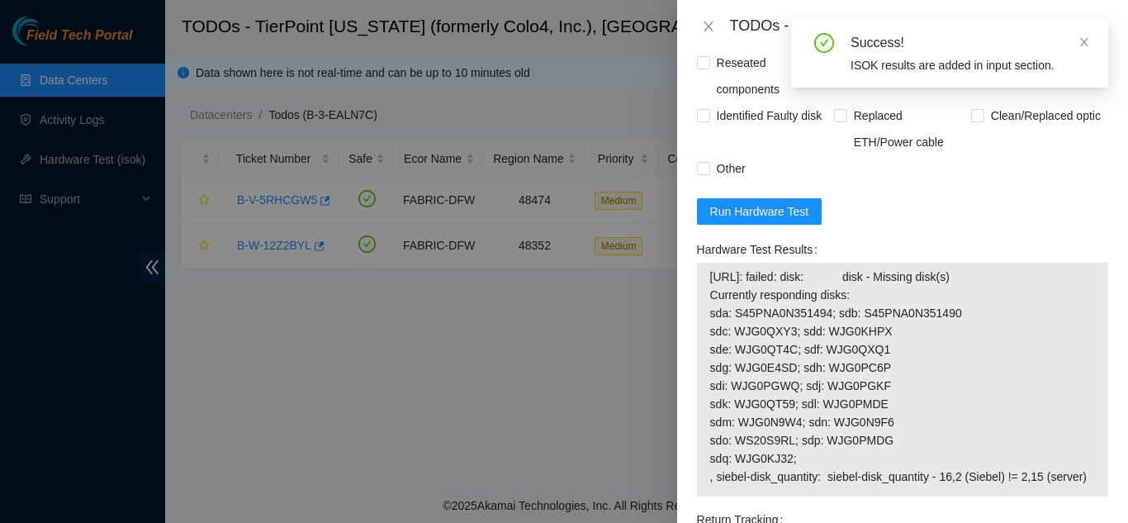
scroll to position [1404, 0]
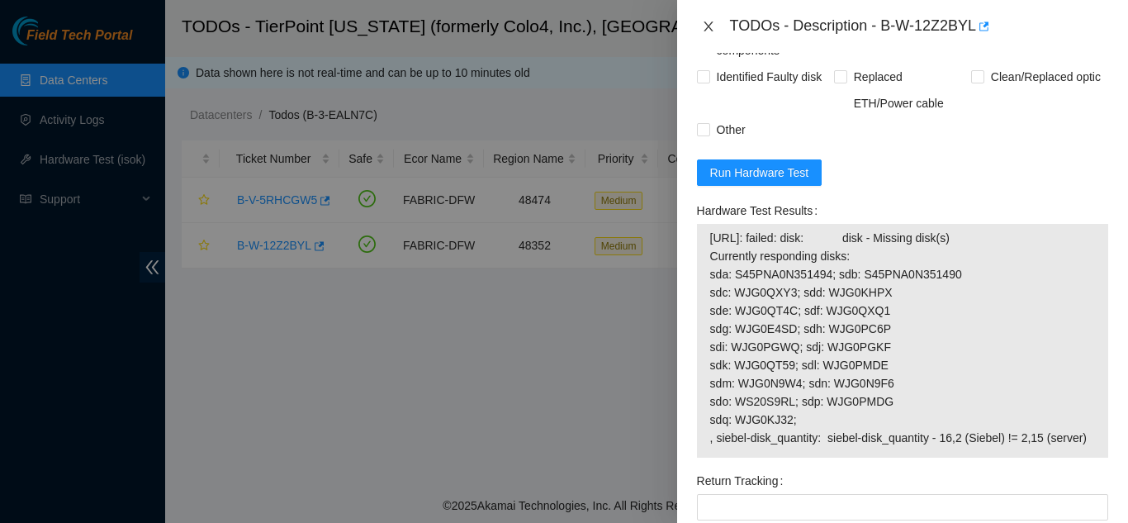
click at [705, 26] on icon "close" at bounding box center [708, 26] width 13 height 13
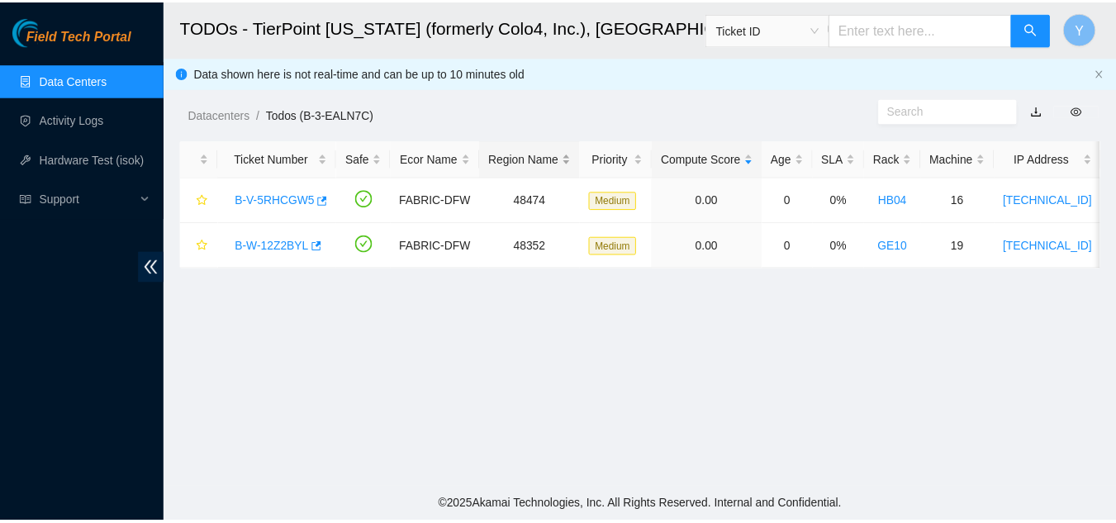
scroll to position [286, 0]
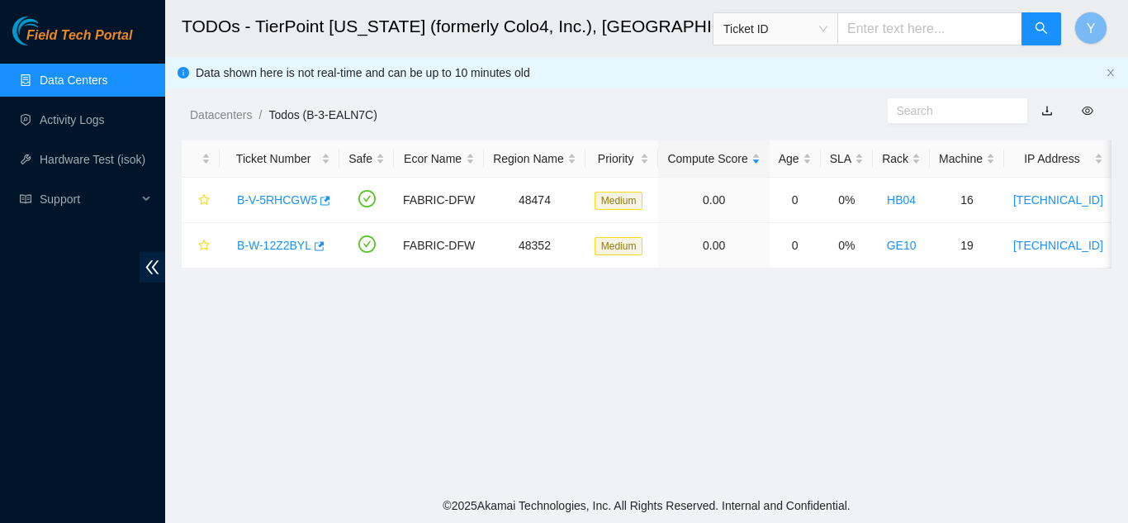
click at [88, 83] on link "Data Centers" at bounding box center [74, 80] width 68 height 13
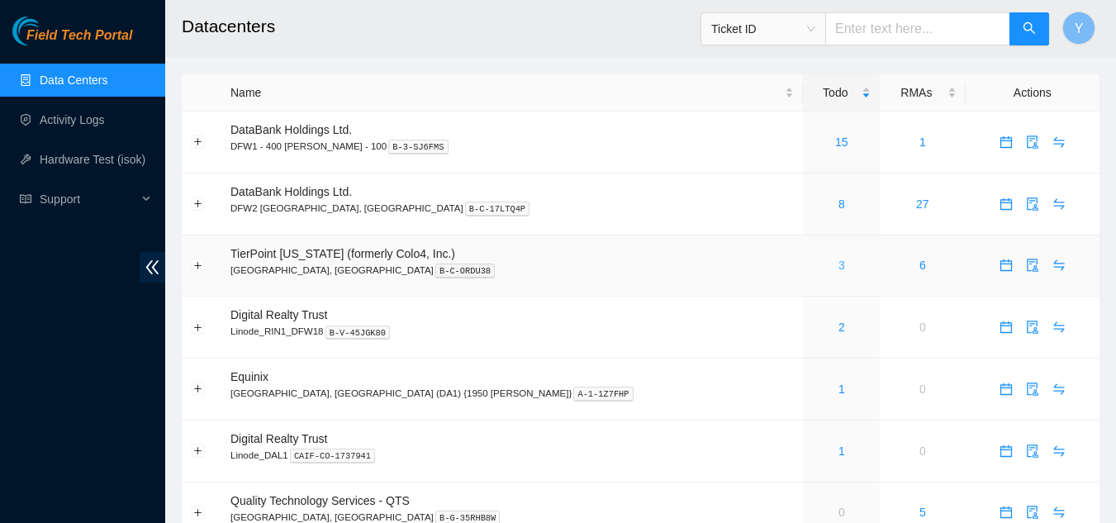
click at [838, 264] on link "3" at bounding box center [841, 265] width 7 height 13
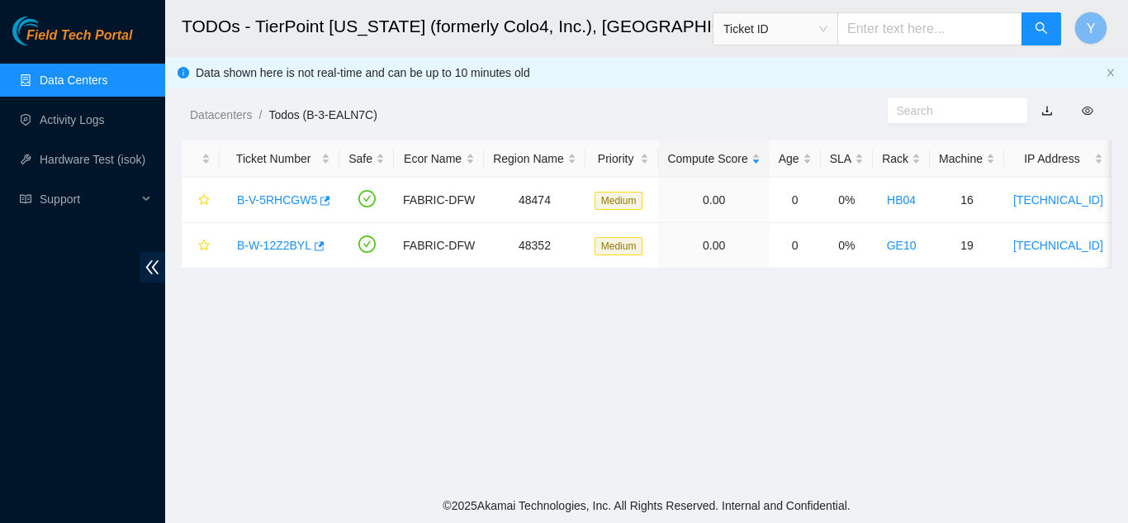
click at [95, 78] on link "Data Centers" at bounding box center [74, 80] width 68 height 13
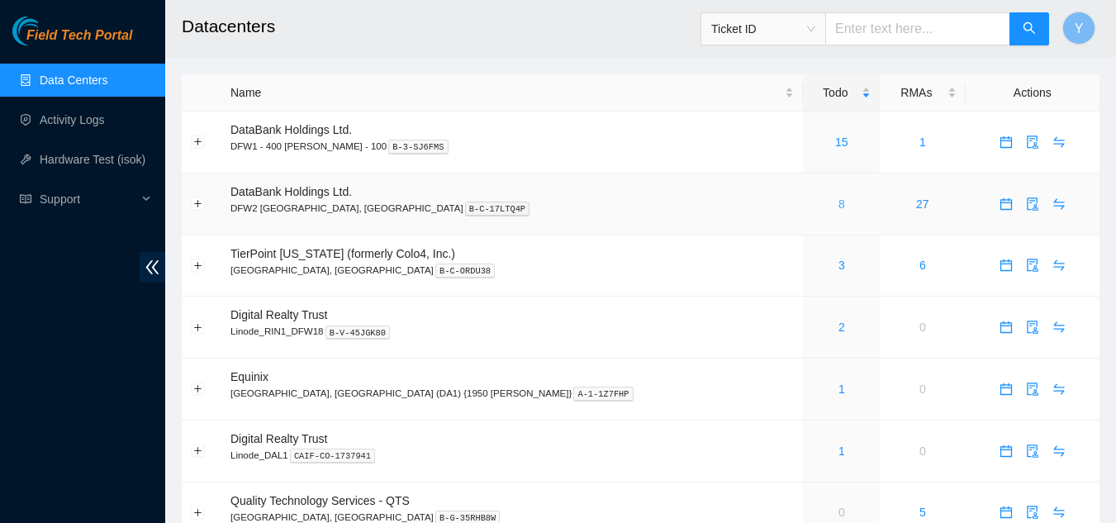
click at [838, 202] on link "8" at bounding box center [841, 203] width 7 height 13
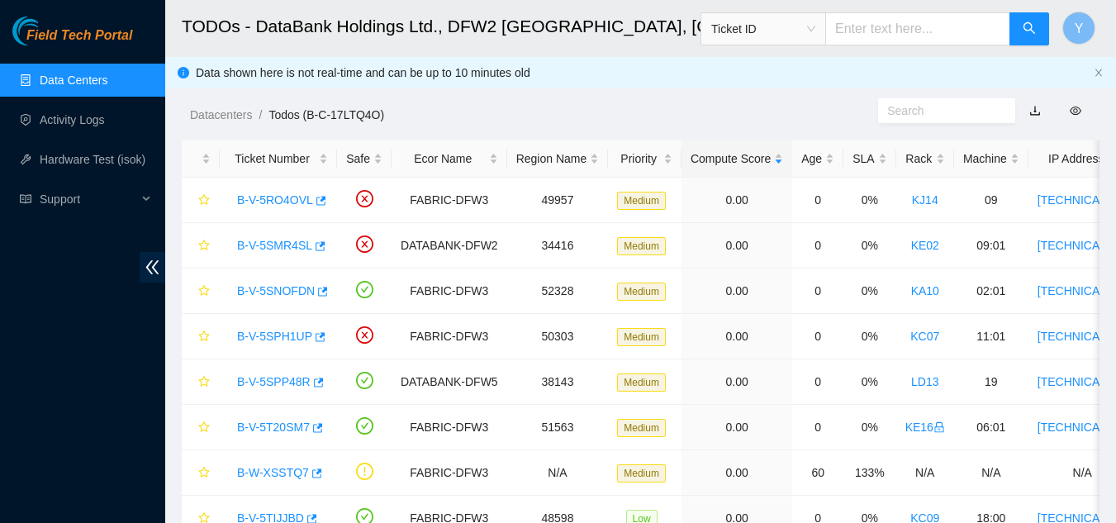
click at [99, 78] on link "Data Centers" at bounding box center [74, 80] width 68 height 13
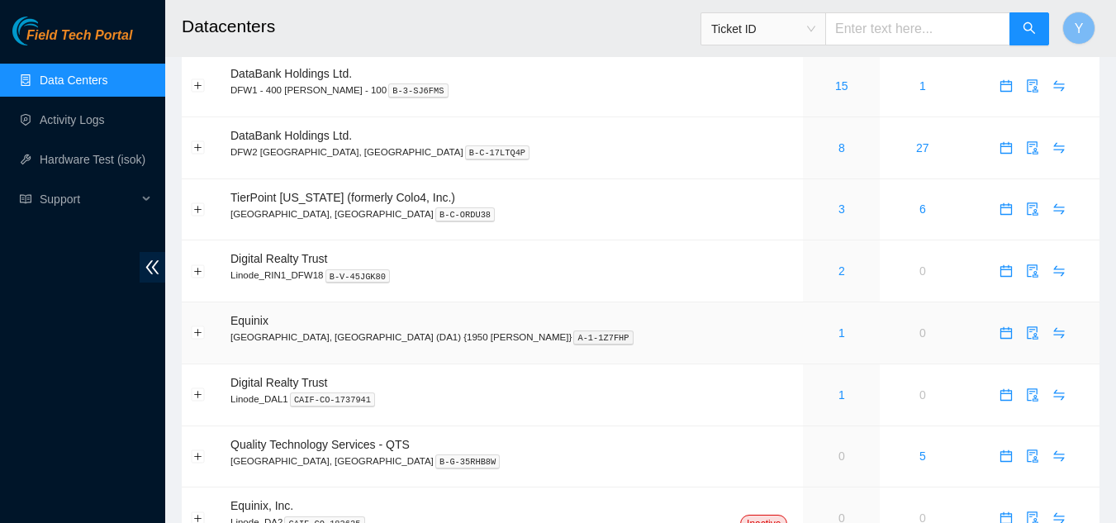
scroll to position [83, 0]
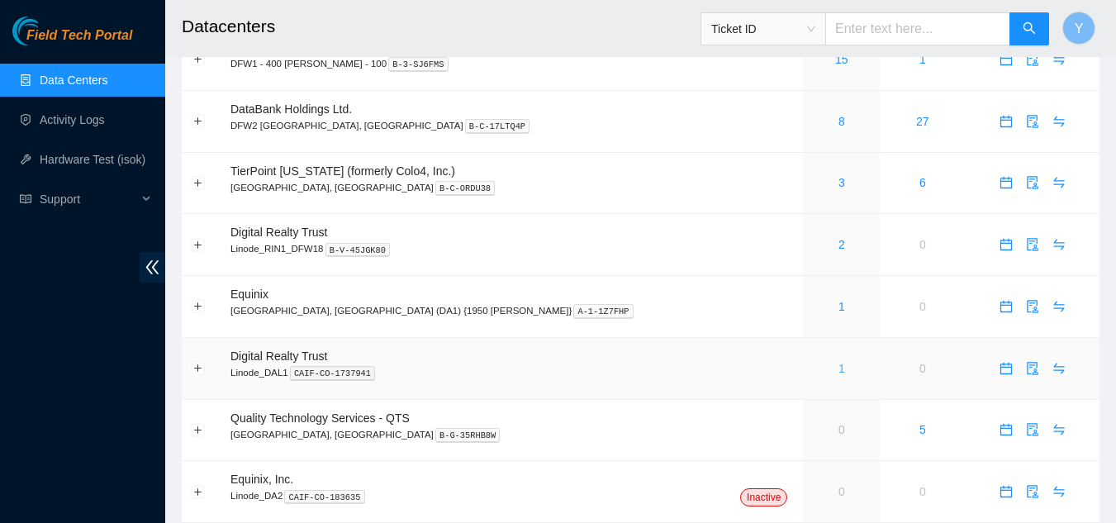
click at [838, 365] on link "1" at bounding box center [841, 368] width 7 height 13
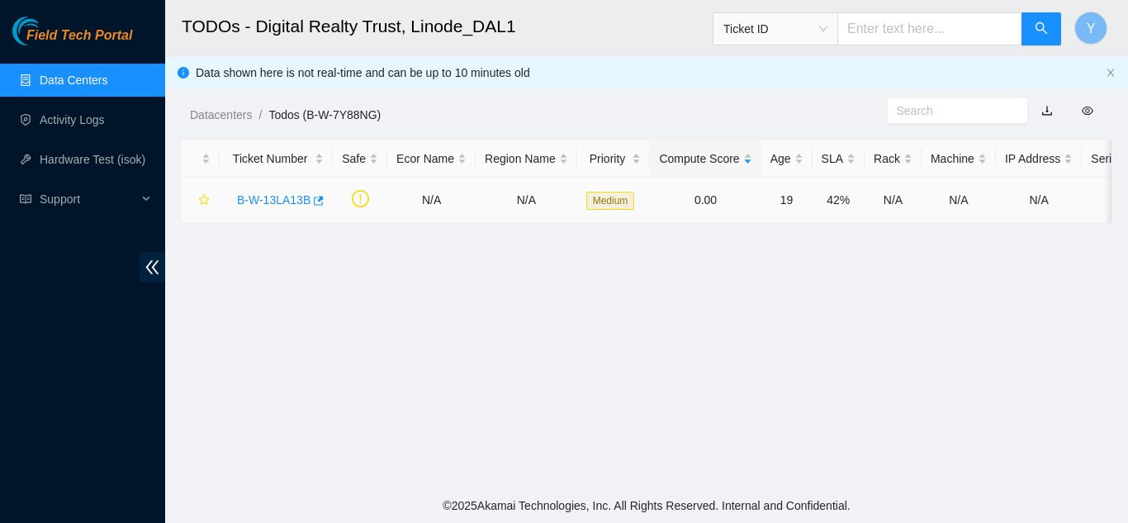
click at [278, 197] on link "B-W-13LA13B" at bounding box center [274, 199] width 74 height 13
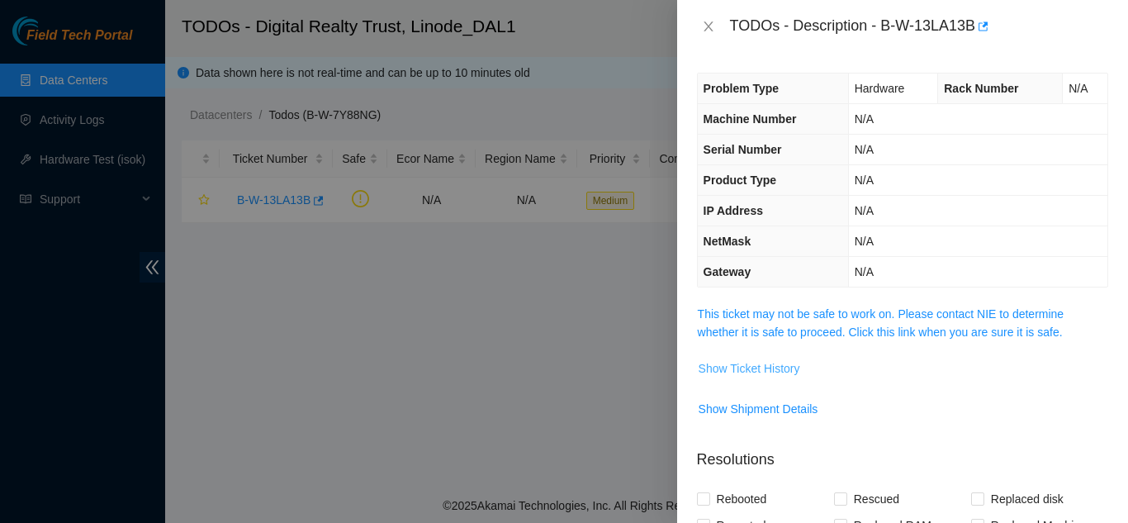
click at [739, 368] on span "Show Ticket History" at bounding box center [750, 368] width 102 height 18
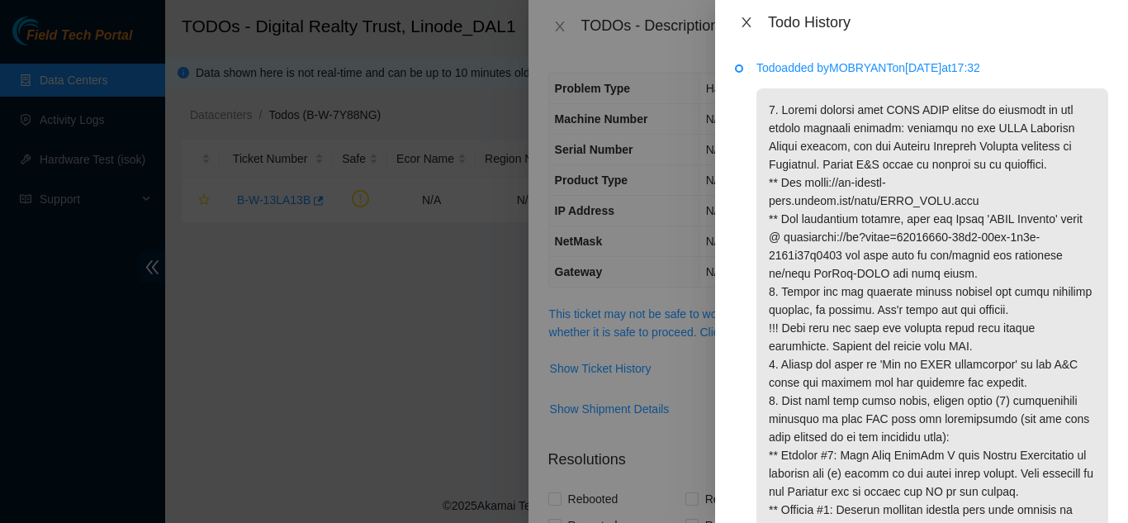
click at [748, 25] on icon "close" at bounding box center [746, 22] width 9 height 10
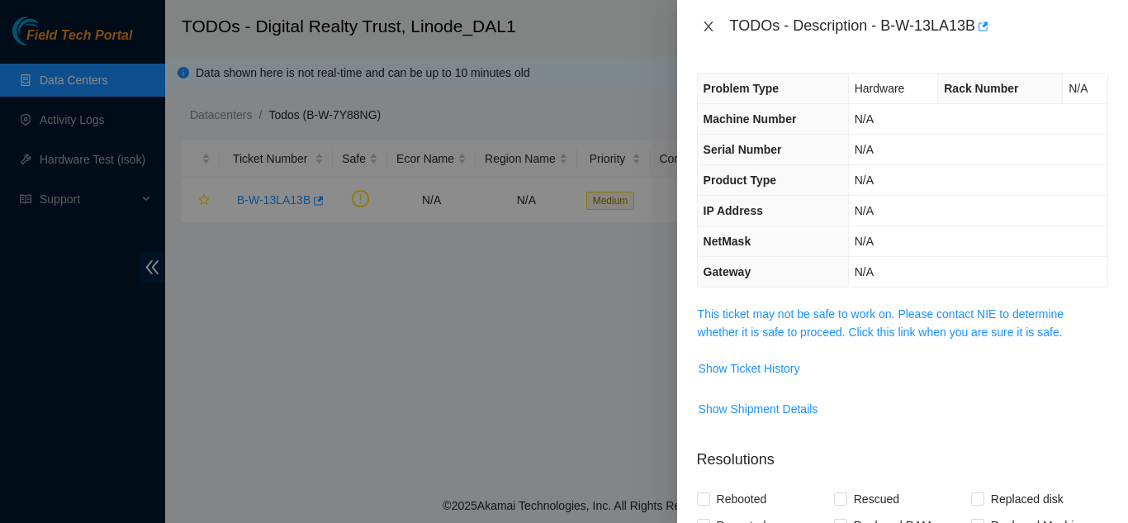
click at [705, 26] on icon "close" at bounding box center [708, 26] width 13 height 13
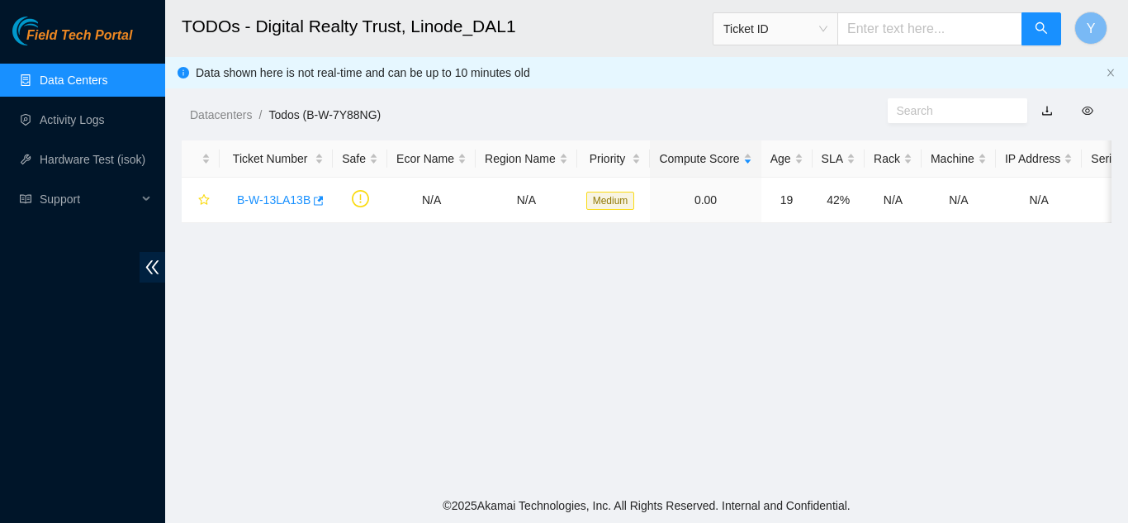
click at [75, 76] on link "Data Centers" at bounding box center [74, 80] width 68 height 13
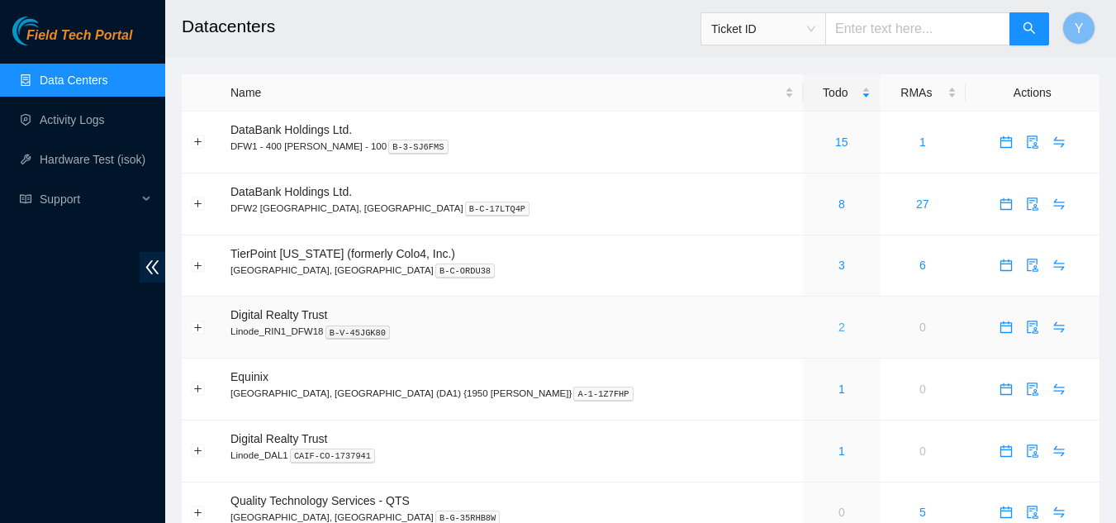
click at [838, 328] on link "2" at bounding box center [841, 326] width 7 height 13
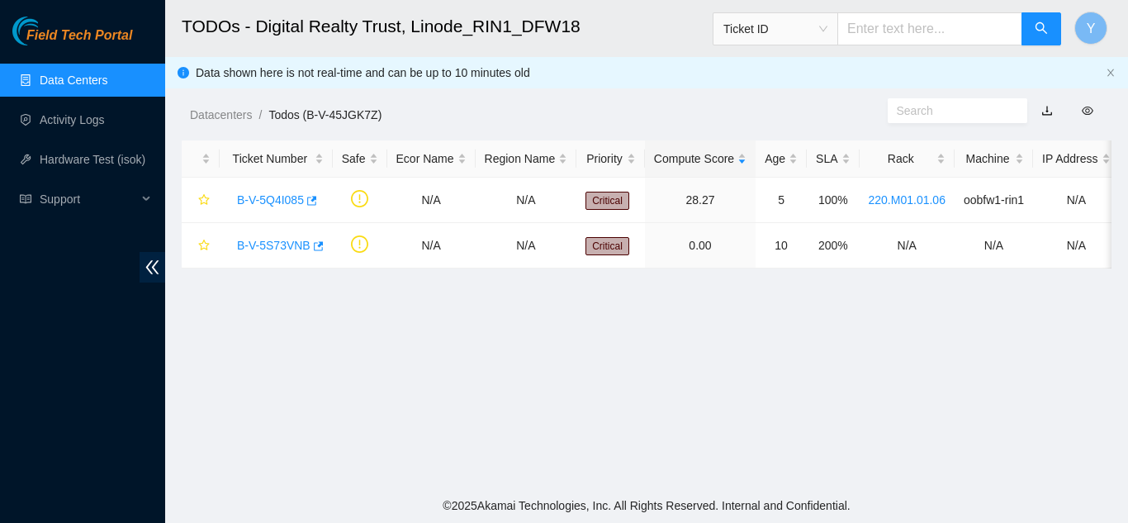
click at [89, 83] on link "Data Centers" at bounding box center [74, 80] width 68 height 13
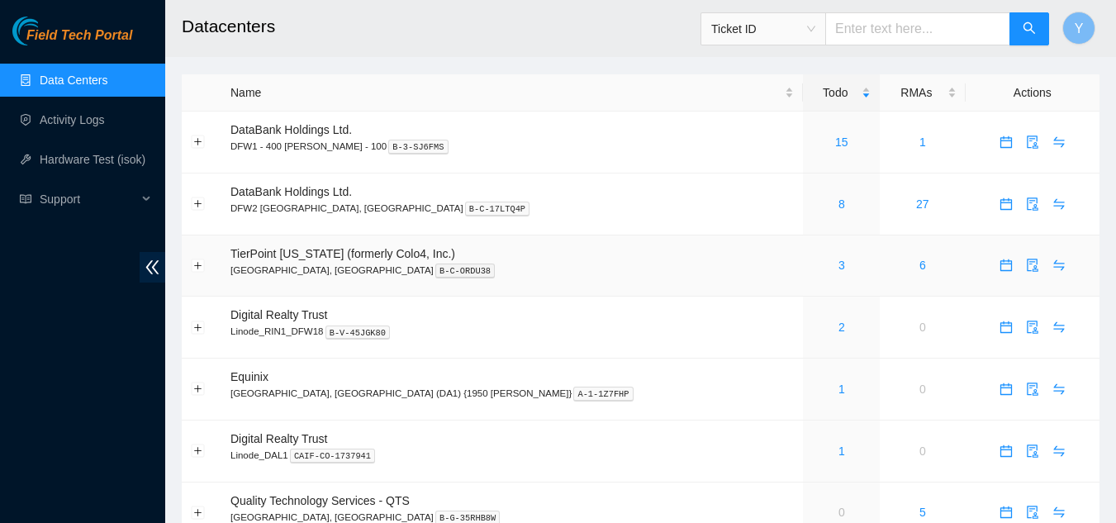
click at [812, 263] on div "3" at bounding box center [841, 265] width 59 height 18
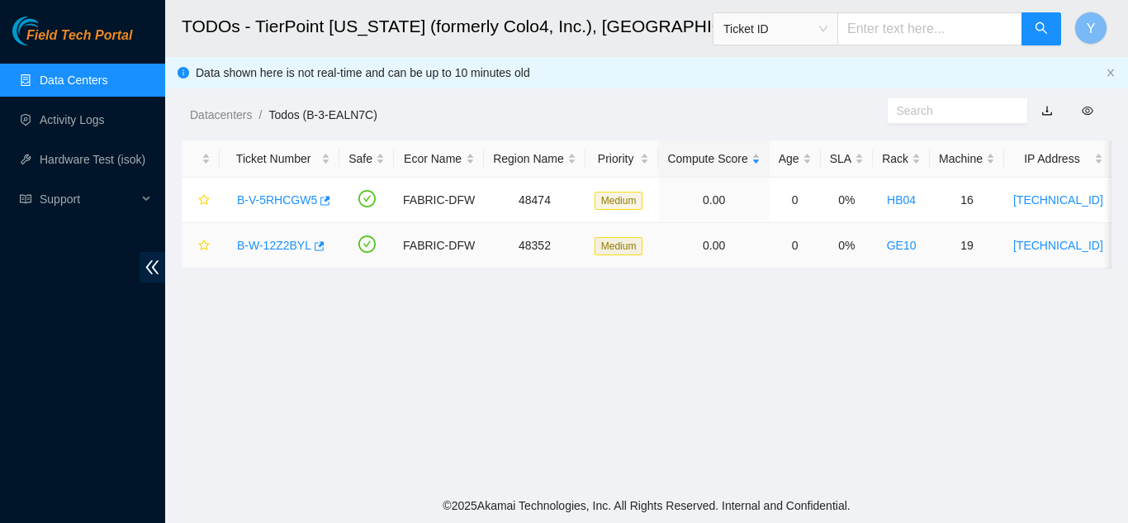
click at [282, 241] on link "B-W-12Z2BYL" at bounding box center [274, 245] width 74 height 13
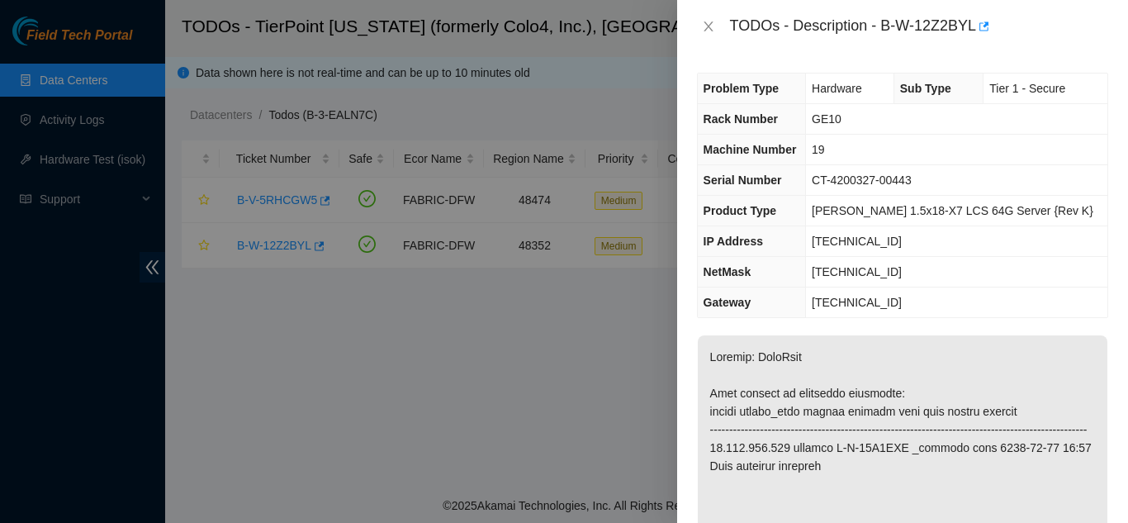
click at [751, 253] on th "IP Address" at bounding box center [752, 241] width 108 height 31
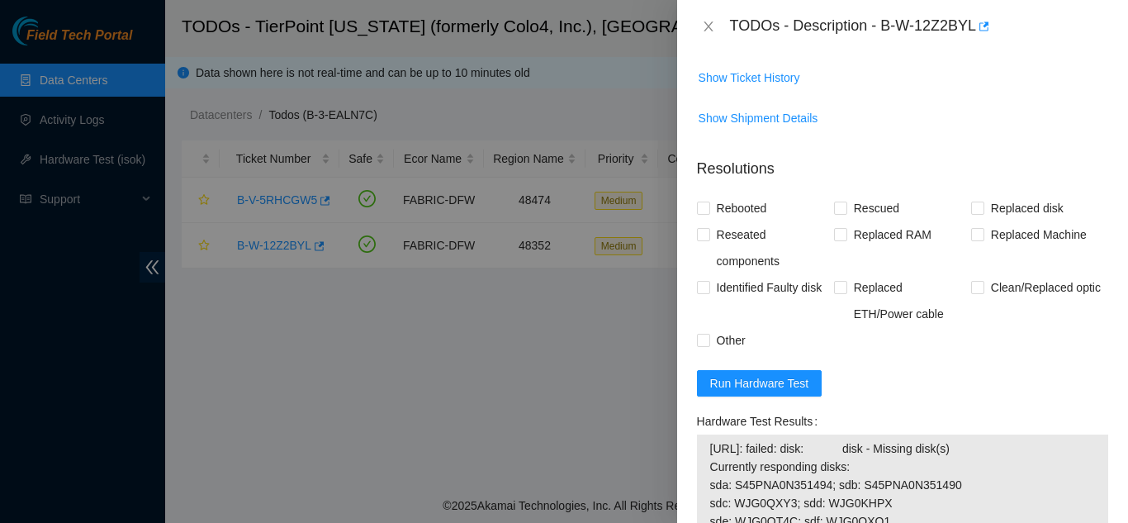
scroll to position [1239, 0]
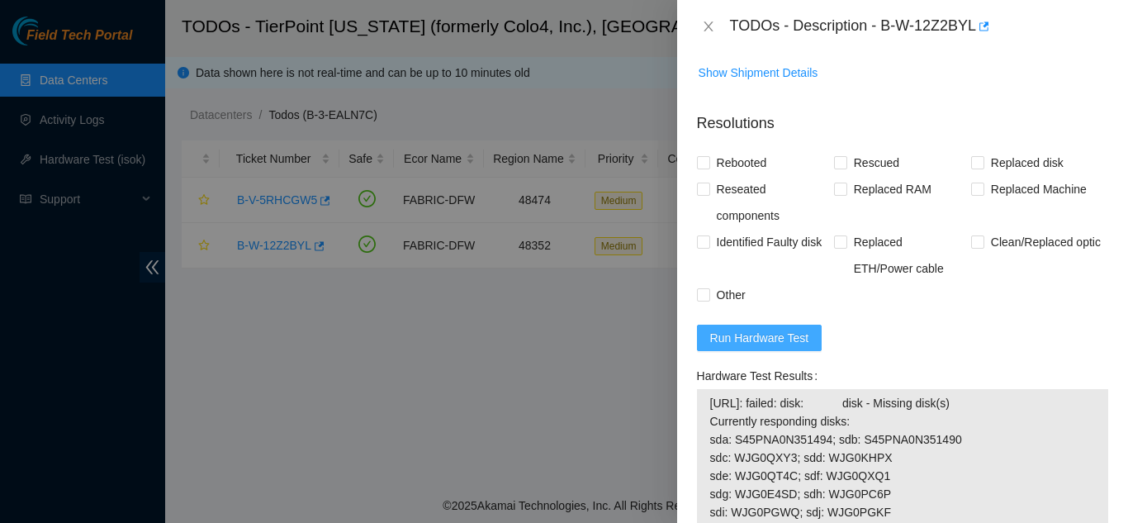
click at [773, 347] on span "Run Hardware Test" at bounding box center [759, 338] width 99 height 18
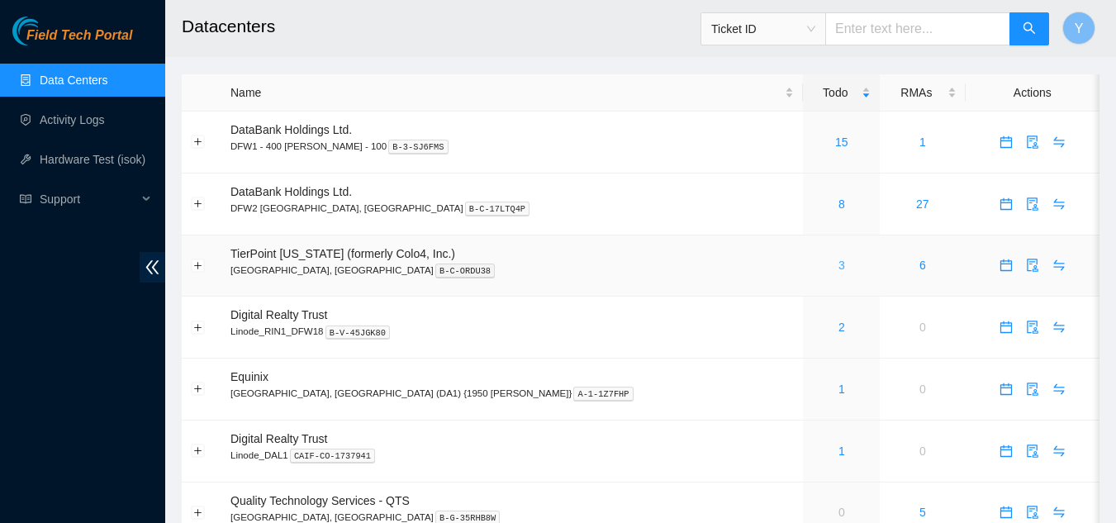
click at [838, 264] on link "3" at bounding box center [841, 265] width 7 height 13
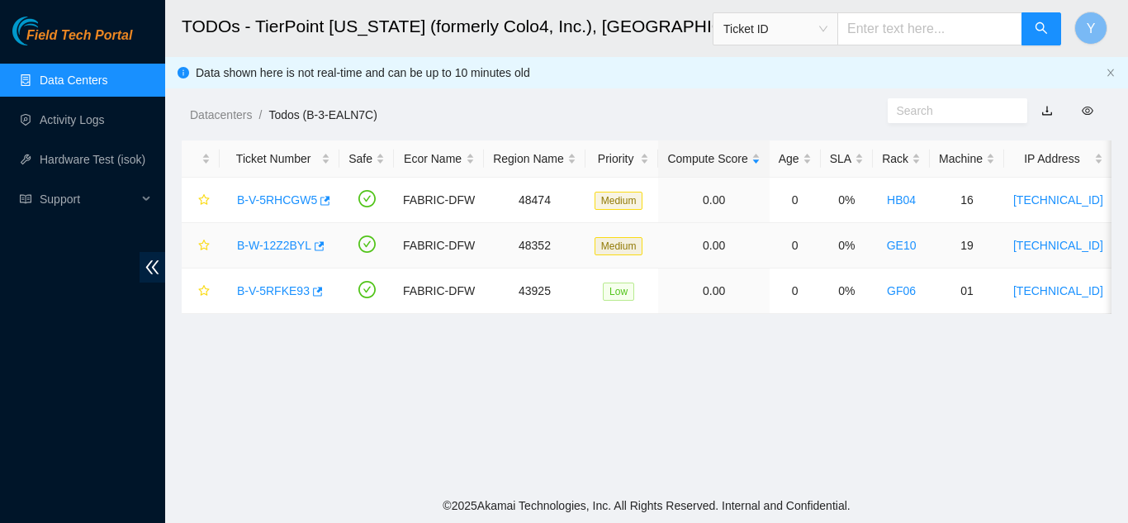
click at [289, 240] on link "B-W-12Z2BYL" at bounding box center [274, 245] width 74 height 13
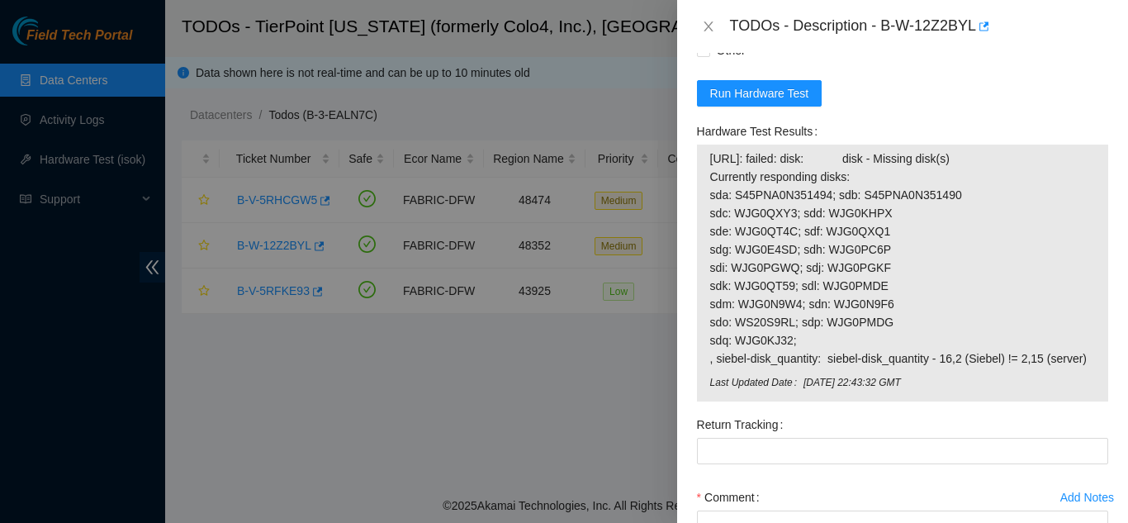
scroll to position [1487, 0]
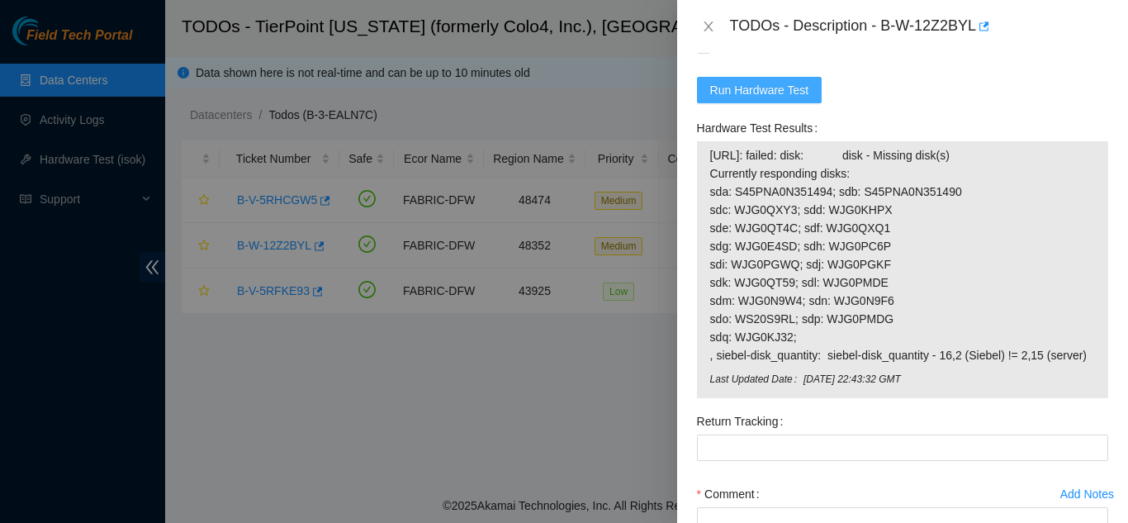
click at [747, 99] on span "Run Hardware Test" at bounding box center [759, 90] width 99 height 18
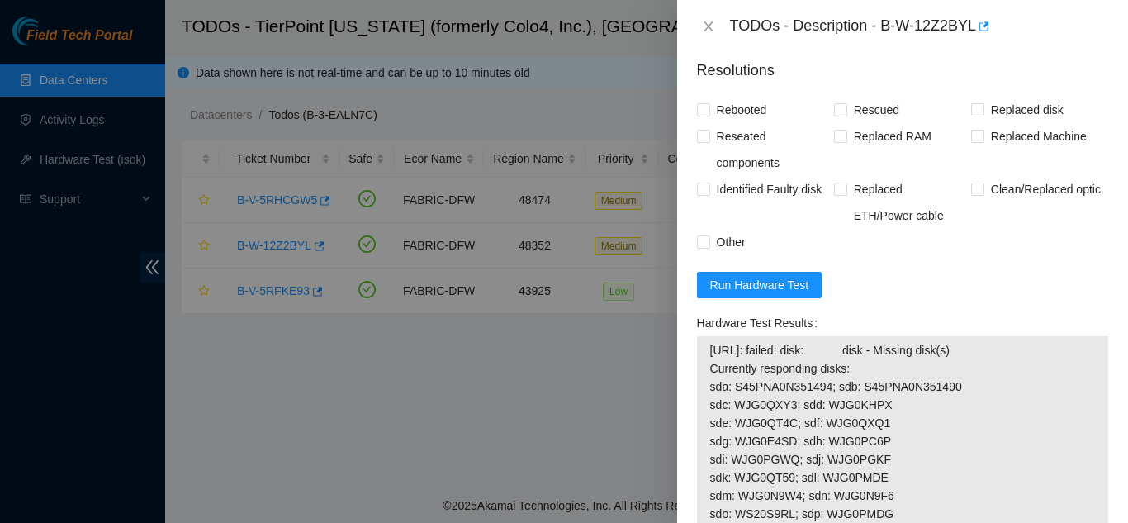
scroll to position [1239, 0]
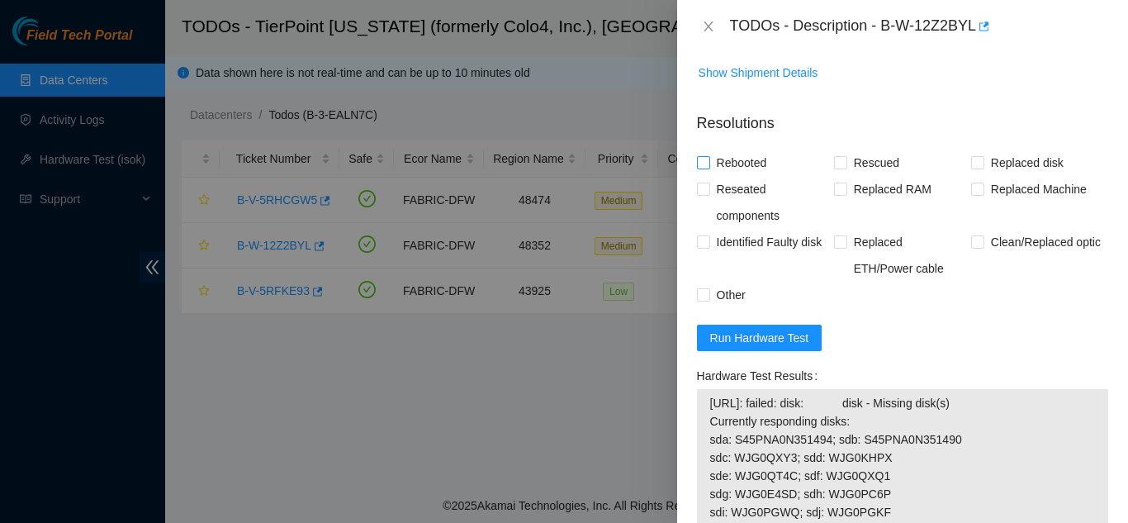
click at [701, 169] on span at bounding box center [703, 162] width 13 height 13
click at [708, 168] on input "Rebooted" at bounding box center [703, 162] width 12 height 12
checkbox input "true"
click at [835, 168] on input "Rescued" at bounding box center [840, 162] width 12 height 12
checkbox input "true"
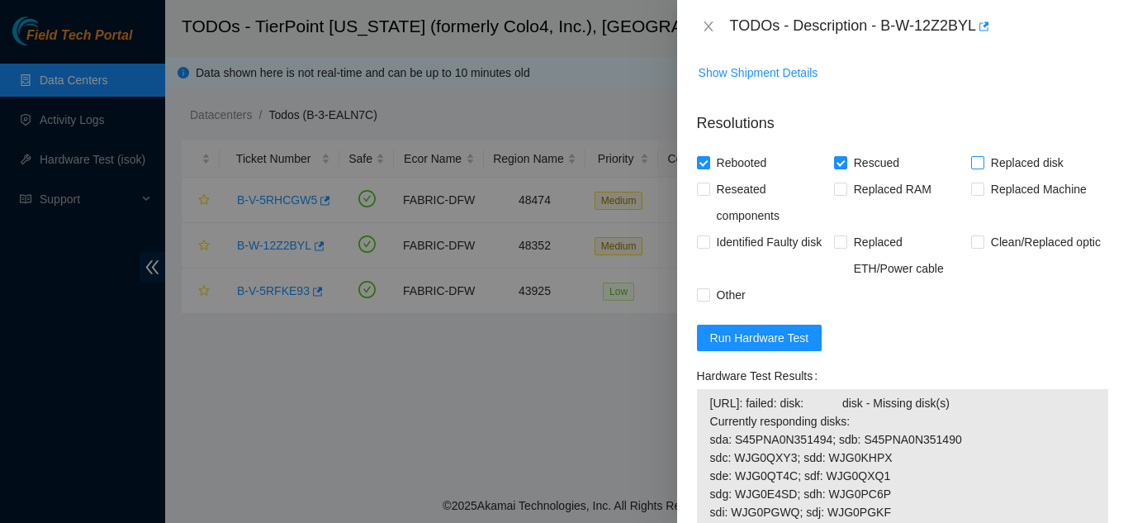
click at [973, 168] on input "Replaced disk" at bounding box center [977, 162] width 12 height 12
checkbox input "true"
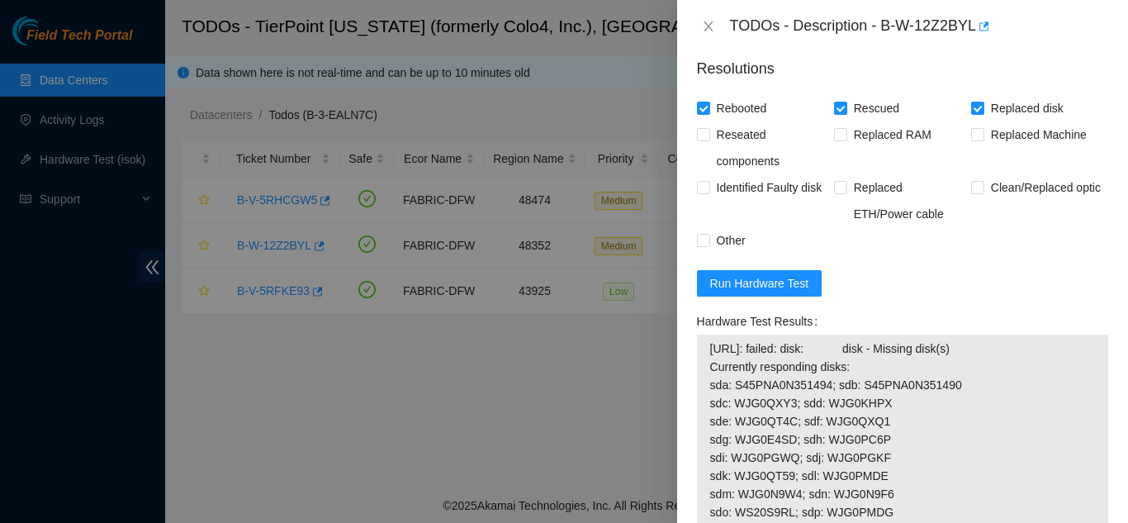
scroll to position [1321, 0]
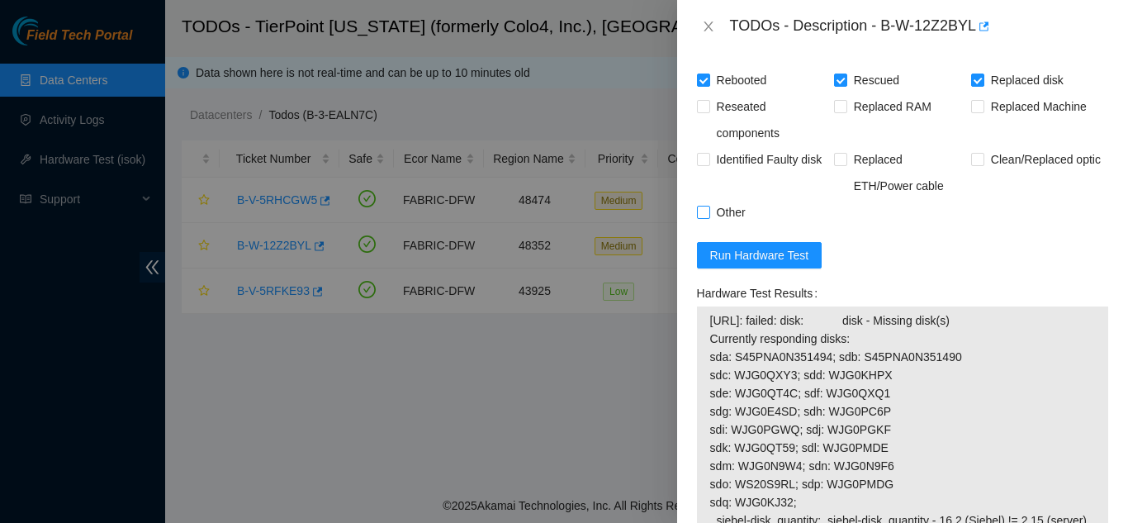
click at [703, 217] on input "Other" at bounding box center [703, 212] width 12 height 12
checkbox input "true"
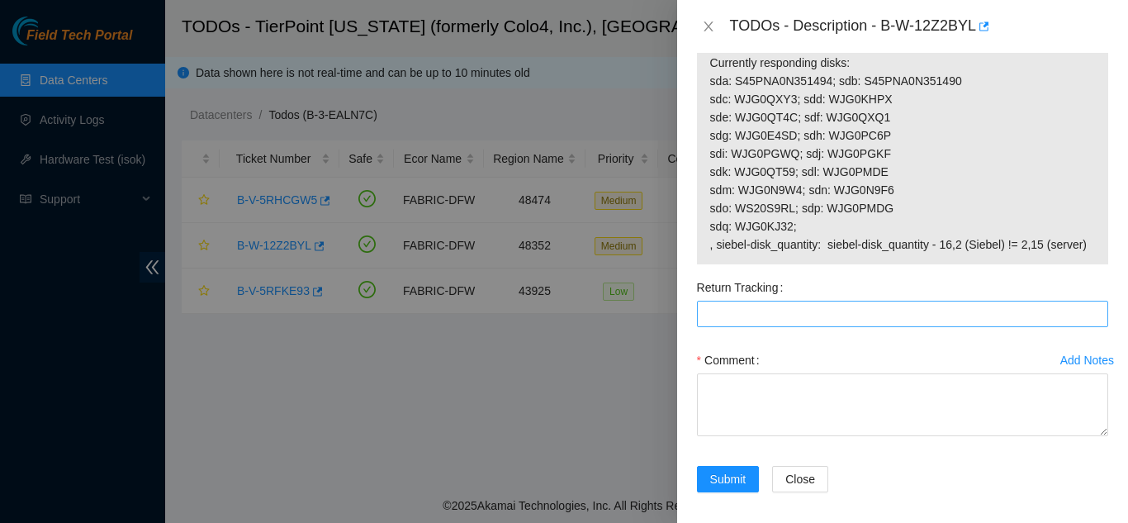
scroll to position [1625, 0]
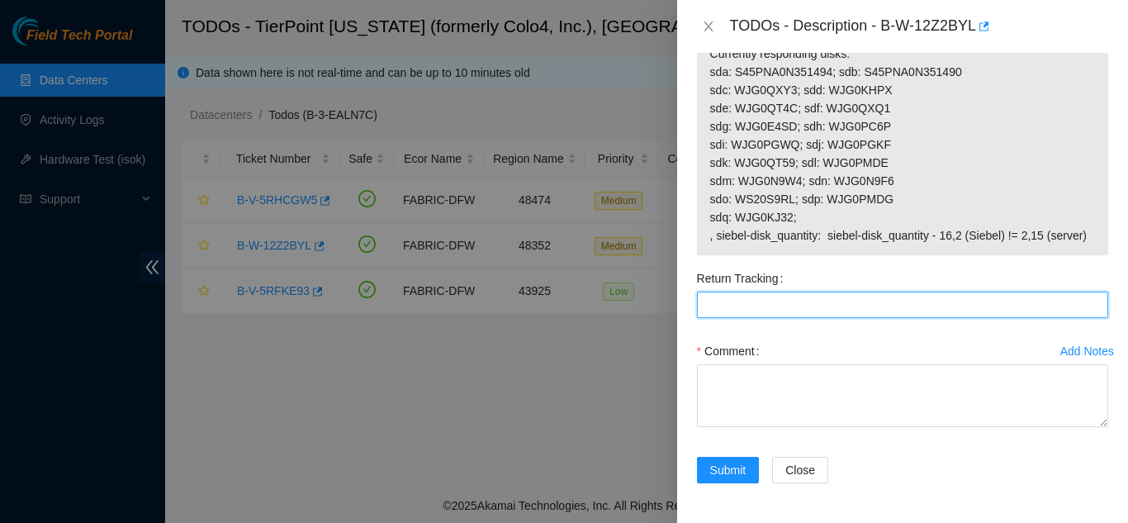
click at [720, 305] on Tracking "Return Tracking" at bounding box center [902, 305] width 411 height 26
type Tracking "463470040864"
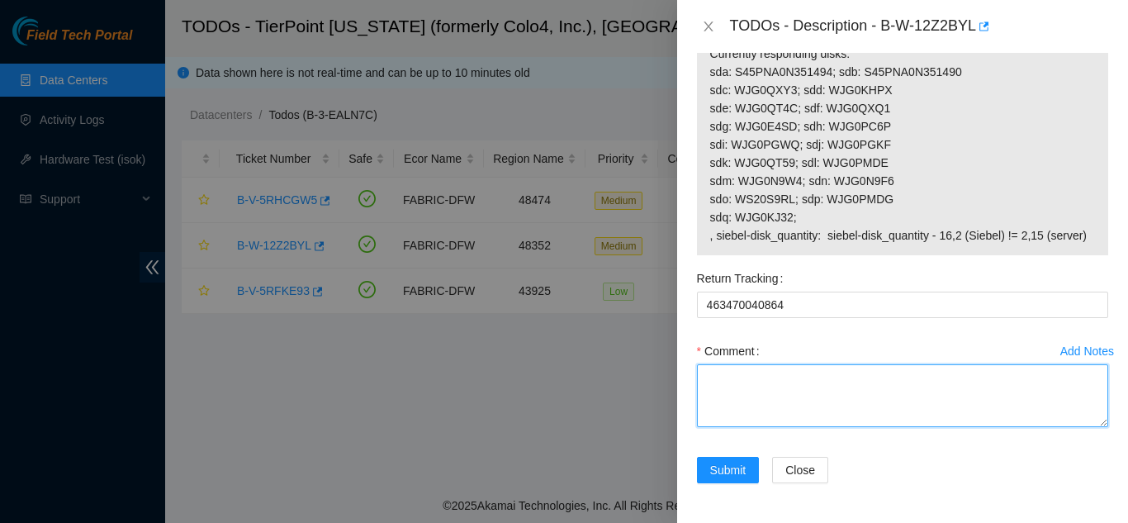
click at [732, 384] on textarea "Comment" at bounding box center [902, 395] width 411 height 63
paste textarea "Shut down machine properly, located faulty disk and replaced with new disk (S/N…"
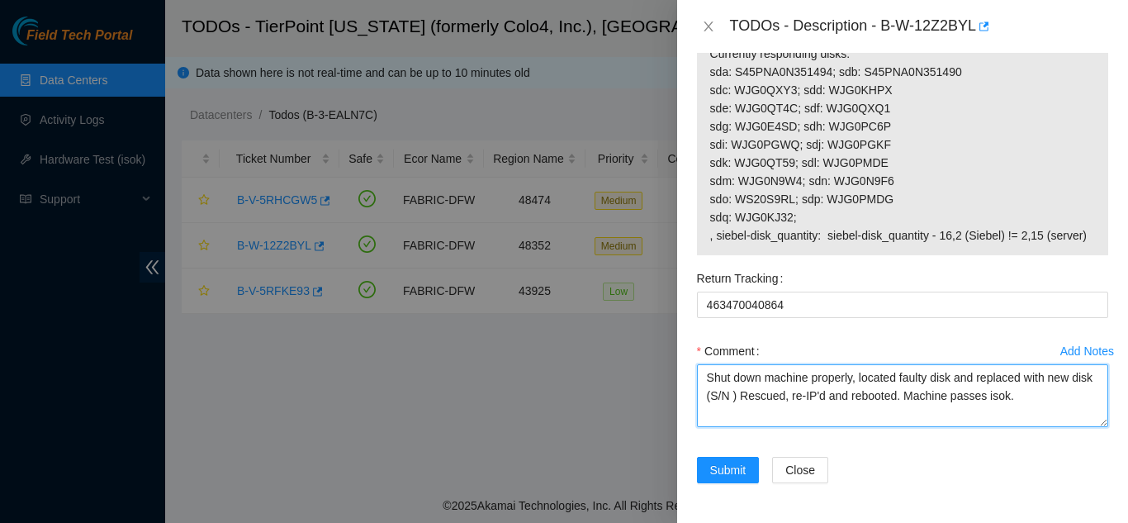
click at [756, 396] on textarea "Shut down machine properly, located faulty disk and replaced with new disk (S/N…" at bounding box center [902, 395] width 411 height 63
paste textarea "Z1Z8TZK4"
drag, startPoint x: 1030, startPoint y: 398, endPoint x: 1039, endPoint y: 400, distance: 9.2
click at [1031, 398] on textarea "Shut down machine properly, located faulty disk and replaced with new disk (Z1Z…" at bounding box center [902, 395] width 411 height 63
click at [1054, 396] on textarea "Shut down machine properly, located faulty disk and replaced with new disk (Z1Z…" at bounding box center [902, 395] width 411 height 63
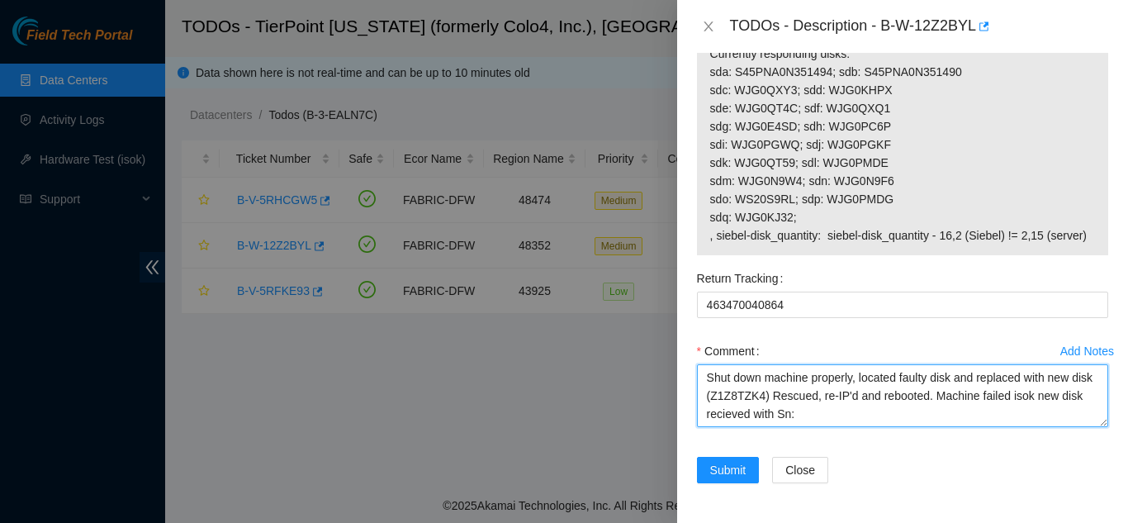
paste textarea "Z1Z8TZK4"
type textarea "Shut down machine properly, located faulty disk and replaced with new disk (Z1Z…"
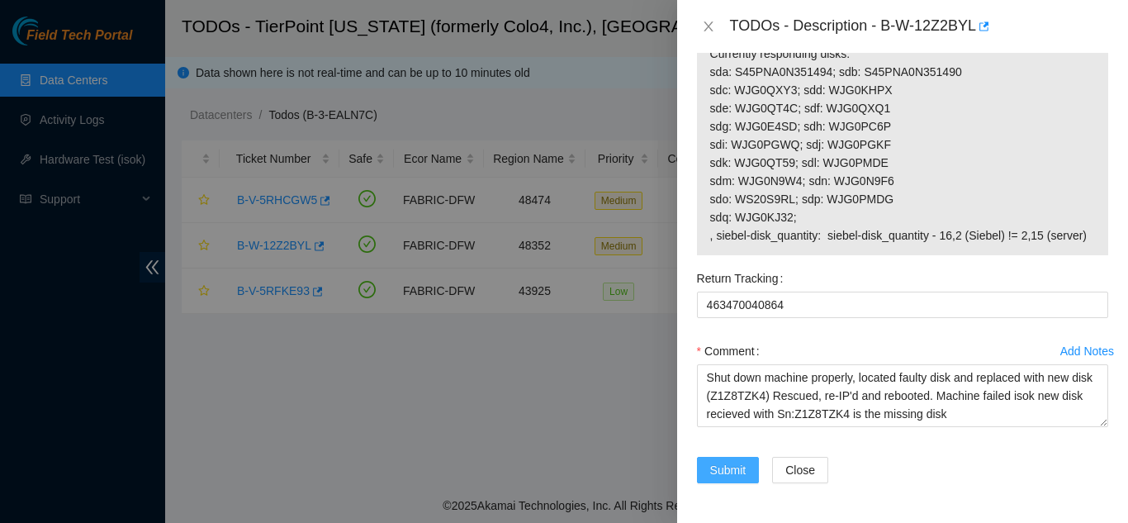
click at [726, 467] on span "Submit" at bounding box center [728, 470] width 36 height 18
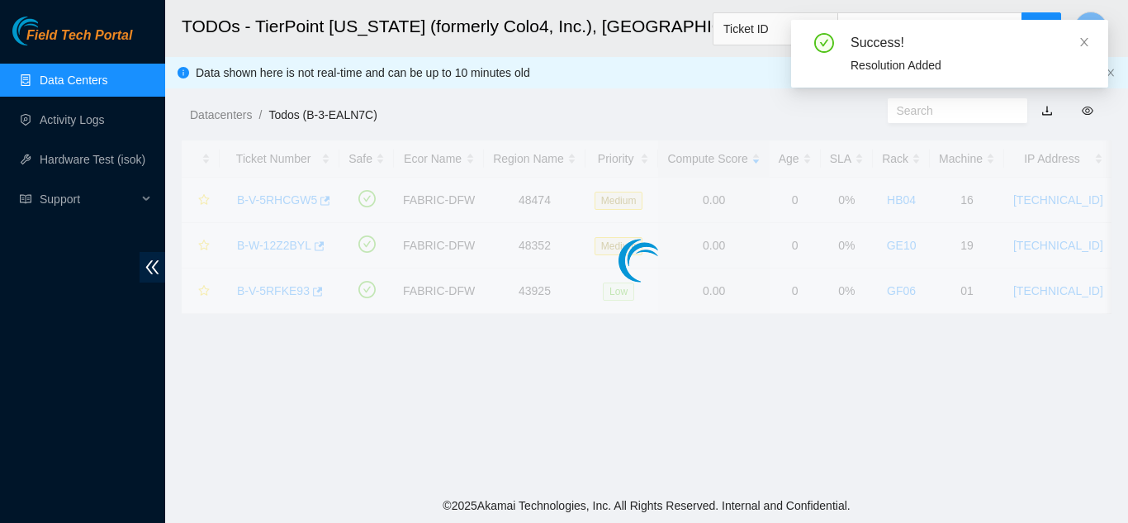
scroll to position [506, 0]
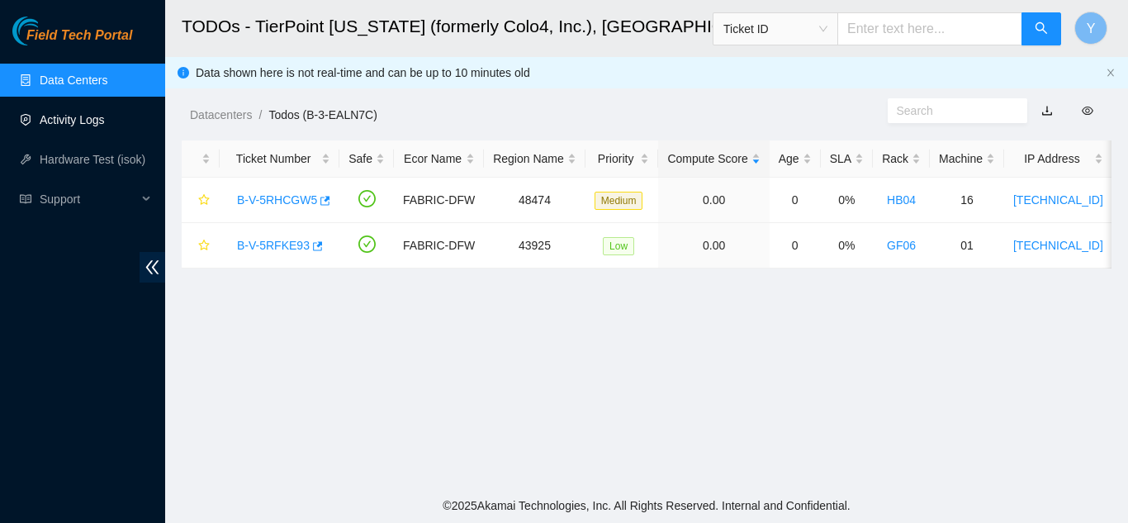
click at [69, 119] on link "Activity Logs" at bounding box center [72, 119] width 65 height 13
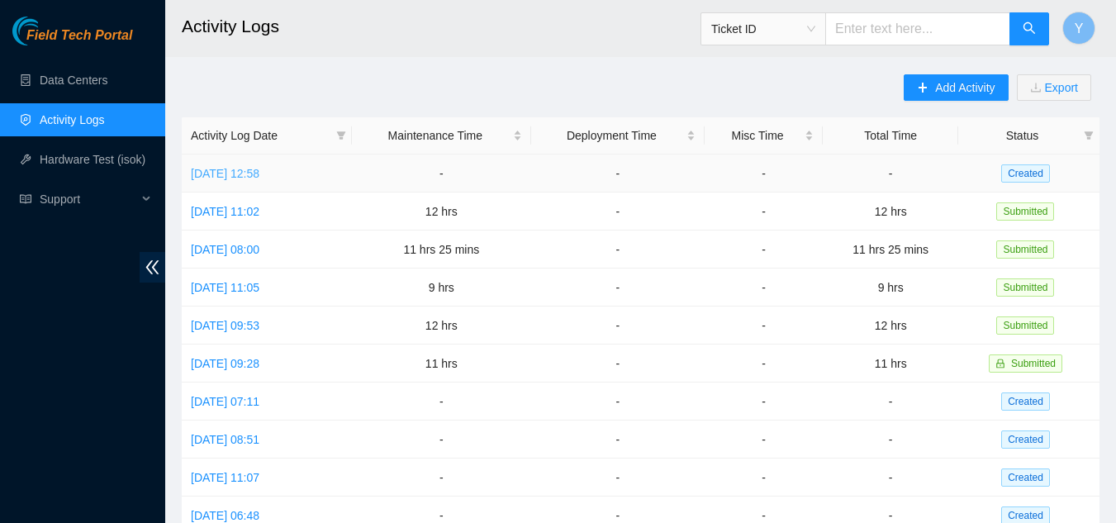
click at [240, 174] on link "[DATE] 12:58" at bounding box center [225, 173] width 69 height 13
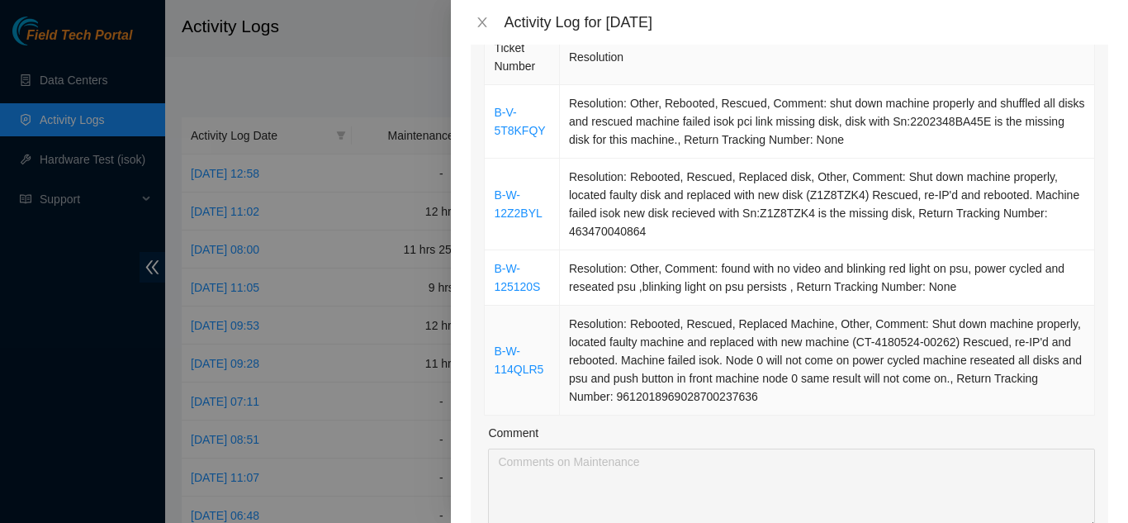
scroll to position [330, 0]
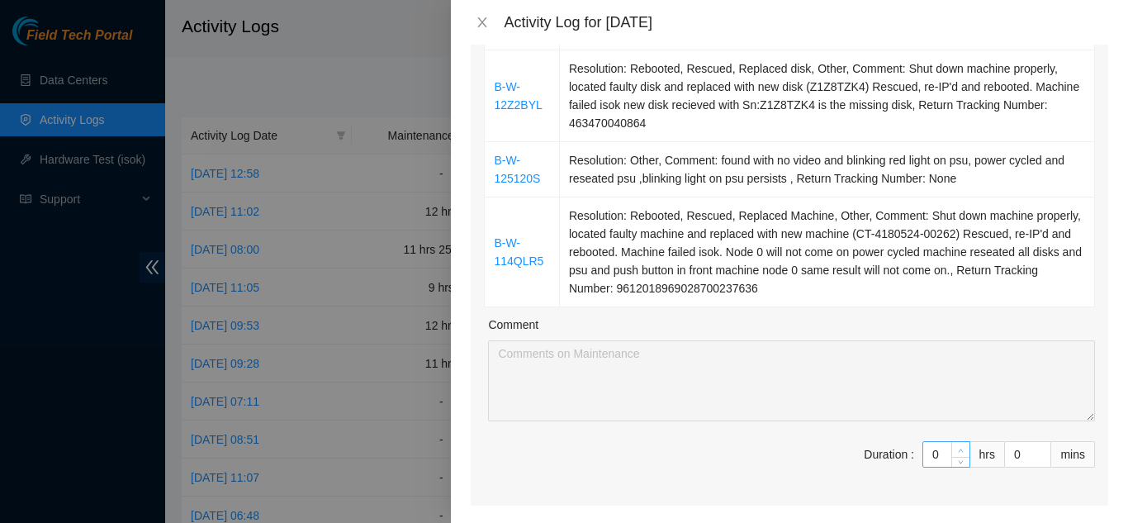
type input "1"
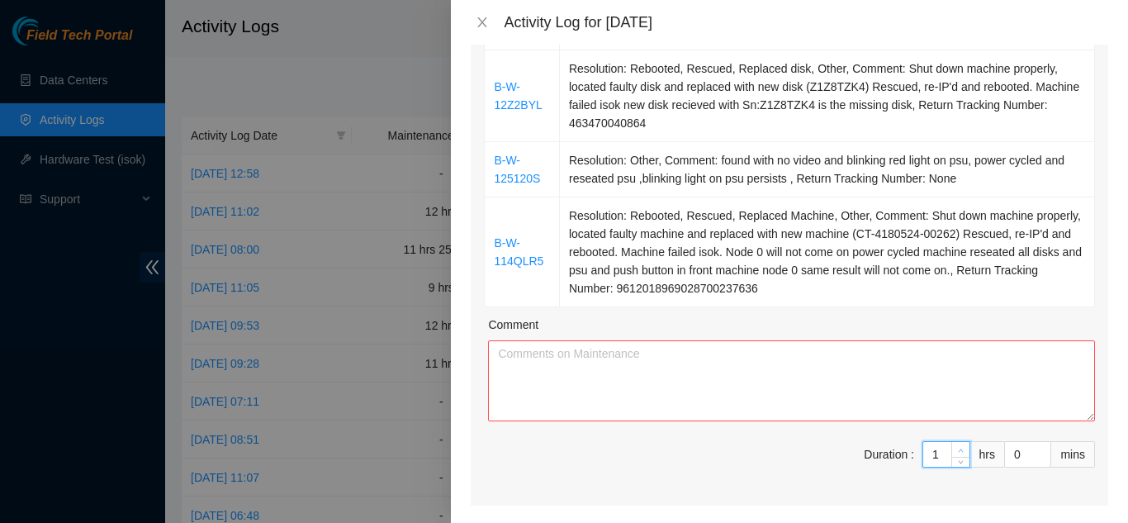
click at [958, 448] on icon "up" at bounding box center [961, 451] width 6 height 6
type input "2"
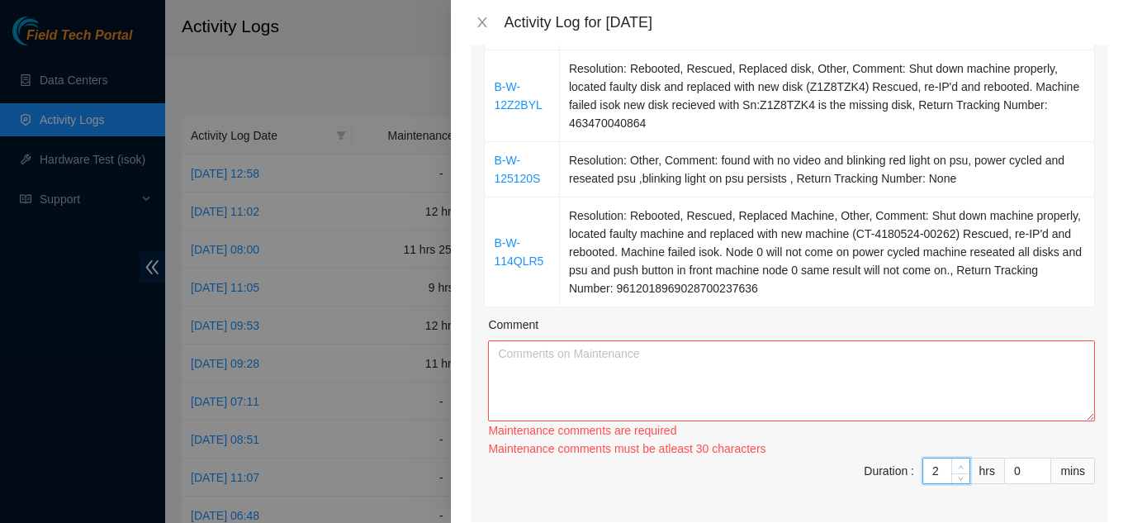
click at [949, 427] on div "Ticket Number Resolution B-V-5T8KFQY Resolution: Other, Rebooted, Rescued, Comm…" at bounding box center [790, 219] width 638 height 605
click at [949, 439] on div "Maintenance comments must be atleast 60 characters" at bounding box center [791, 448] width 607 height 18
type input "3"
click at [958, 464] on icon "up" at bounding box center [961, 467] width 6 height 6
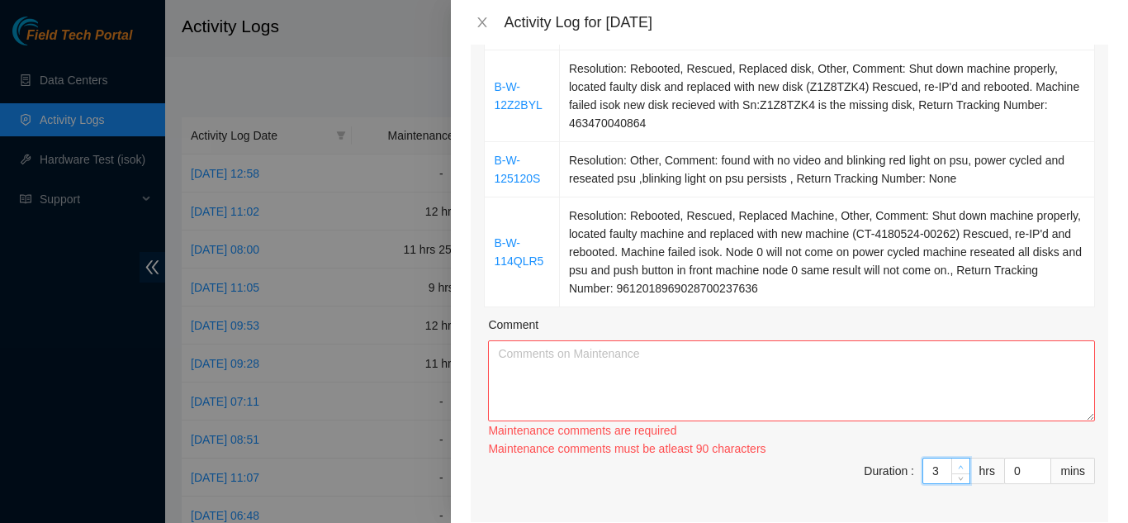
type input "4"
click at [956, 462] on span "up" at bounding box center [961, 467] width 10 height 10
type input "5"
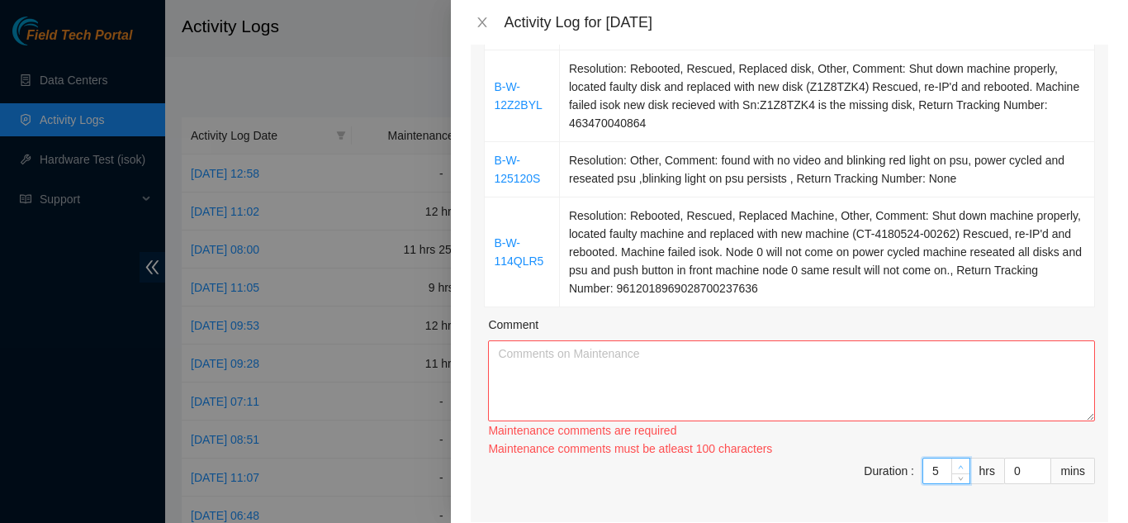
click at [958, 464] on icon "up" at bounding box center [961, 467] width 6 height 6
type input "6"
click at [959, 465] on icon "up" at bounding box center [961, 466] width 5 height 3
type input "7"
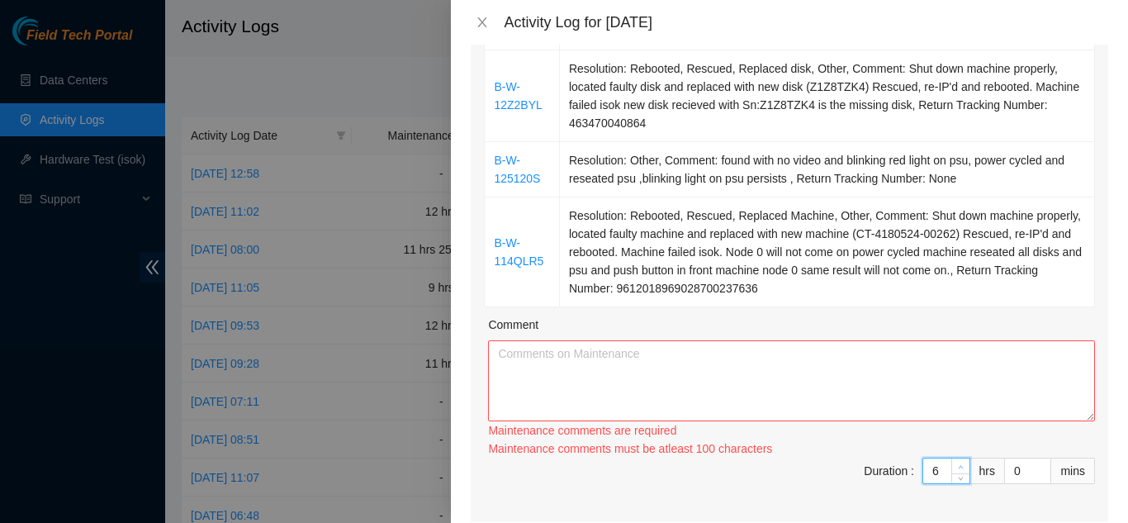
type input "7"
click at [959, 465] on icon "up" at bounding box center [961, 466] width 5 height 3
type input "8"
click at [958, 464] on icon "up" at bounding box center [961, 467] width 6 height 6
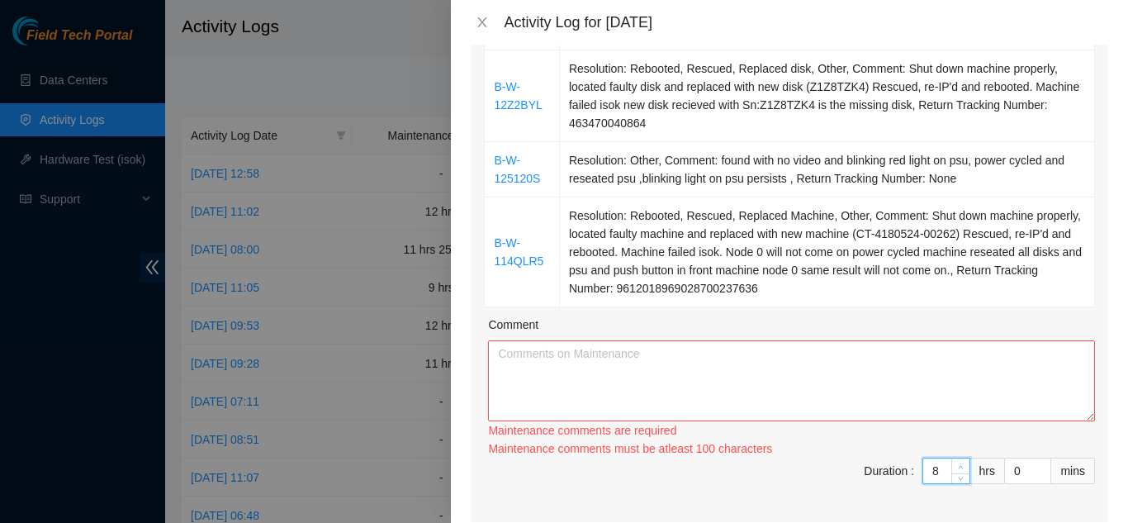
type input "9"
click at [958, 464] on icon "up" at bounding box center [961, 467] width 6 height 6
type input "10"
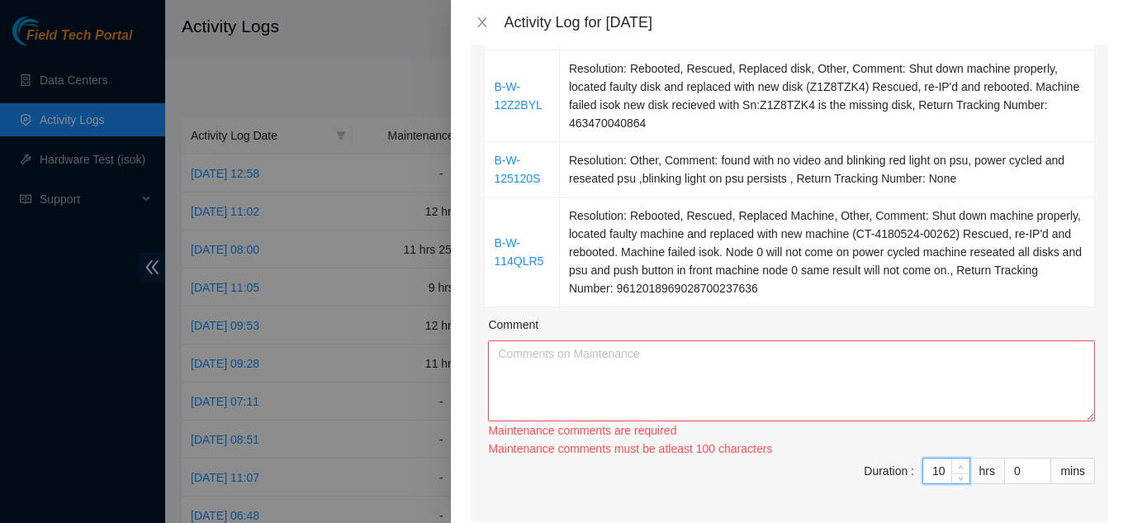
click at [958, 464] on icon "up" at bounding box center [961, 467] width 6 height 6
type input "11"
click at [958, 464] on icon "up" at bounding box center [961, 467] width 6 height 6
type input "1"
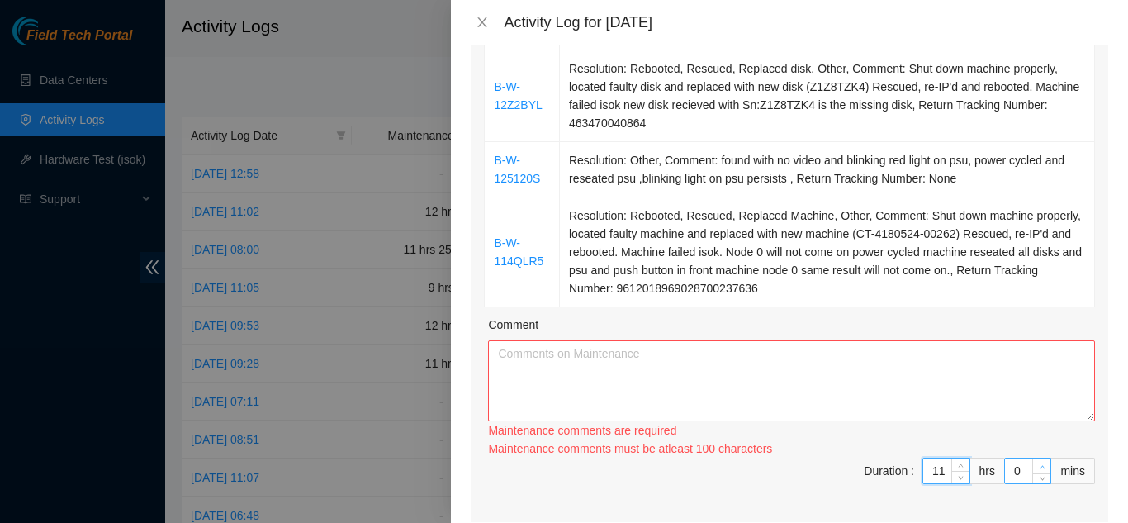
type input "1"
click at [1040, 464] on icon "up" at bounding box center [1043, 467] width 6 height 6
type input "2"
click at [1040, 464] on icon "up" at bounding box center [1043, 467] width 6 height 6
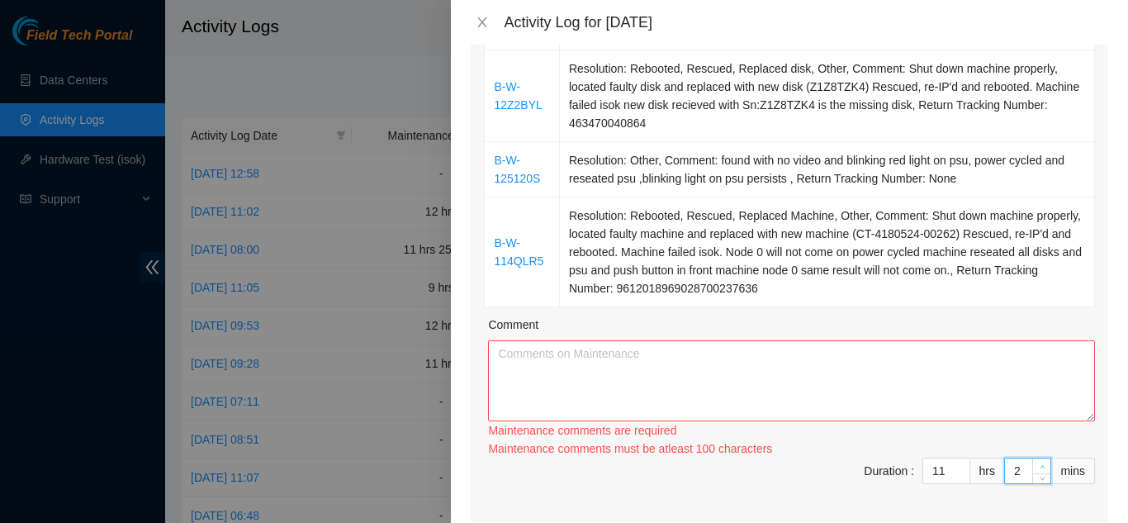
type input "3"
click at [1040, 464] on icon "up" at bounding box center [1043, 467] width 6 height 6
type input "4"
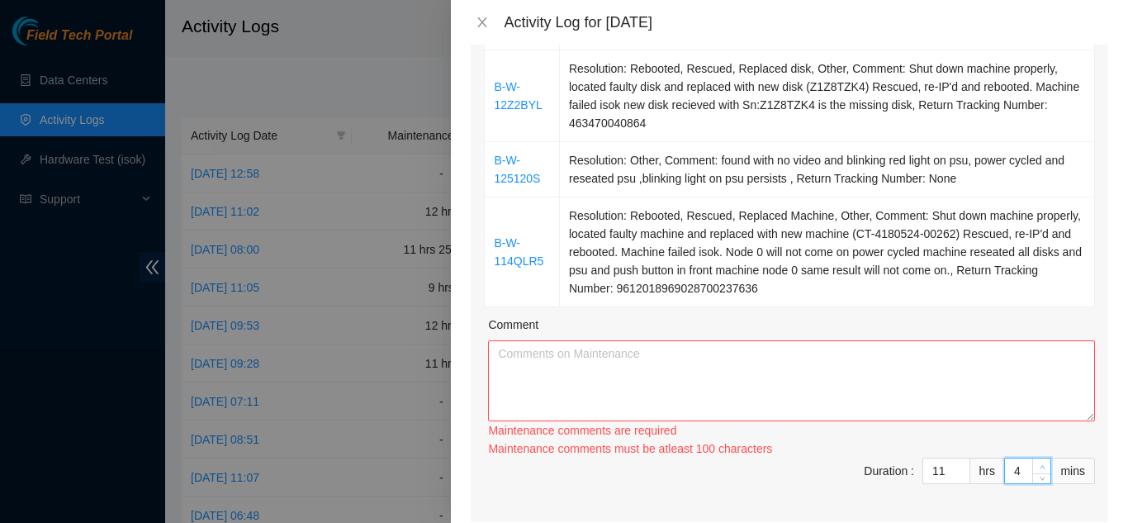
click at [1040, 464] on icon "up" at bounding box center [1043, 467] width 6 height 6
type input "5"
click at [1040, 464] on icon "up" at bounding box center [1043, 467] width 6 height 6
type input "6"
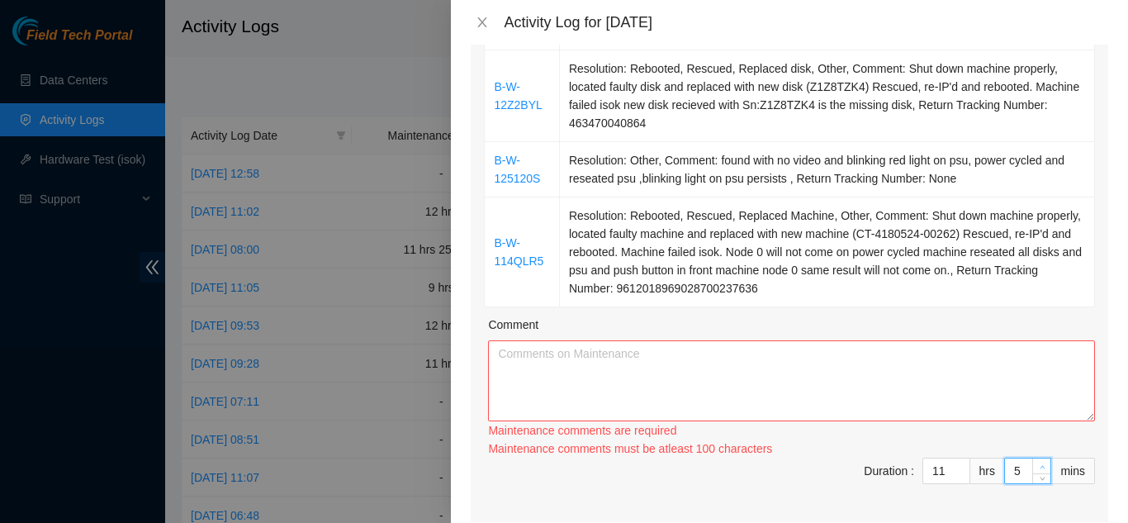
type input "6"
click at [1040, 464] on icon "up" at bounding box center [1043, 467] width 6 height 6
type input "7"
click at [1040, 464] on icon "up" at bounding box center [1043, 467] width 6 height 6
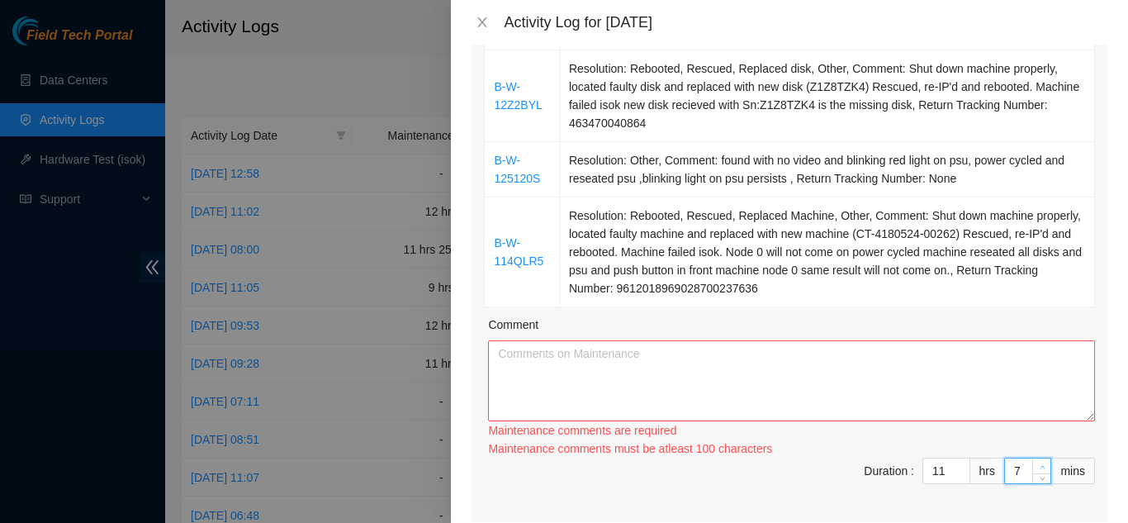
type input "8"
click at [1040, 464] on icon "up" at bounding box center [1043, 467] width 6 height 6
type input "9"
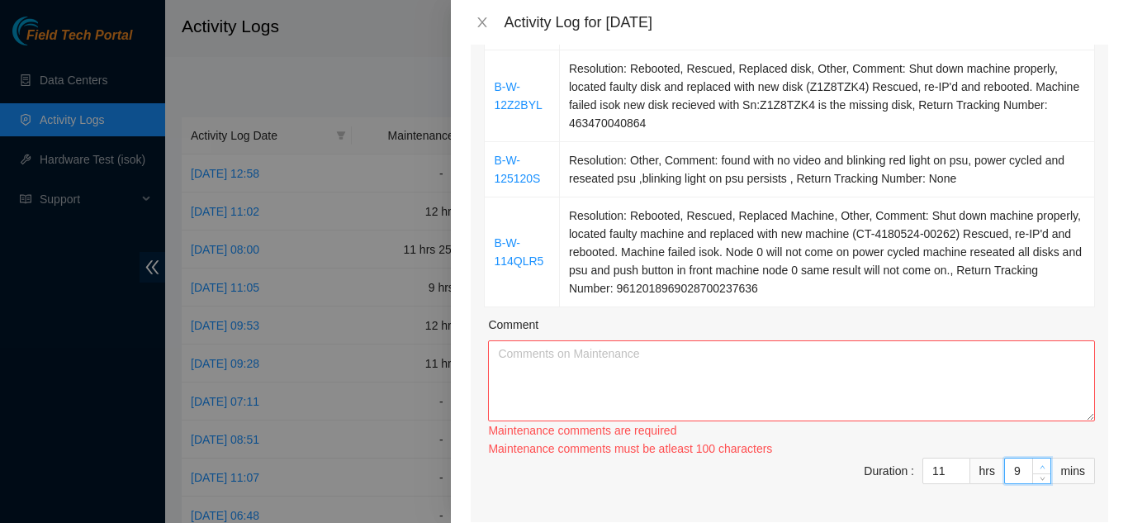
click at [1040, 464] on icon "up" at bounding box center [1043, 467] width 6 height 6
type input "10"
click at [1040, 464] on icon "up" at bounding box center [1043, 467] width 6 height 6
type input "11"
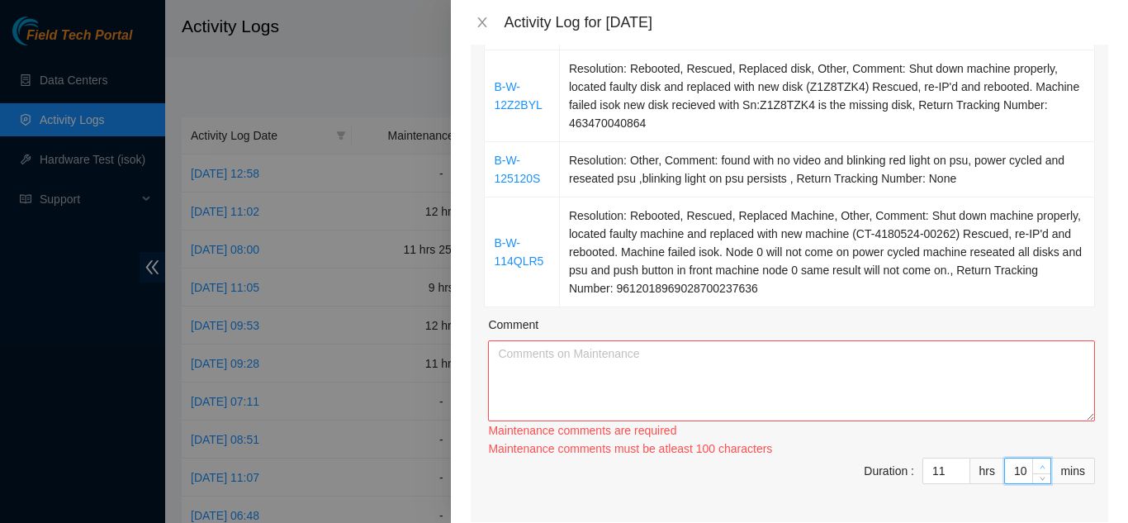
type input "11"
click at [1040, 464] on icon "up" at bounding box center [1043, 467] width 6 height 6
type input "12"
click at [1040, 464] on icon "up" at bounding box center [1043, 467] width 6 height 6
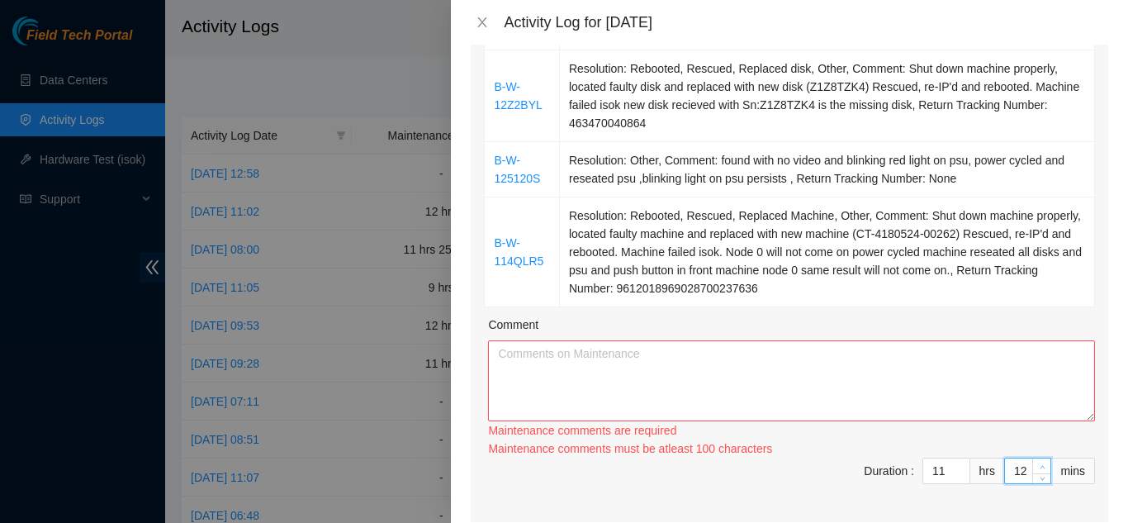
type input "13"
click at [1040, 464] on icon "up" at bounding box center [1043, 467] width 6 height 6
type input "14"
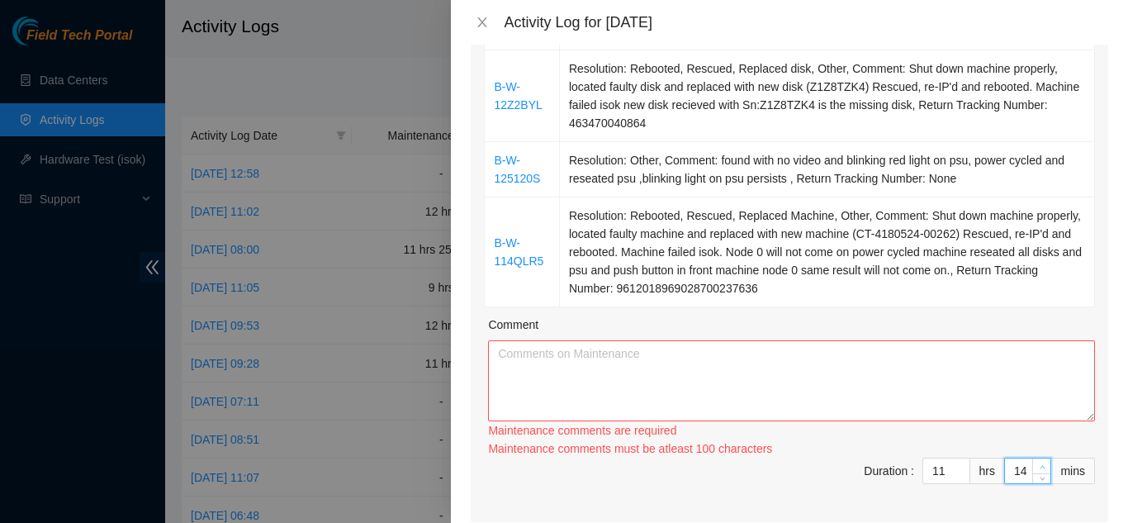
click at [1040, 464] on icon "up" at bounding box center [1043, 467] width 6 height 6
type input "15"
click at [1040, 464] on icon "up" at bounding box center [1043, 467] width 6 height 6
type input "16"
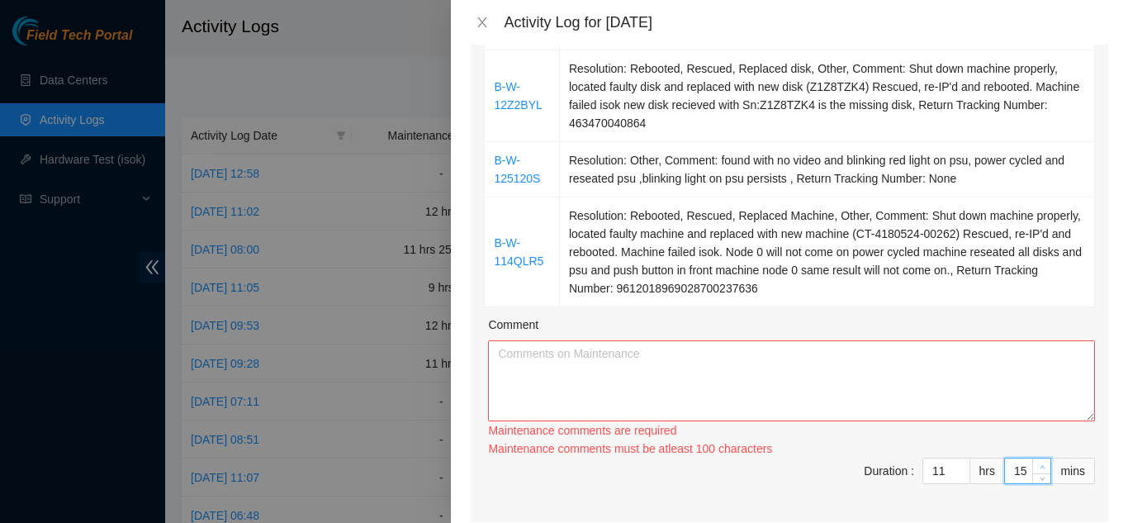
type input "16"
click at [1040, 464] on icon "up" at bounding box center [1043, 467] width 6 height 6
type input "17"
click at [1040, 464] on icon "up" at bounding box center [1043, 467] width 6 height 6
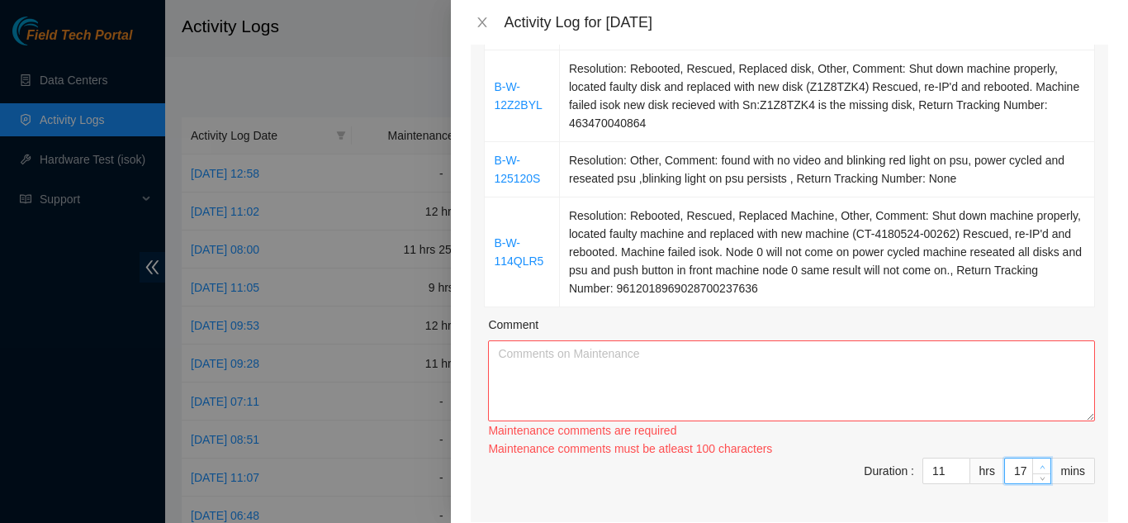
type input "18"
click at [1040, 464] on icon "up" at bounding box center [1043, 467] width 6 height 6
type input "19"
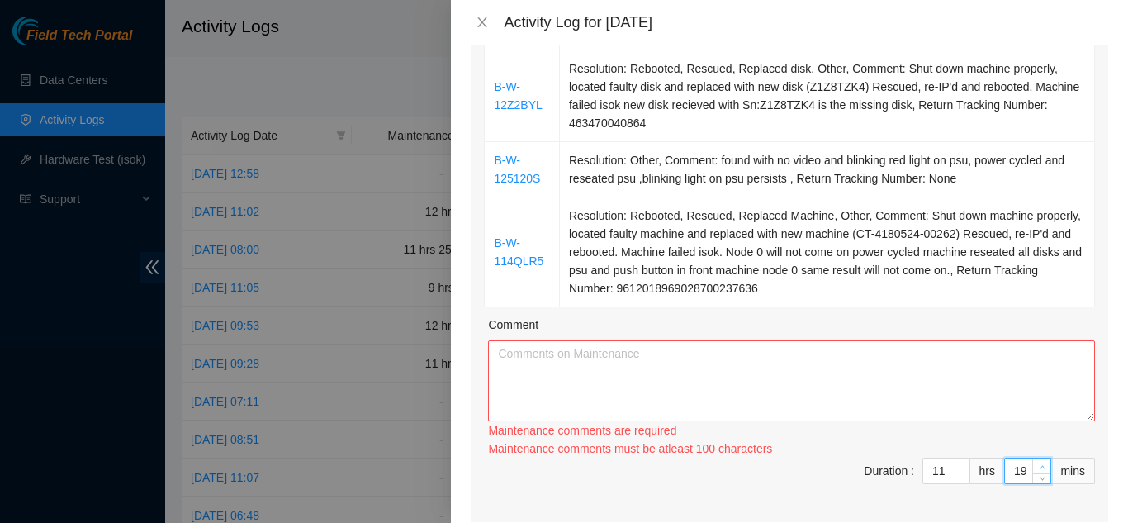
click at [1040, 464] on icon "up" at bounding box center [1043, 467] width 6 height 6
type input "20"
click at [1040, 464] on icon "up" at bounding box center [1043, 467] width 6 height 6
type input "21"
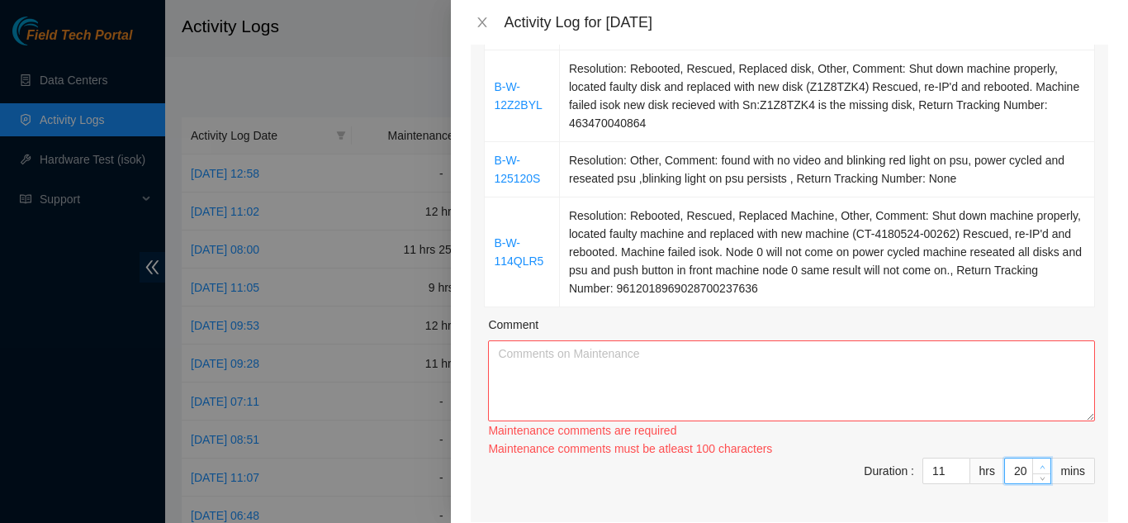
type input "21"
click at [1040, 464] on icon "up" at bounding box center [1043, 467] width 6 height 6
type input "22"
click at [1040, 464] on icon "up" at bounding box center [1043, 467] width 6 height 6
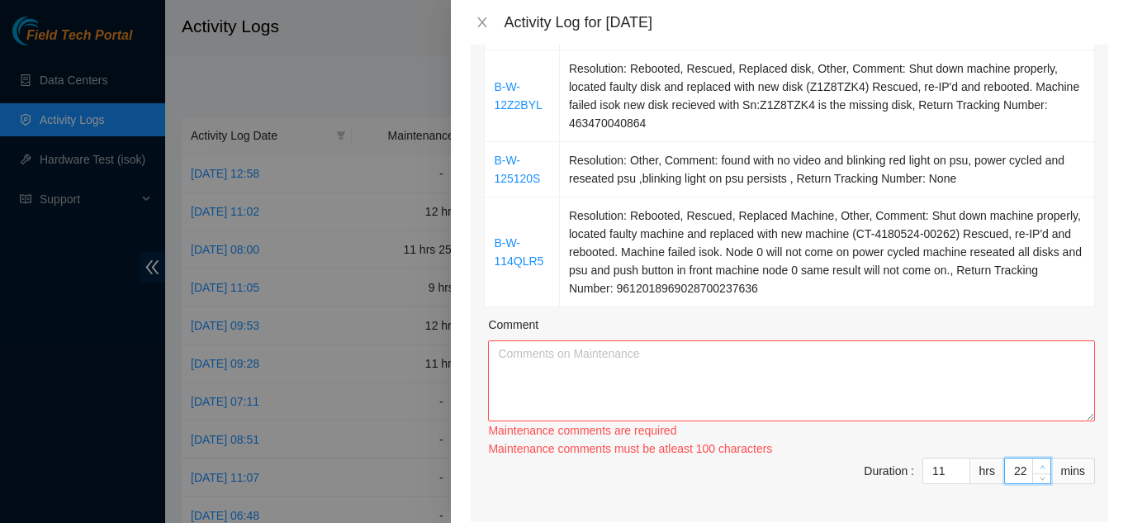
type input "23"
click at [1040, 464] on icon "up" at bounding box center [1043, 467] width 6 height 6
type input "24"
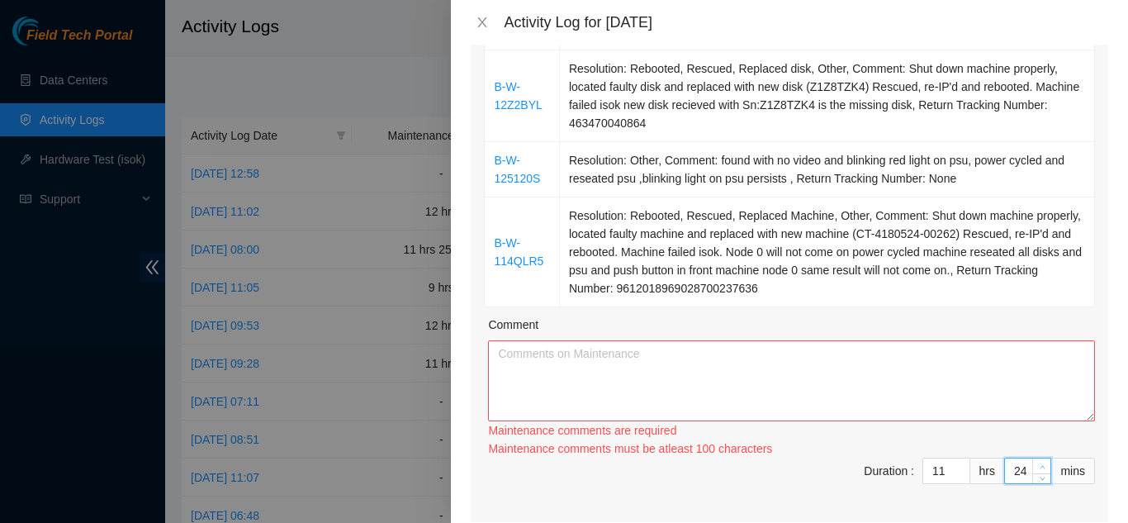
click at [1040, 464] on icon "up" at bounding box center [1043, 467] width 6 height 6
type input "25"
click at [1040, 464] on icon "up" at bounding box center [1043, 467] width 6 height 6
type input "26"
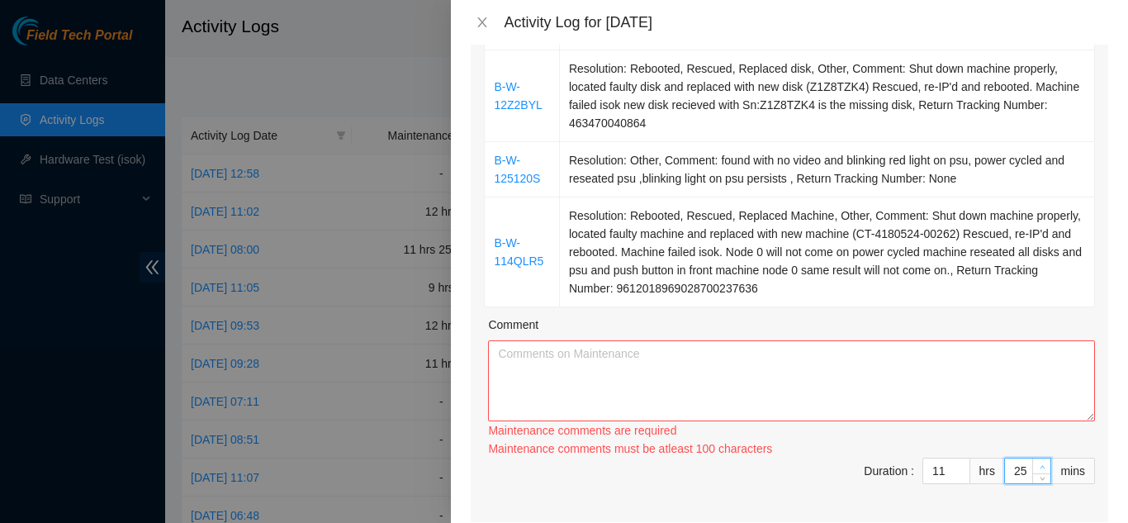
type input "26"
click at [1040, 464] on icon "up" at bounding box center [1043, 467] width 6 height 6
type input "27"
click at [1040, 464] on icon "up" at bounding box center [1043, 467] width 6 height 6
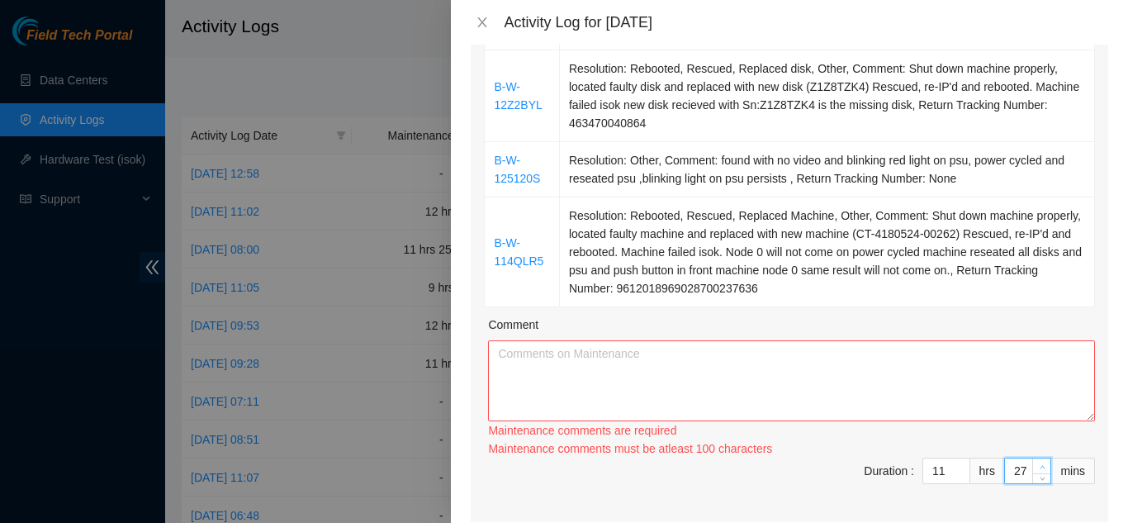
type input "28"
click at [1040, 464] on icon "up" at bounding box center [1043, 467] width 6 height 6
type input "29"
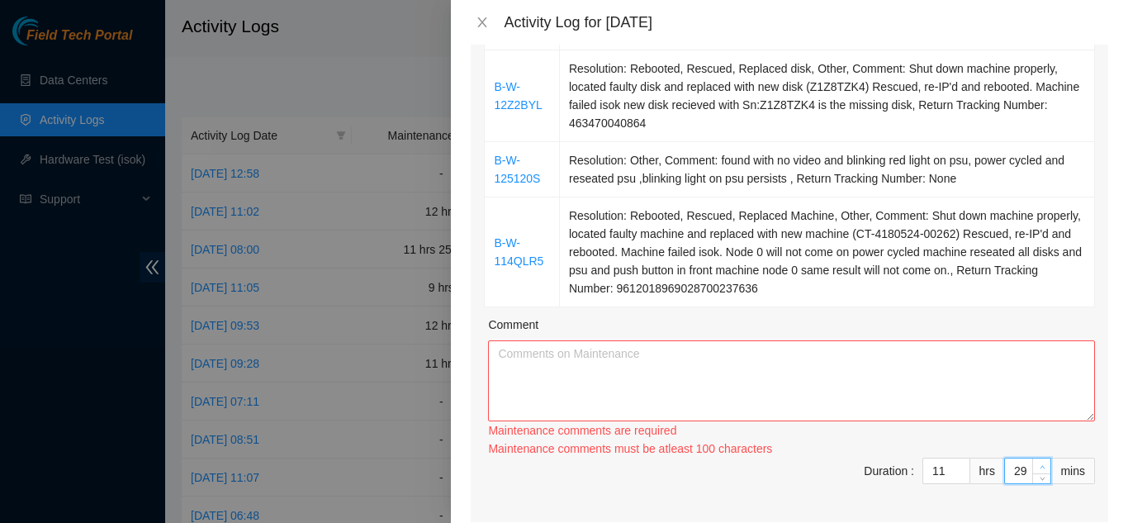
click at [1040, 464] on icon "up" at bounding box center [1043, 467] width 6 height 6
type input "30"
click at [1040, 464] on icon "up" at bounding box center [1043, 467] width 6 height 6
click at [733, 351] on textarea "Comment" at bounding box center [791, 380] width 607 height 81
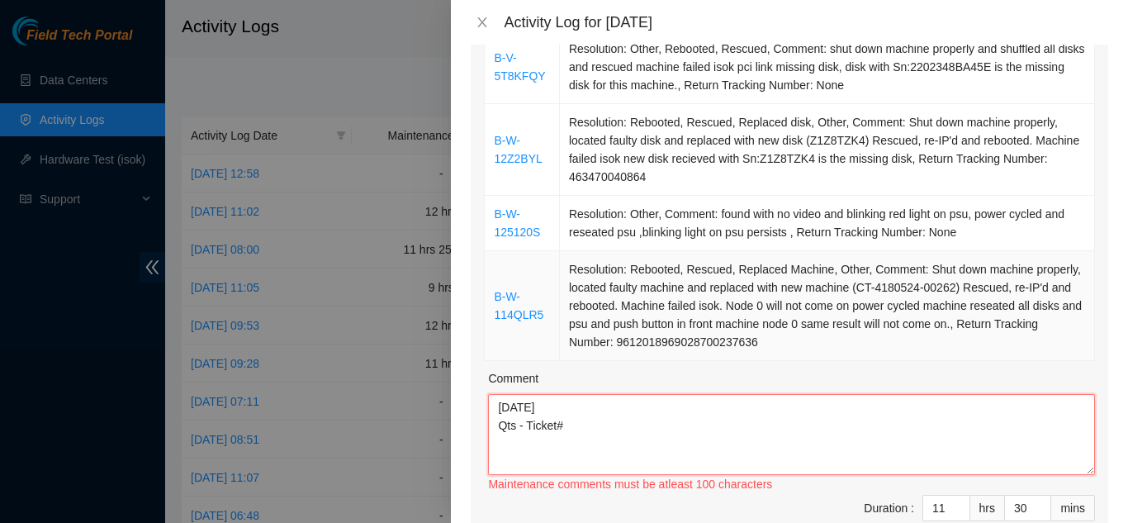
scroll to position [248, 0]
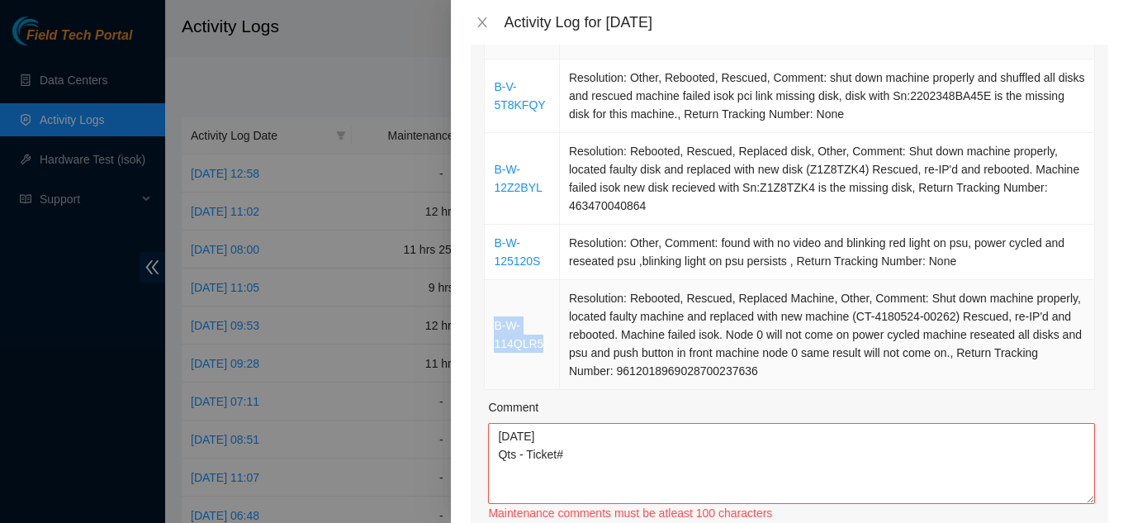
drag, startPoint x: 543, startPoint y: 318, endPoint x: 496, endPoint y: 295, distance: 52.5
click at [492, 297] on td "B-W-114QLR5" at bounding box center [522, 335] width 75 height 110
copy link "B-W-114QLR5"
click at [572, 429] on textarea "[DATE] Qts - Ticket#" at bounding box center [791, 463] width 607 height 81
paste textarea "B-W-114QLR5"
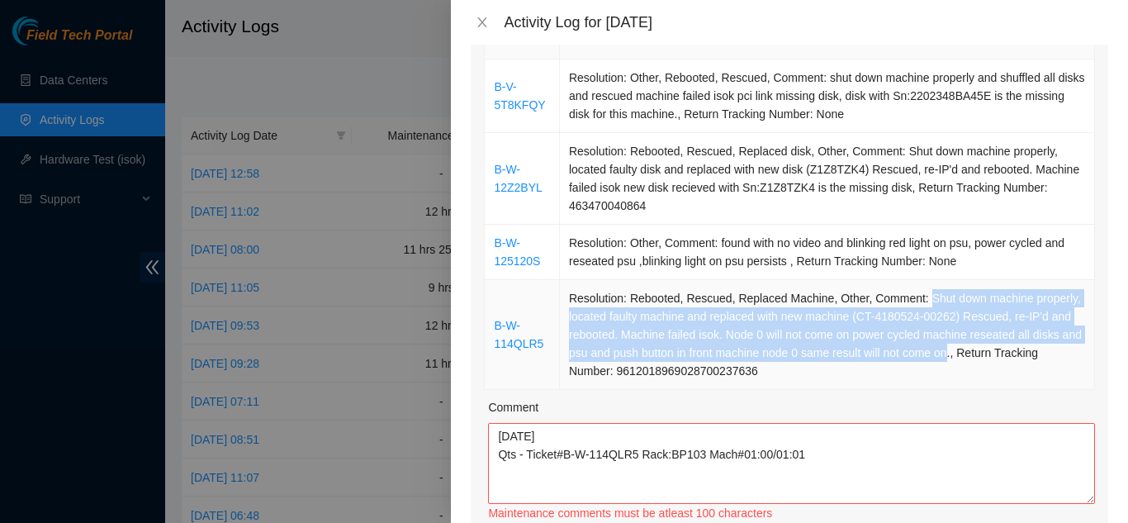
drag, startPoint x: 917, startPoint y: 273, endPoint x: 969, endPoint y: 332, distance: 79.0
click at [969, 332] on td "Resolution: Rebooted, Rescued, Replaced Machine, Other, Comment: Shut down mach…" at bounding box center [827, 335] width 535 height 110
copy td "Shut down machine properly, located faulty machine and replaced with new machin…"
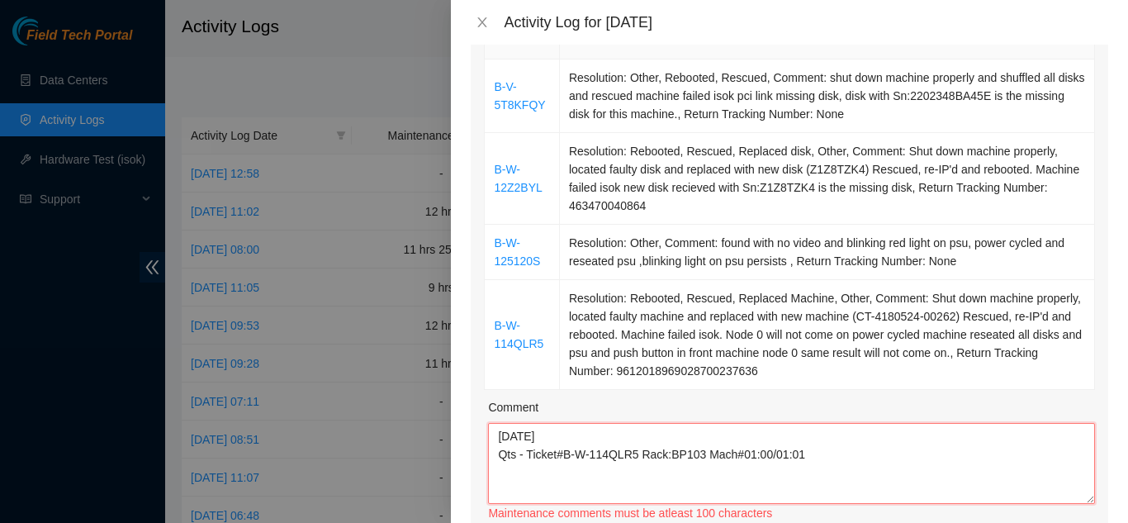
click at [807, 425] on textarea "[DATE] Qts - Ticket#B-W-114QLR5 Rack:BP103 Mach#01:00/01:01" at bounding box center [791, 463] width 607 height 81
paste textarea "Shut down machine properly, located faulty machine and replaced with new machin…"
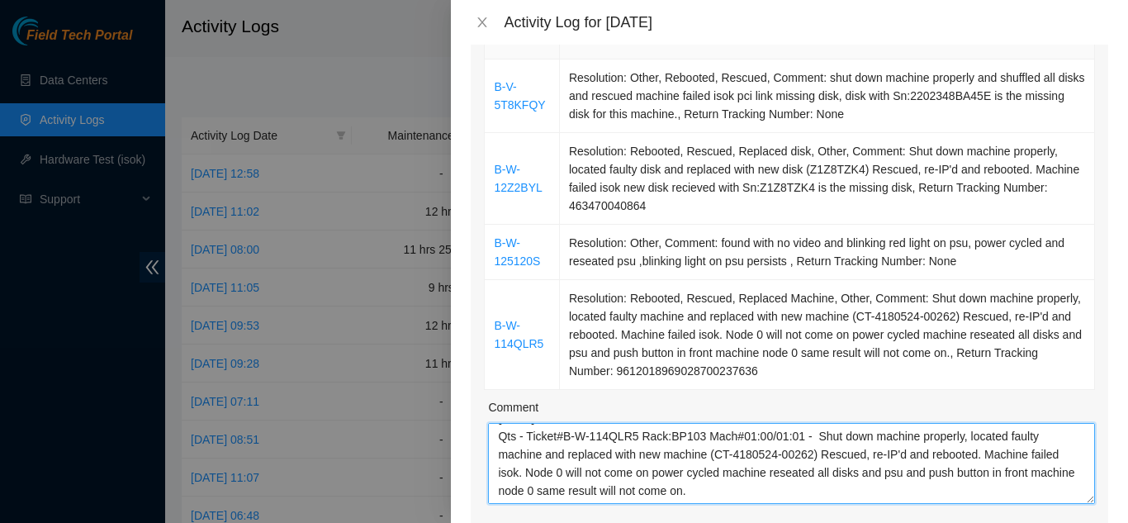
scroll to position [50, 0]
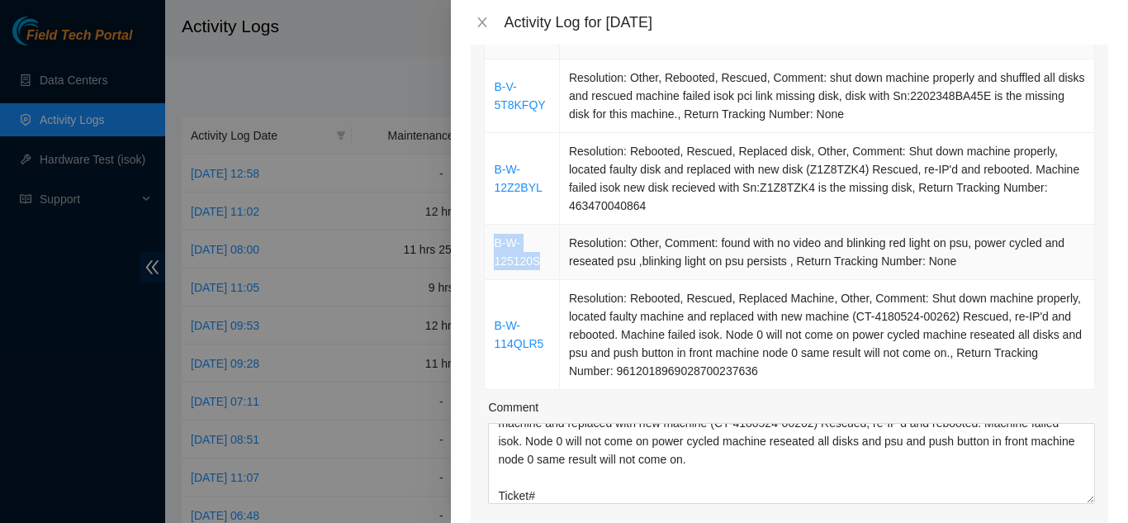
drag, startPoint x: 539, startPoint y: 239, endPoint x: 491, endPoint y: 223, distance: 50.4
click at [491, 225] on td "B-W-125120S" at bounding box center [522, 252] width 75 height 55
copy link "B-W-125120S"
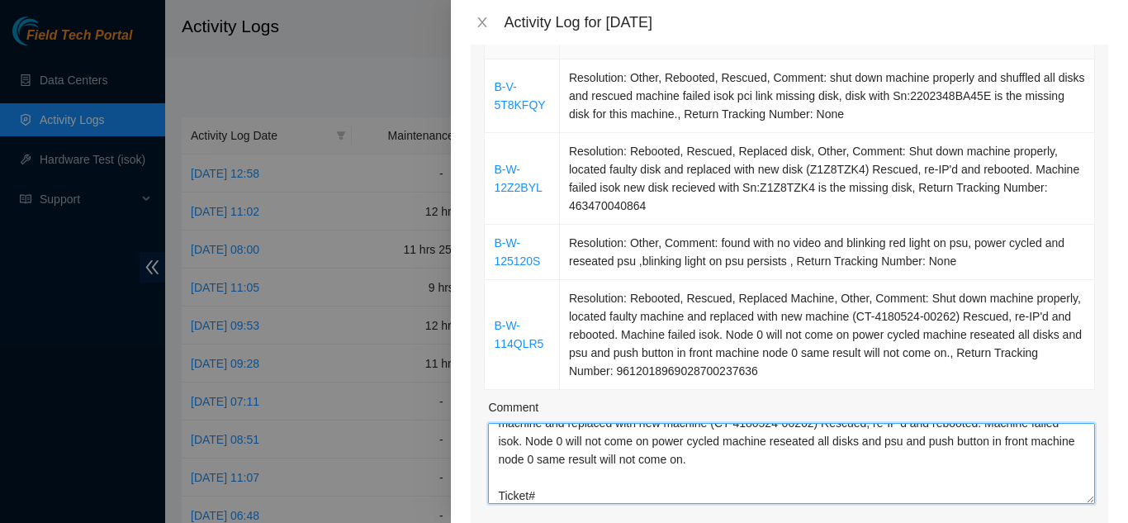
click at [540, 475] on textarea "[DATE] Qts - Ticket#B-W-114QLR5 Rack:BP103 Mach#01:00/01:01 - Shut down machine…" at bounding box center [791, 463] width 607 height 81
paste textarea "B-W-125120S"
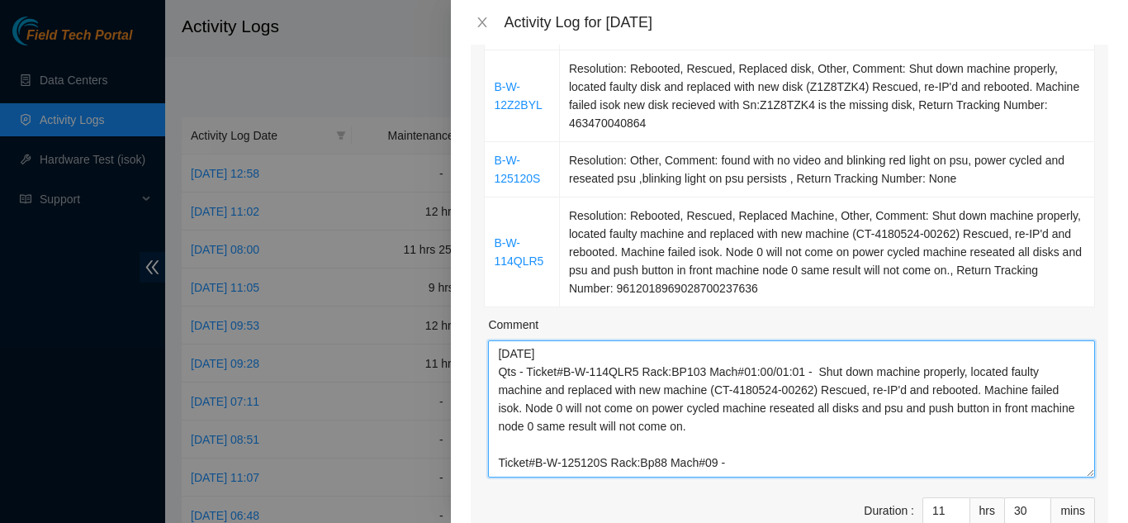
scroll to position [0, 0]
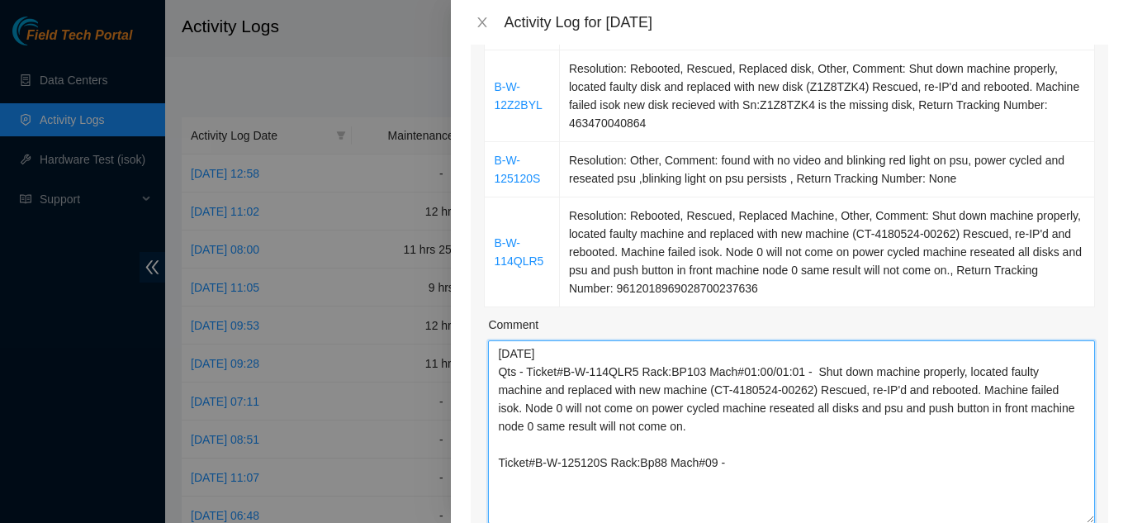
drag, startPoint x: 1076, startPoint y: 394, endPoint x: 1071, endPoint y: 495, distance: 100.9
click at [1073, 496] on textarea "[DATE] Qts - Ticket#B-W-114QLR5 Rack:BP103 Mach#01:00/01:01 - Shut down machine…" at bounding box center [791, 431] width 607 height 183
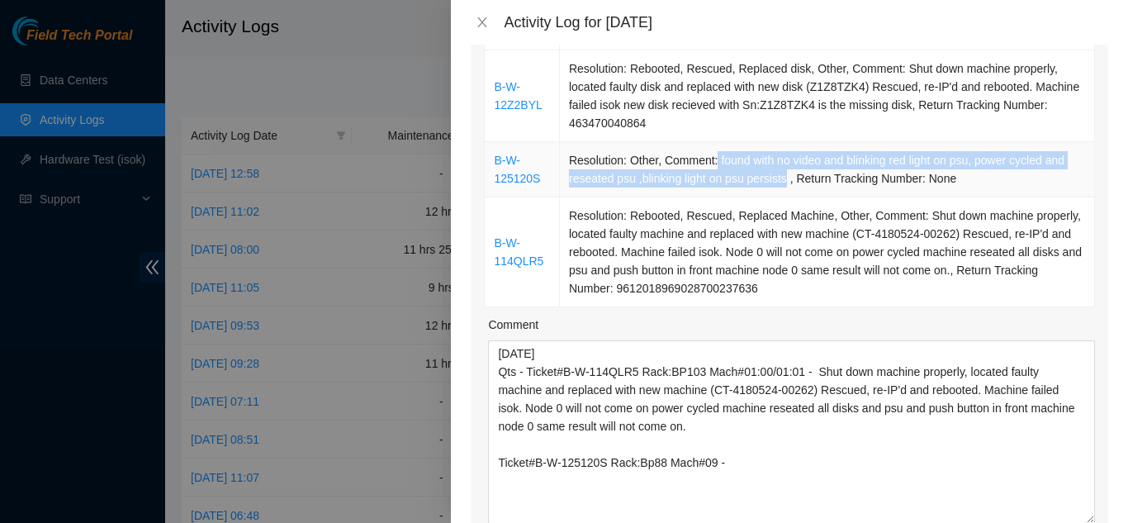
drag, startPoint x: 713, startPoint y: 138, endPoint x: 780, endPoint y: 156, distance: 70.1
click at [780, 156] on td "Resolution: Other, Comment: found with no video and blinking red light on psu, …" at bounding box center [827, 169] width 535 height 55
copy td "found with no video and blinking red light on psu, power cycled and reseated ps…"
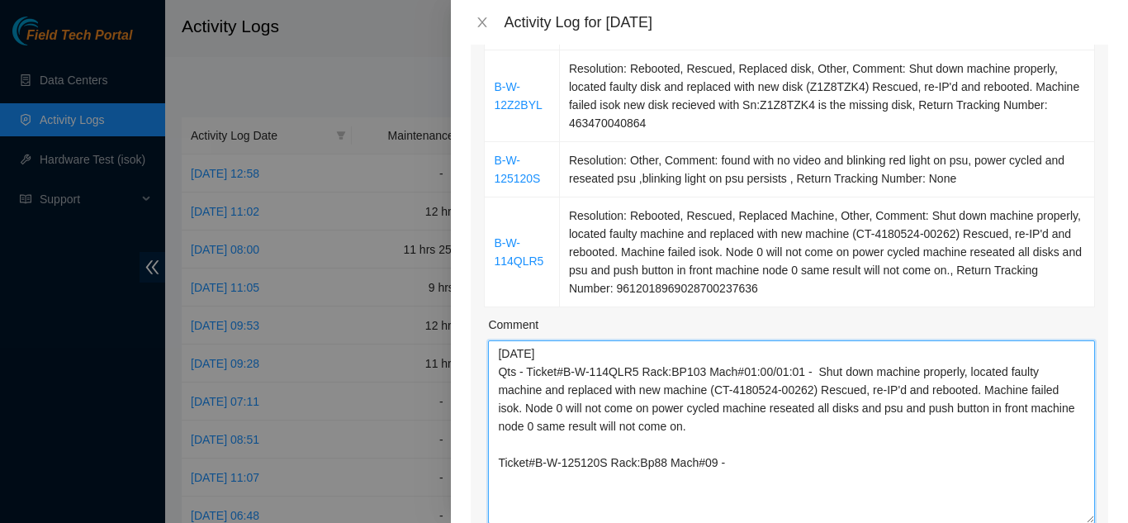
click at [736, 444] on textarea "[DATE] Qts - Ticket#B-W-114QLR5 Rack:BP103 Mach#01:00/01:01 - Shut down machine…" at bounding box center [791, 431] width 607 height 183
paste textarea "found with no video and blinking red light on psu, power cycled and reseated ps…"
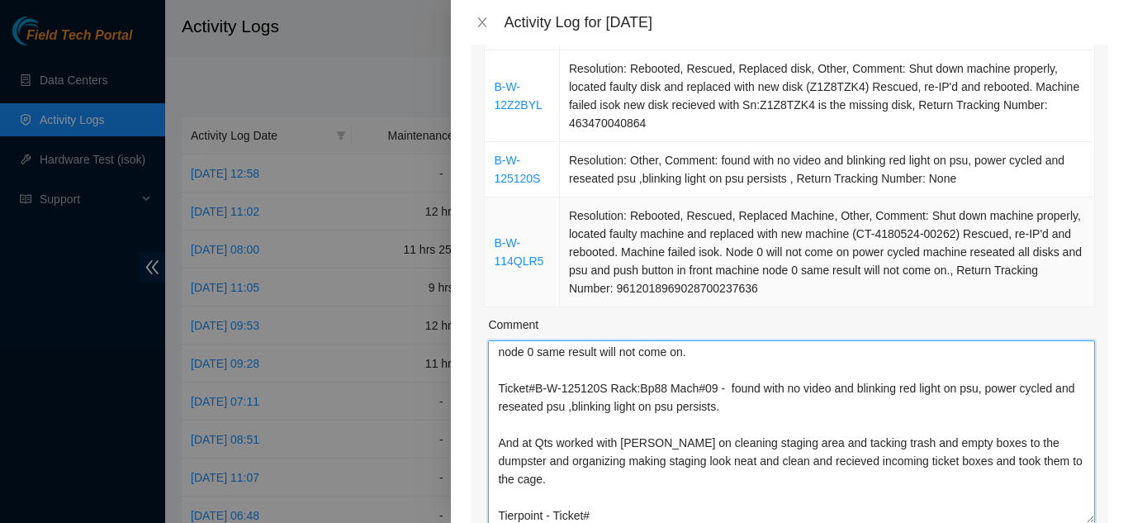
scroll to position [248, 0]
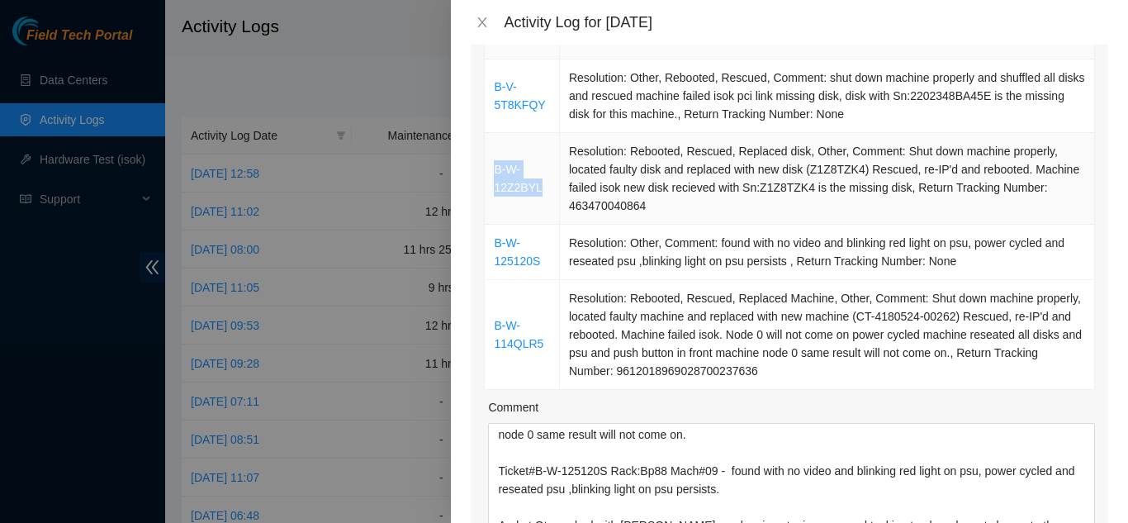
drag, startPoint x: 540, startPoint y: 164, endPoint x: 496, endPoint y: 148, distance: 46.8
click at [496, 148] on td "B-W-12Z2BYL" at bounding box center [522, 179] width 75 height 92
copy link "B-W-12Z2BYL"
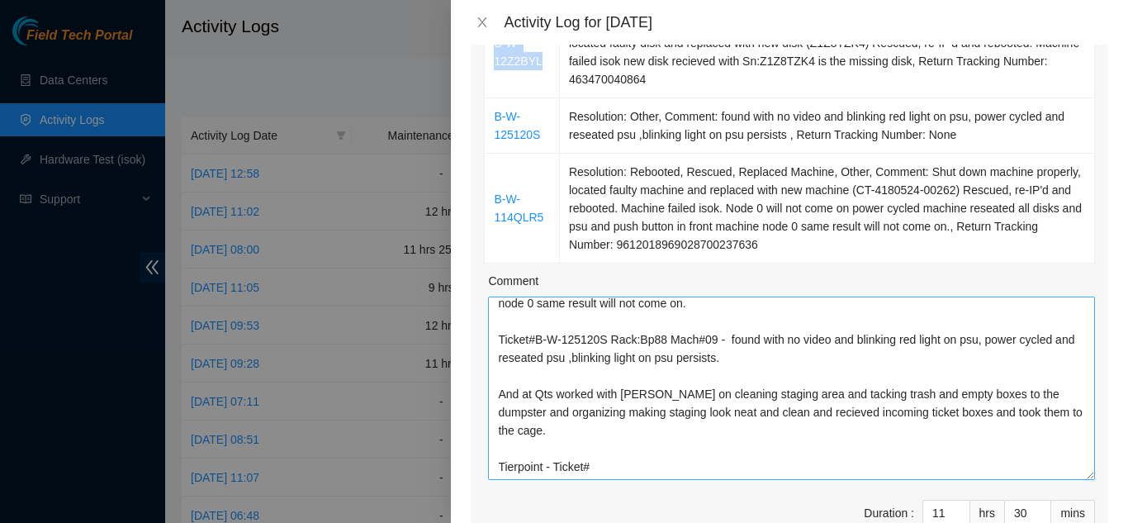
scroll to position [413, 0]
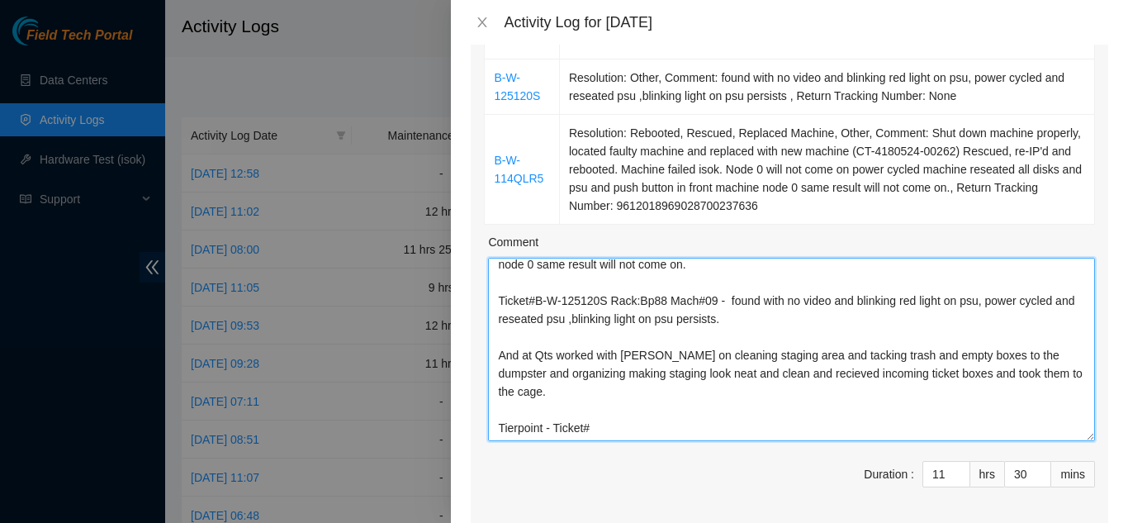
click at [610, 403] on textarea "[DATE] Qts - Ticket#B-W-114QLR5 Rack:BP103 Mach#01:00/01:01 - Shut down machine…" at bounding box center [791, 349] width 607 height 183
paste textarea "B-W-12Z2BYL"
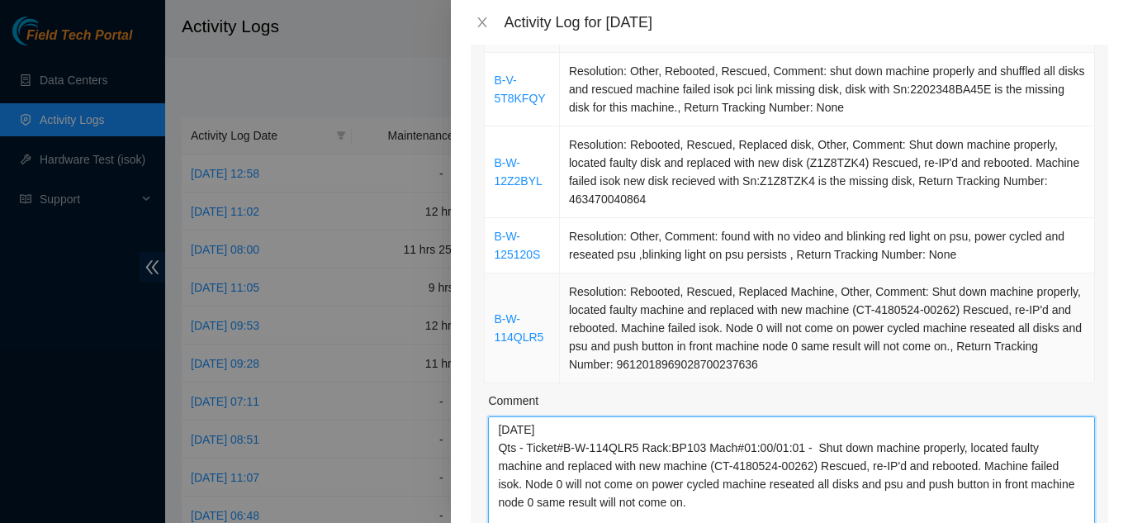
scroll to position [248, 0]
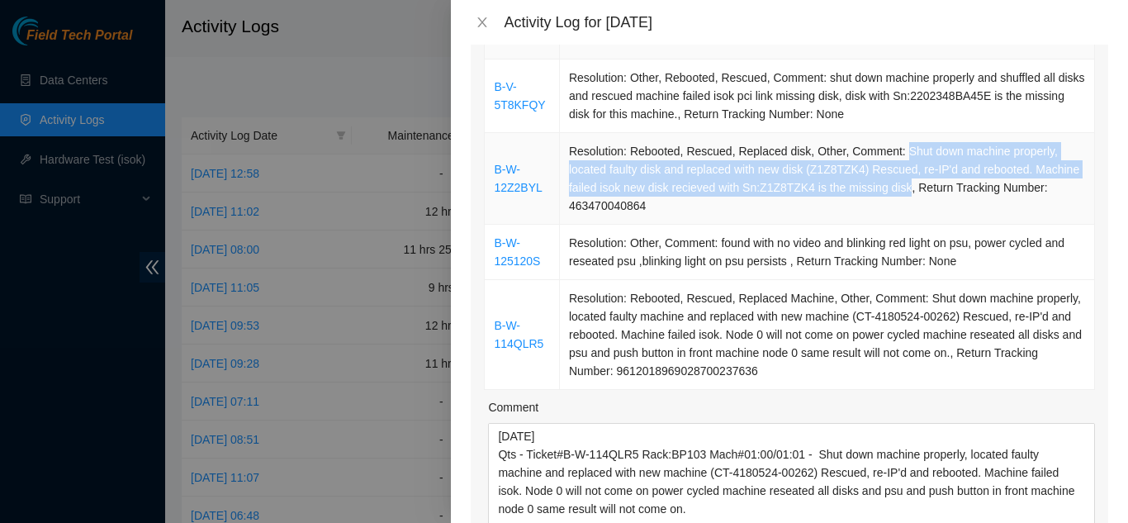
drag, startPoint x: 894, startPoint y: 130, endPoint x: 898, endPoint y: 165, distance: 34.9
click at [898, 165] on td "Resolution: Rebooted, Rescued, Replaced disk, Other, Comment: Shut down machine…" at bounding box center [827, 179] width 535 height 92
copy td "Shut down machine properly, located faulty disk and replaced with new disk (Z1Z…"
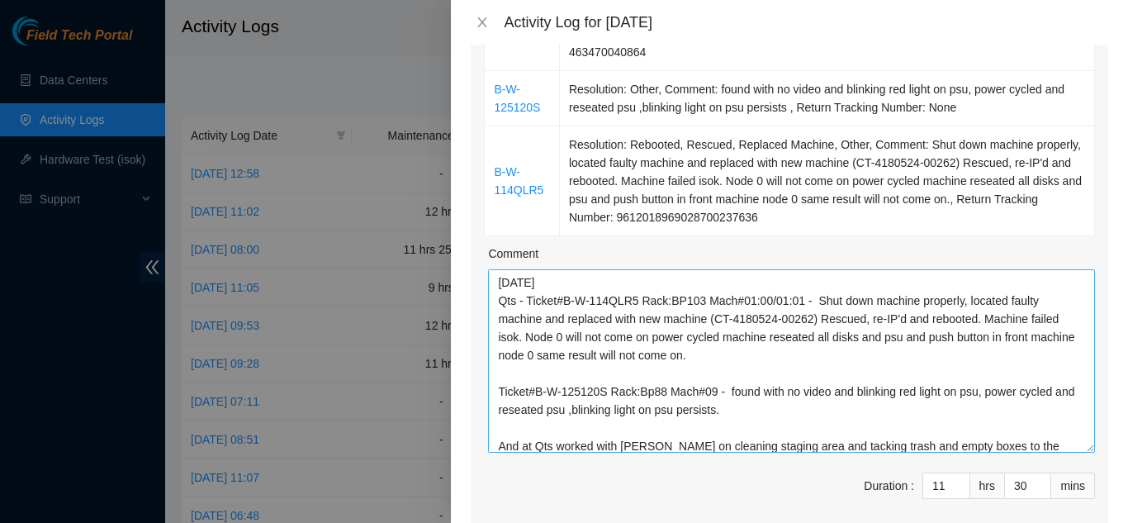
scroll to position [413, 0]
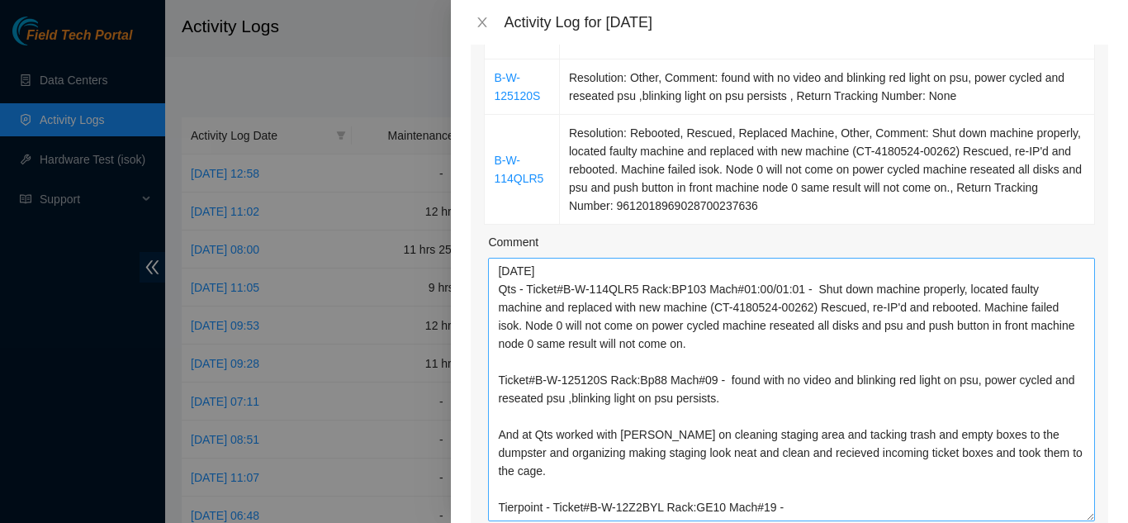
drag, startPoint x: 1079, startPoint y: 410, endPoint x: 1076, endPoint y: 491, distance: 80.2
click at [1076, 491] on textarea "[DATE] Qts - Ticket#B-W-114QLR5 Rack:BP103 Mach#01:00/01:01 - Shut down machine…" at bounding box center [791, 389] width 607 height 263
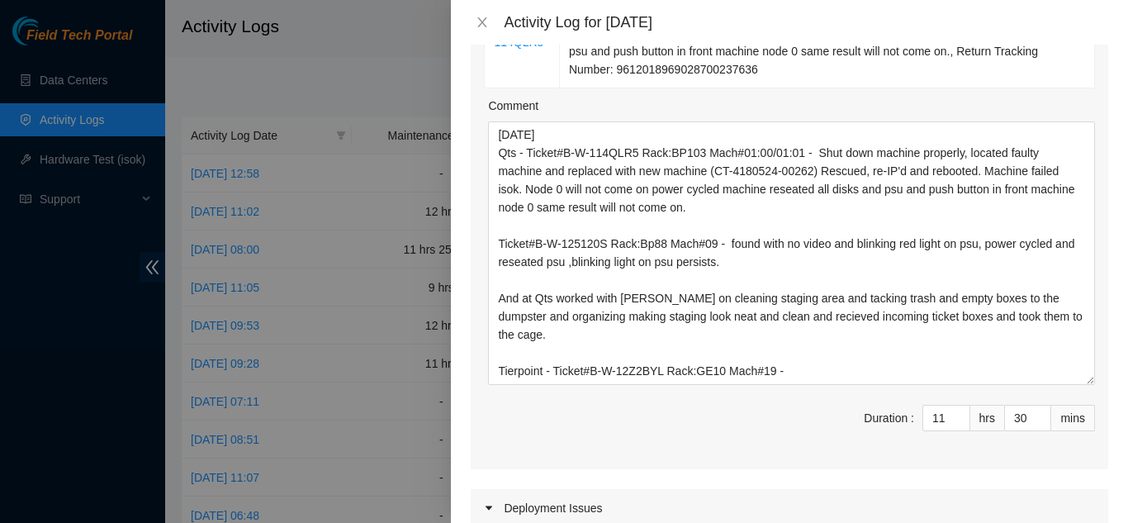
scroll to position [578, 0]
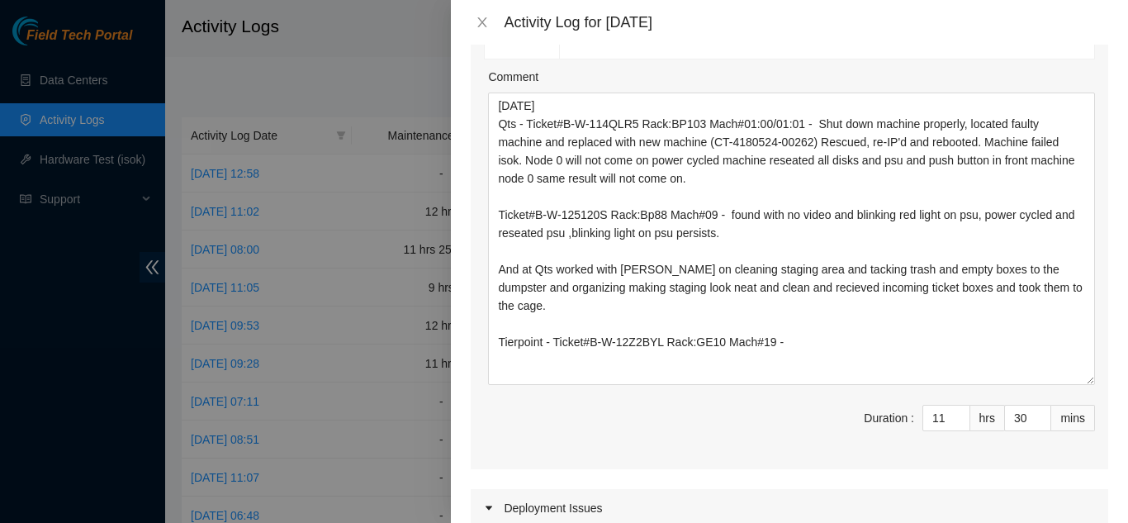
drag, startPoint x: 1080, startPoint y: 326, endPoint x: 1084, endPoint y: 359, distance: 33.2
click at [1084, 359] on div "Ticket Number Resolution B-V-5T8KFQY Resolution: Other, Rebooted, Rescued, Comm…" at bounding box center [790, 69] width 638 height 799
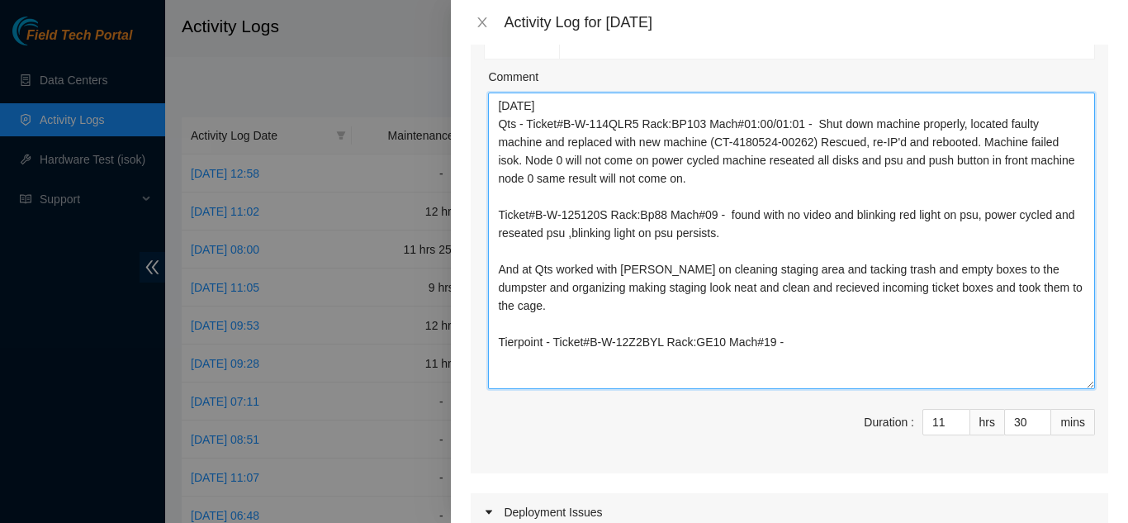
click at [804, 320] on textarea "[DATE] Qts - Ticket#B-W-114QLR5 Rack:BP103 Mach#01:00/01:01 - Shut down machine…" at bounding box center [791, 241] width 607 height 297
paste textarea "Shut down machine properly, located faulty disk and replaced with new disk (Z1Z…"
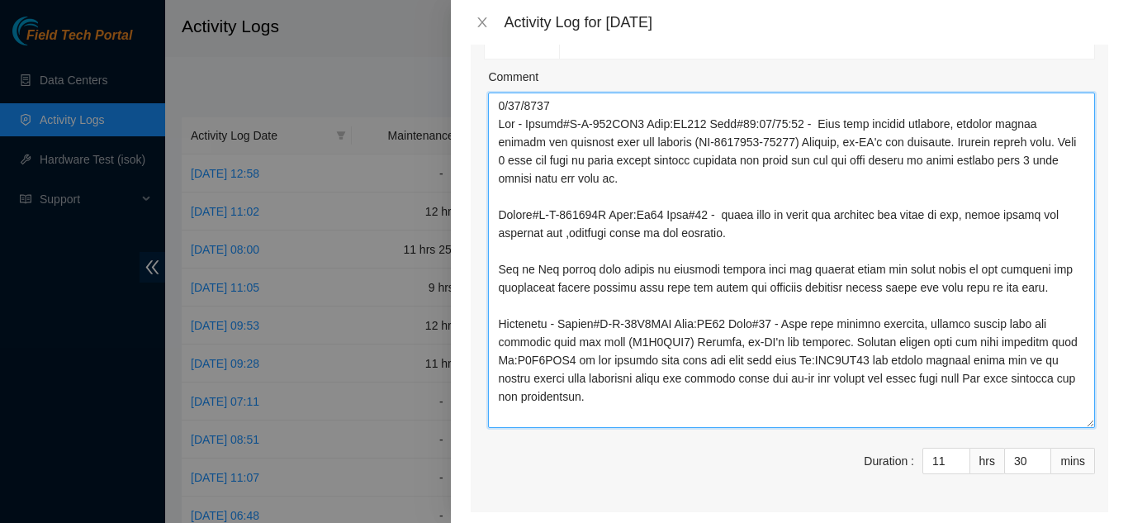
scroll to position [0, 0]
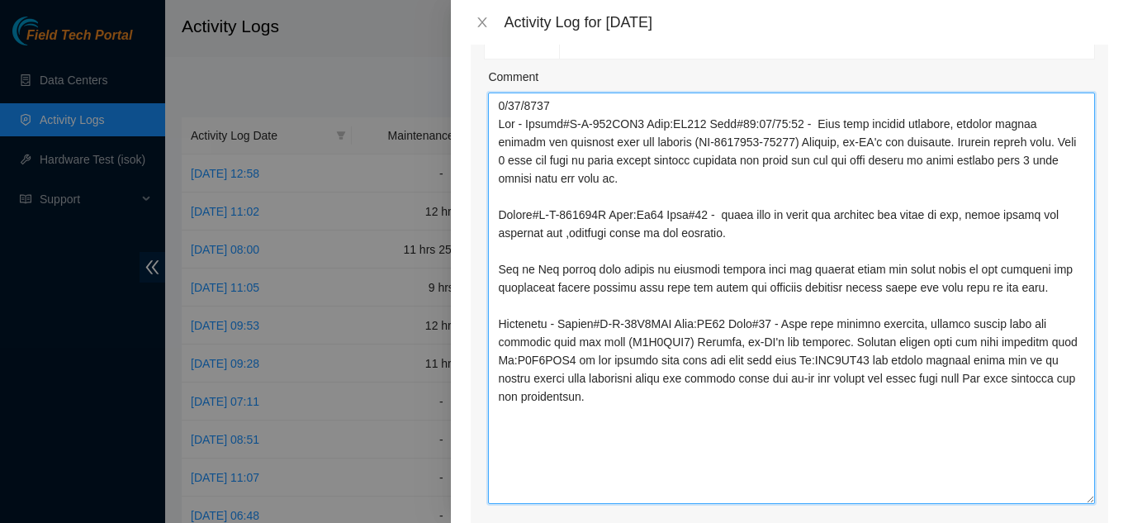
drag, startPoint x: 1075, startPoint y: 368, endPoint x: 1059, endPoint y: 473, distance: 106.9
click at [1059, 473] on textarea "Comment" at bounding box center [791, 298] width 607 height 411
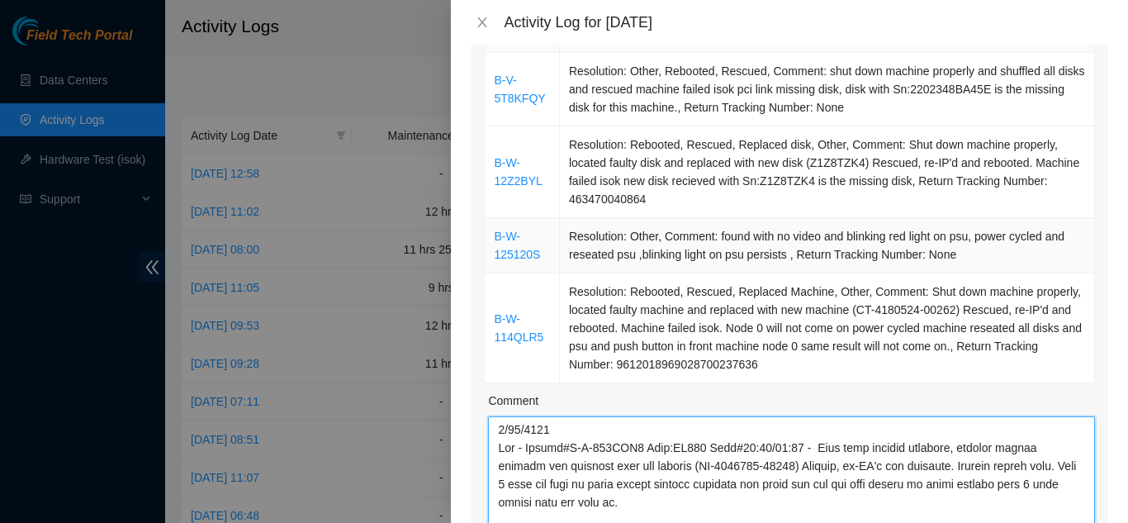
scroll to position [248, 0]
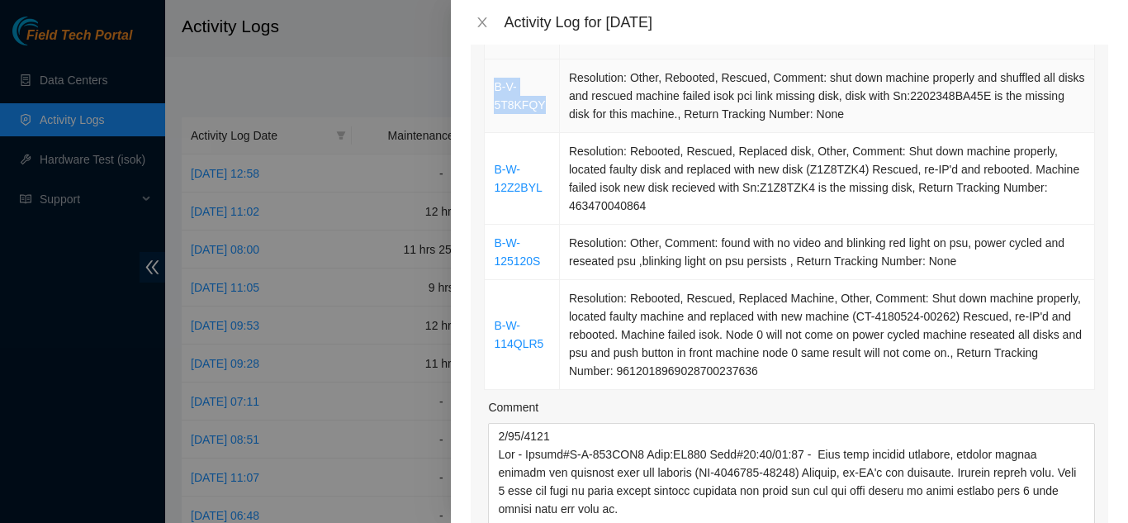
drag, startPoint x: 541, startPoint y: 81, endPoint x: 493, endPoint y: 69, distance: 49.3
click at [493, 69] on td "B-V-5T8KFQY" at bounding box center [522, 96] width 75 height 74
copy link "B-V-5T8KFQY"
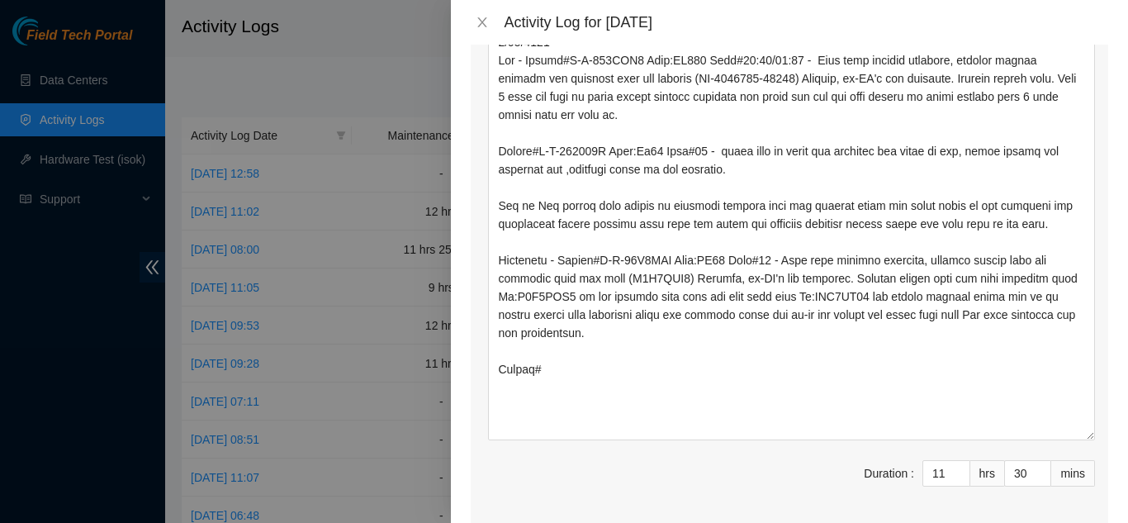
scroll to position [661, 0]
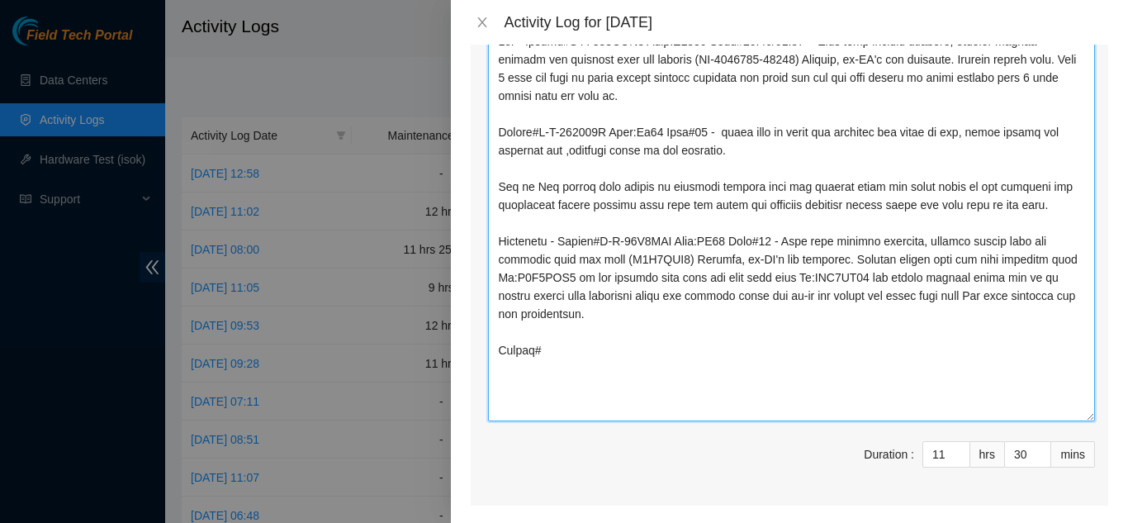
click at [549, 343] on textarea "Comment" at bounding box center [791, 215] width 607 height 411
paste textarea "B-V-5T8KFQY"
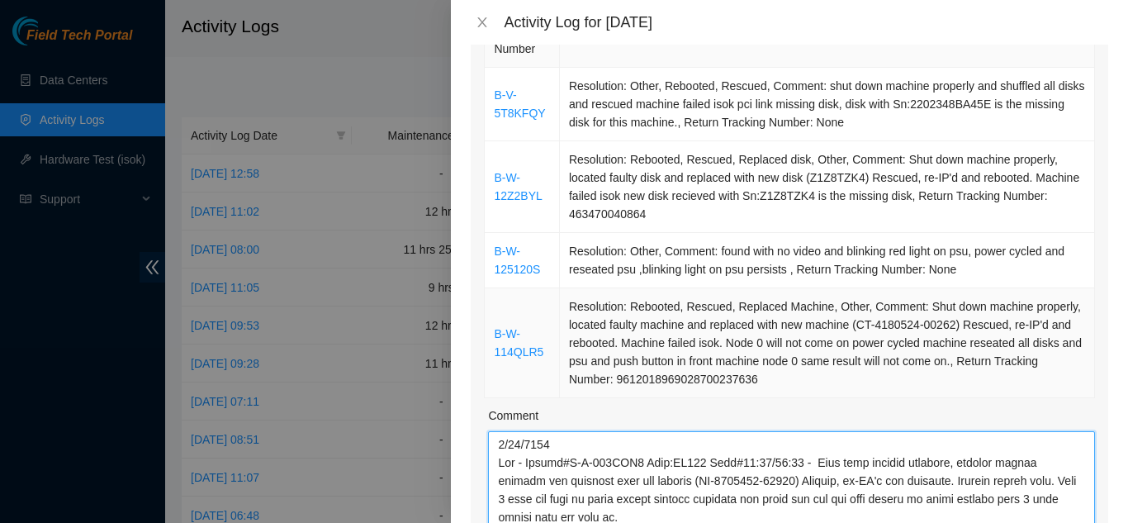
scroll to position [165, 0]
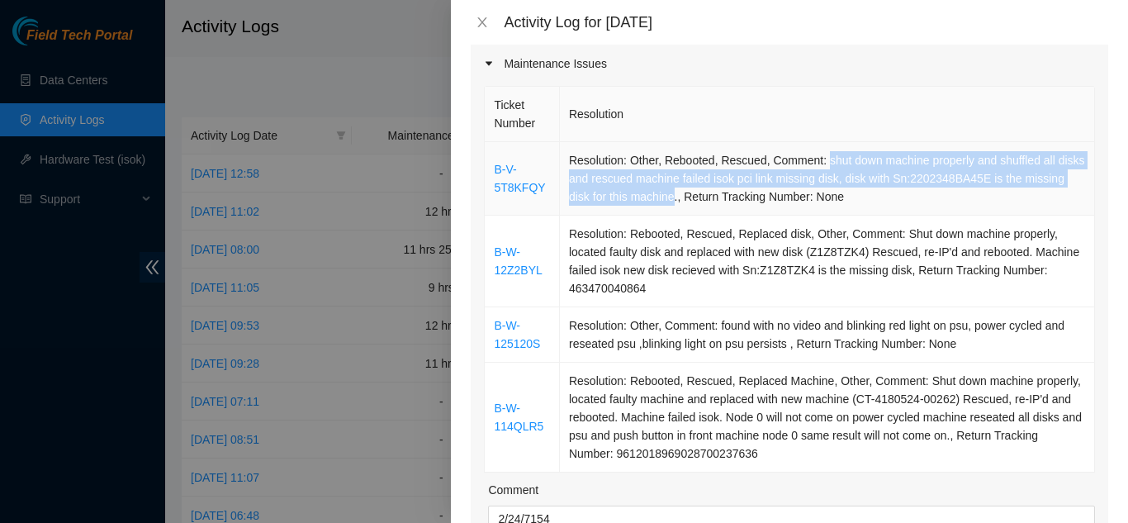
drag, startPoint x: 818, startPoint y: 140, endPoint x: 710, endPoint y: 177, distance: 114.4
click at [710, 177] on td "Resolution: Other, Rebooted, Rescued, Comment: shut down machine properly and s…" at bounding box center [827, 179] width 535 height 74
copy td "shut down machine properly and shuffled all disks and rescued machine failed is…"
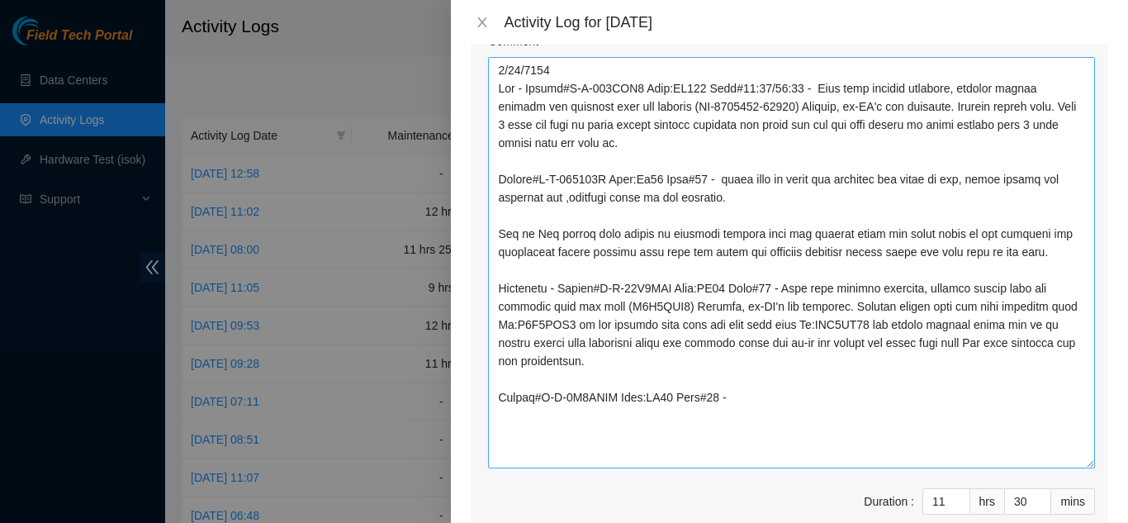
scroll to position [661, 0]
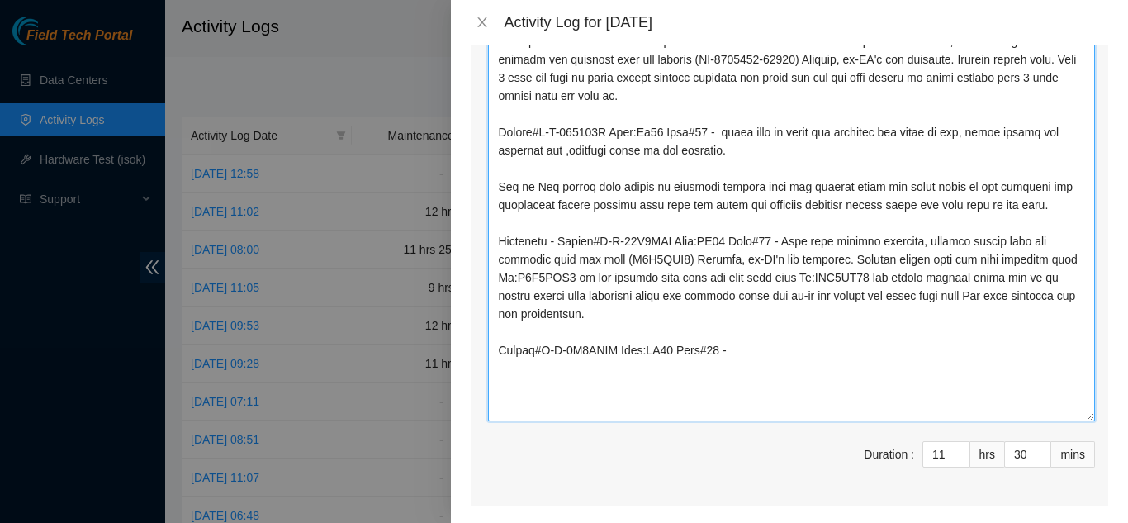
click at [734, 345] on textarea "Comment" at bounding box center [791, 215] width 607 height 411
paste textarea "shut down machine properly and shuffled all disks and rescued machine failed is…"
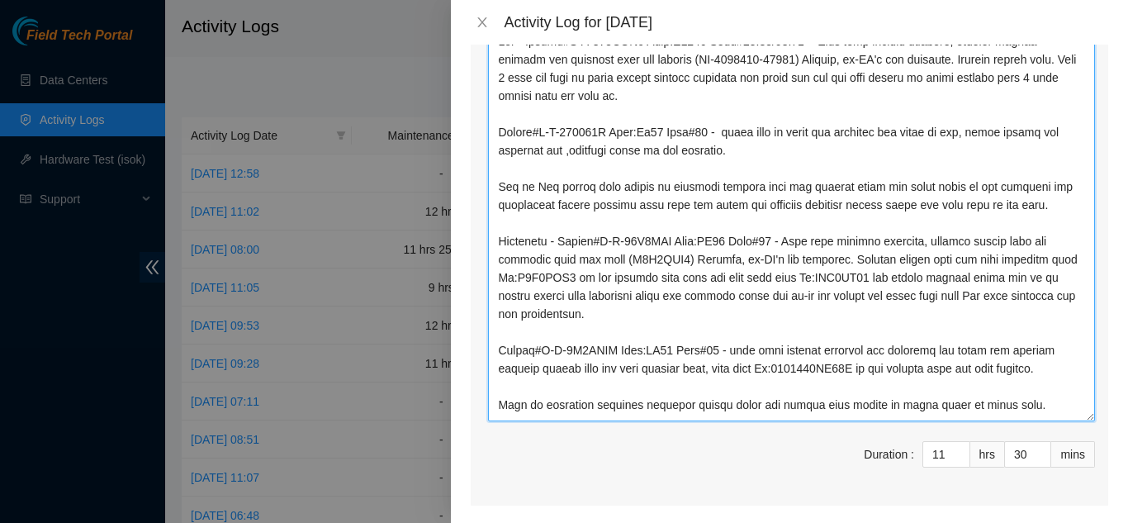
scroll to position [0, 0]
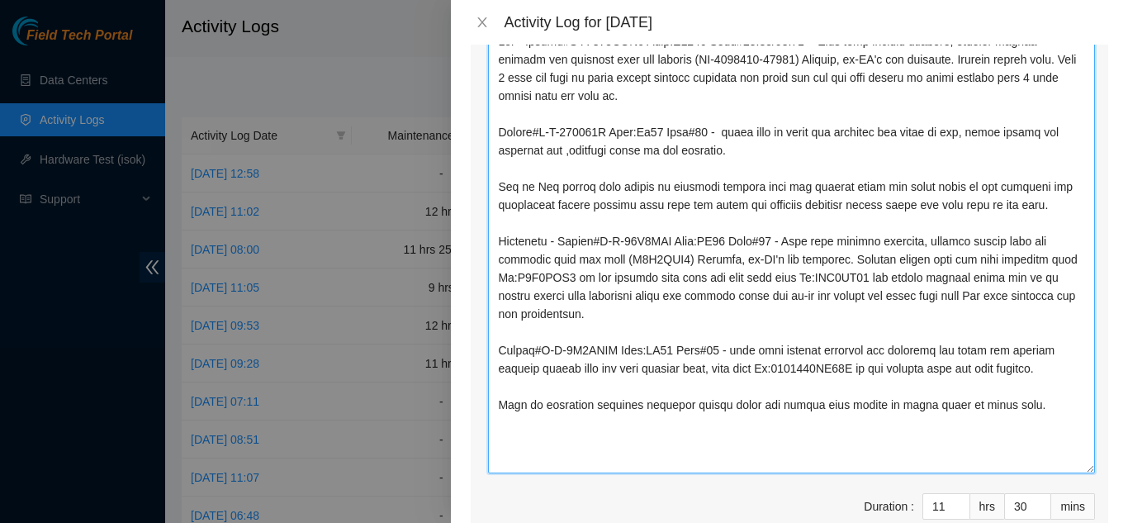
drag, startPoint x: 1079, startPoint y: 394, endPoint x: 1084, endPoint y: 450, distance: 56.5
click at [1084, 450] on div "Ticket Number Resolution B-V-5T8KFQY Resolution: Other, Rebooted, Rescued, Comm…" at bounding box center [790, 72] width 638 height 970
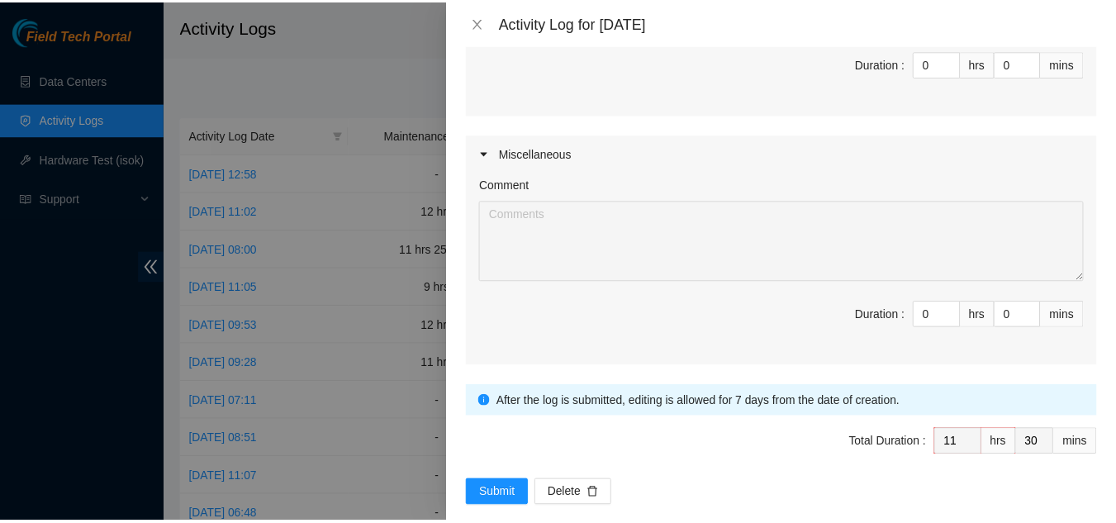
scroll to position [1359, 0]
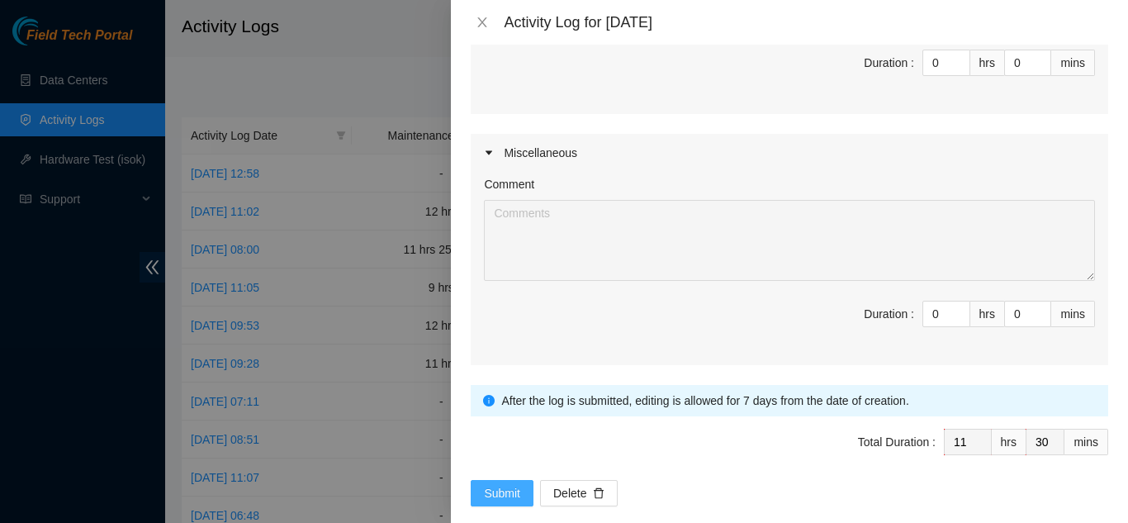
type textarea "[DATE] Qts - Ticket#B-W-114QLR5 Rack:BP103 Mach#01:00/01:01 - Shut down machine…"
click at [498, 484] on span "Submit" at bounding box center [502, 493] width 36 height 18
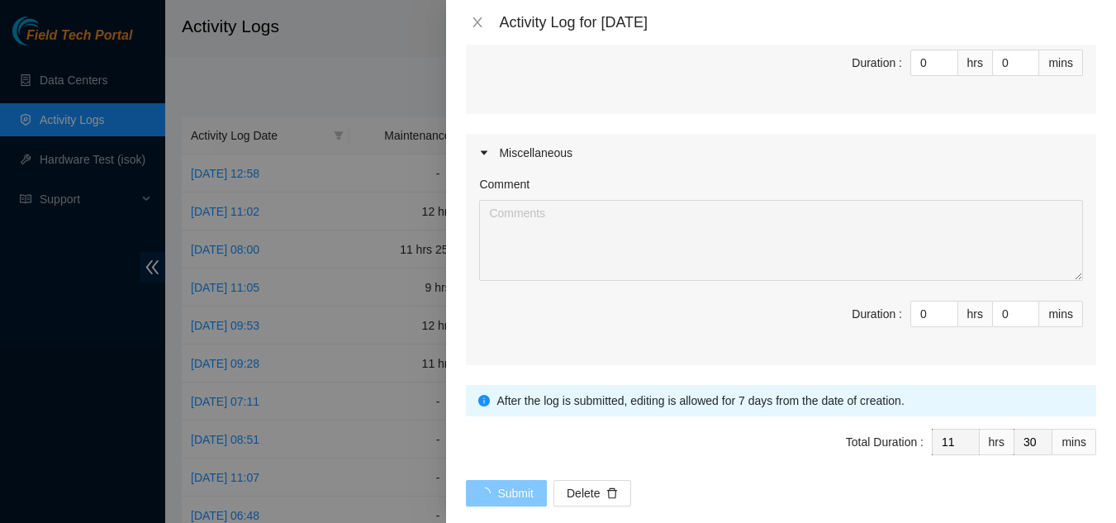
scroll to position [0, 0]
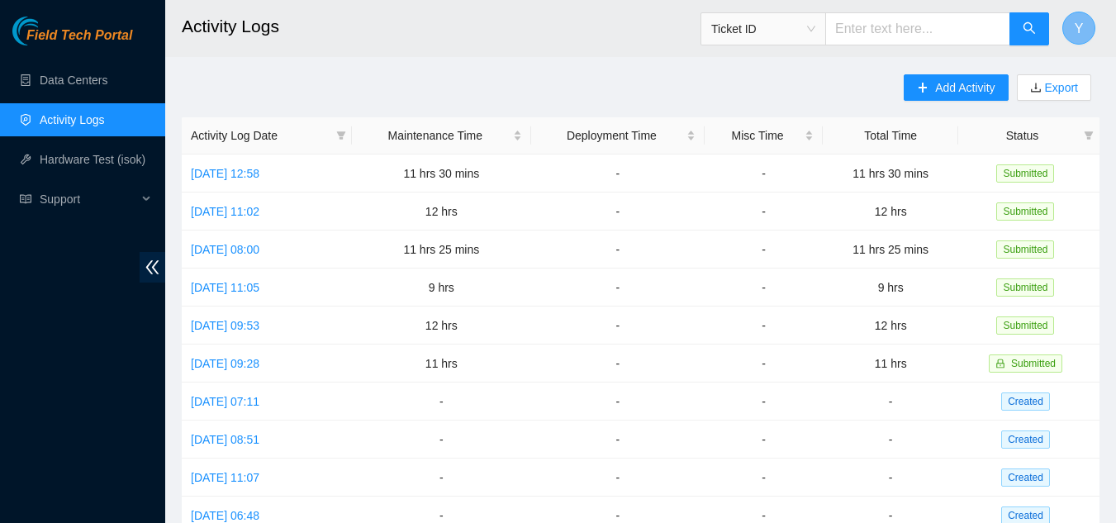
click at [1084, 29] on button "Y" at bounding box center [1078, 28] width 33 height 33
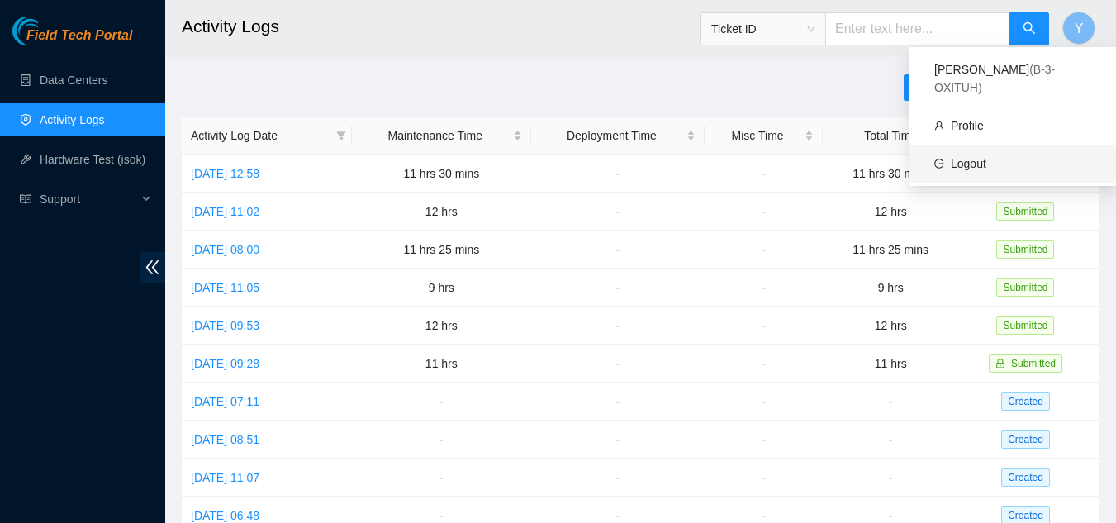
click at [986, 157] on link "Logout" at bounding box center [969, 163] width 36 height 13
